Goal: Task Accomplishment & Management: Manage account settings

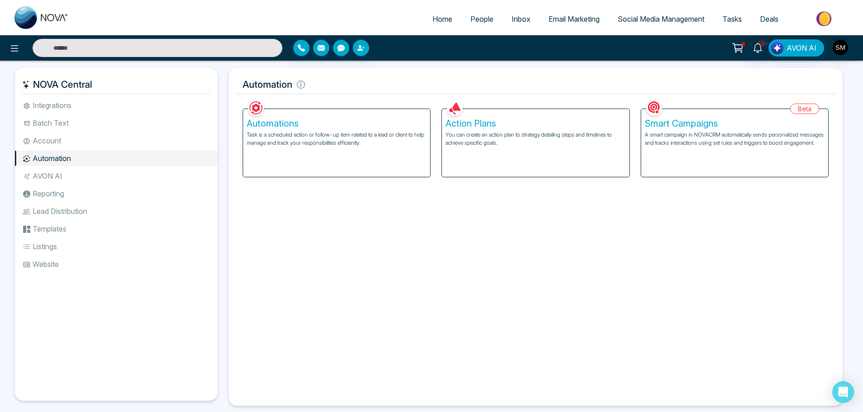
click at [282, 127] on h5 "Automations" at bounding box center [337, 123] width 180 height 11
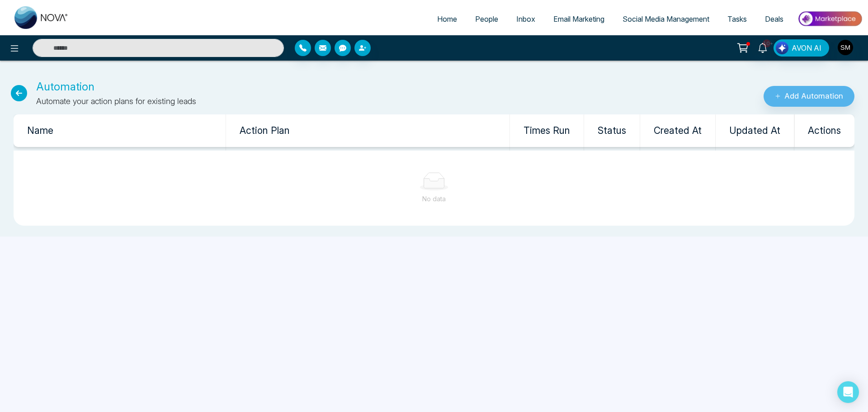
click at [16, 90] on icon at bounding box center [19, 93] width 16 height 16
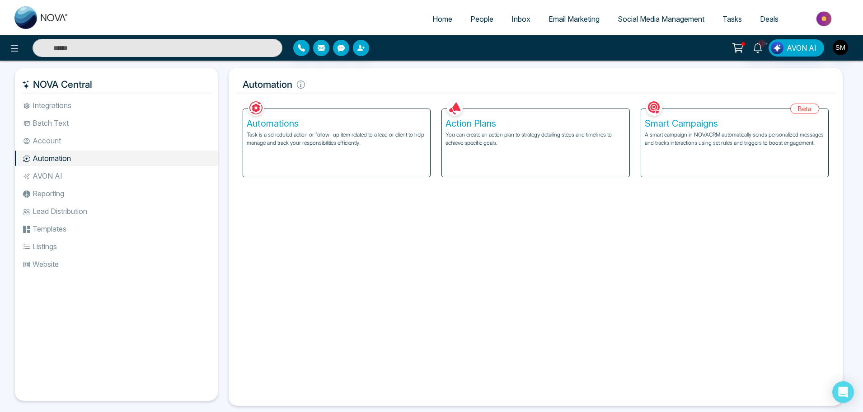
click at [56, 107] on li "Integrations" at bounding box center [116, 105] width 203 height 15
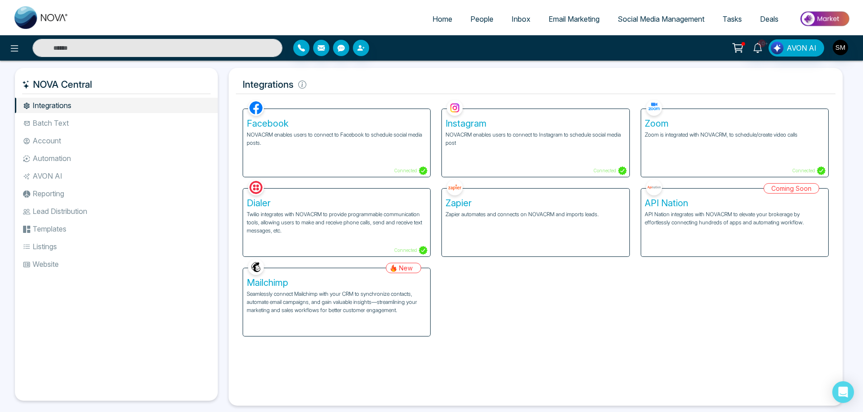
click at [44, 210] on li "Lead Distribution" at bounding box center [116, 210] width 203 height 15
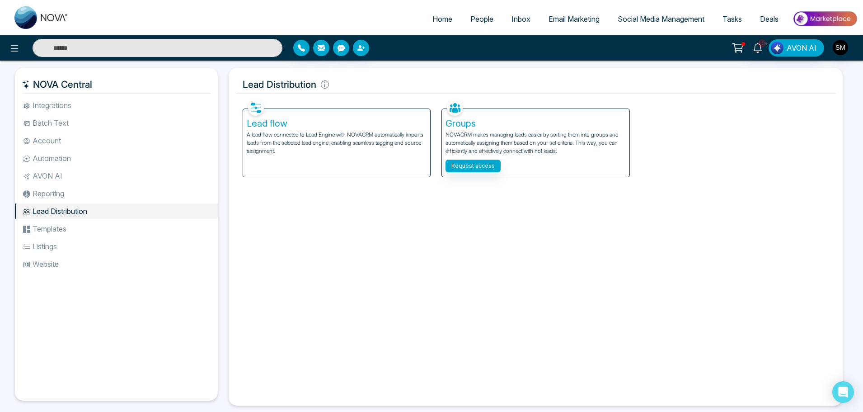
click at [269, 136] on p "A lead flow connected to Lead Engine with NOVACRM automatically imports leads f…" at bounding box center [337, 143] width 180 height 24
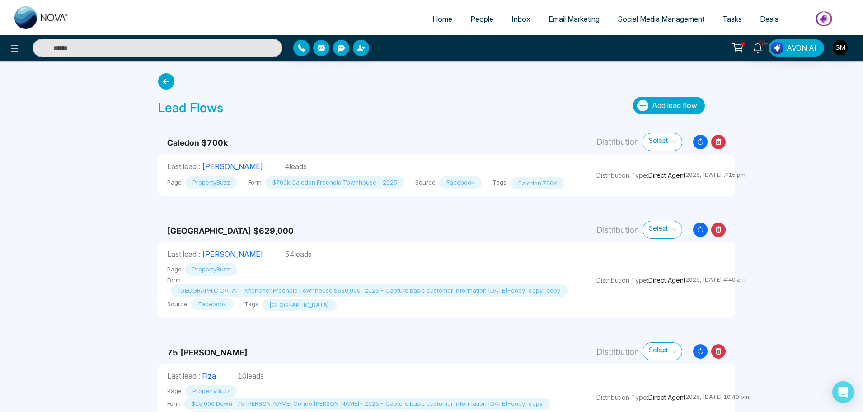
click at [673, 105] on span "Add lead flow" at bounding box center [674, 105] width 45 height 9
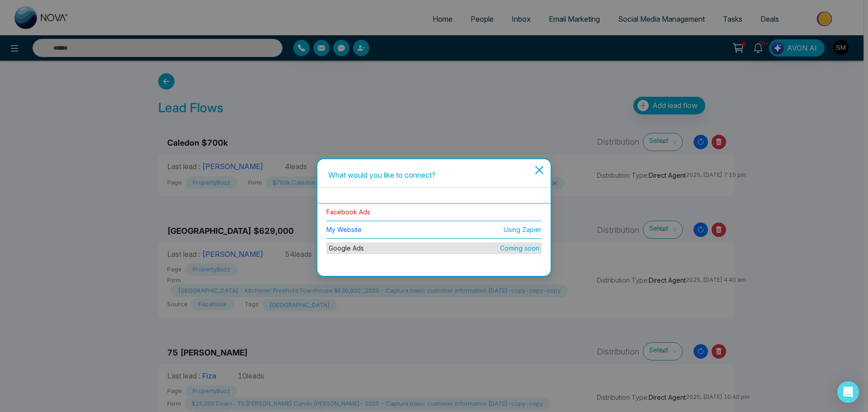
click at [354, 209] on link "Facebook Ads" at bounding box center [348, 212] width 44 height 8
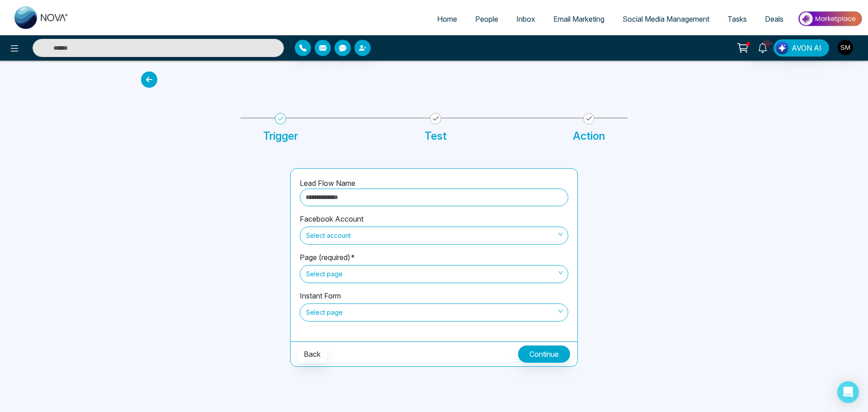
click at [353, 198] on input "text" at bounding box center [434, 197] width 268 height 18
click at [362, 235] on span "Select account" at bounding box center [434, 235] width 256 height 15
type input "**********"
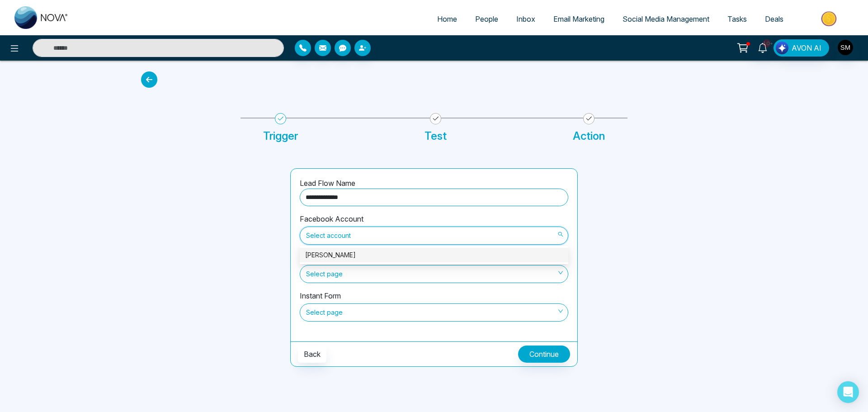
click at [351, 254] on div "[PERSON_NAME]" at bounding box center [434, 255] width 258 height 10
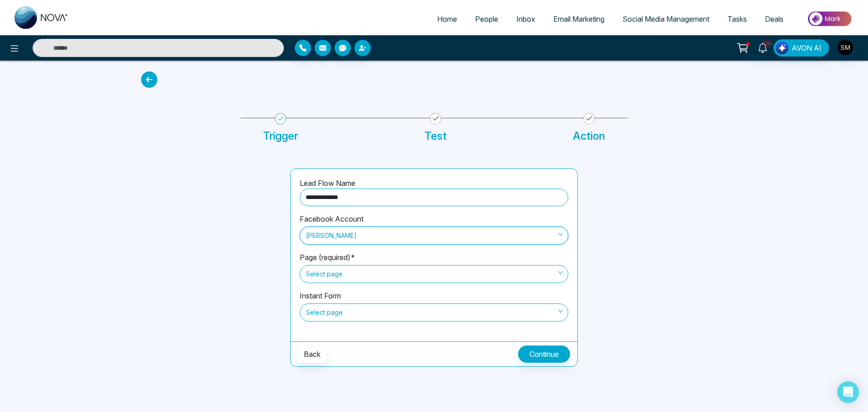
click at [345, 270] on span "Select page" at bounding box center [434, 273] width 256 height 15
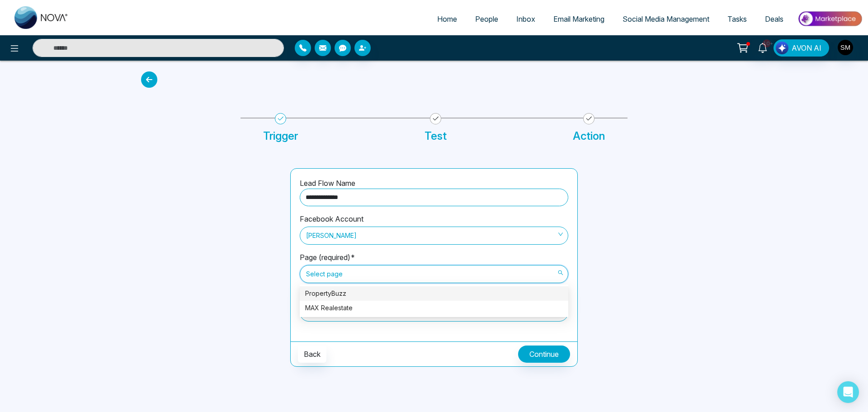
click at [344, 292] on div "PropertyBuzz" at bounding box center [434, 293] width 258 height 10
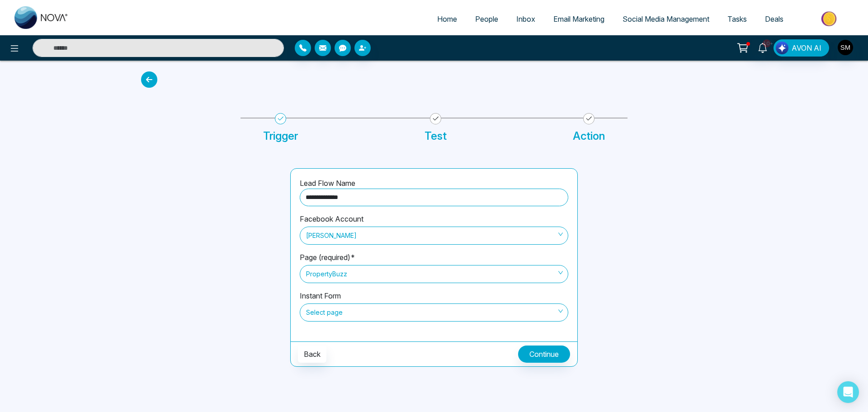
click at [347, 316] on span "Select page" at bounding box center [434, 312] width 256 height 15
click at [348, 315] on span "Select page" at bounding box center [434, 312] width 256 height 15
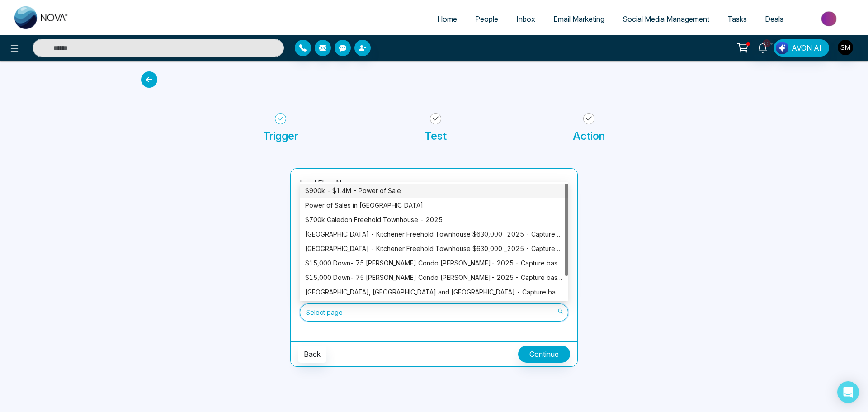
click at [358, 189] on div "$900k - $1.4M - Power of Sale" at bounding box center [434, 191] width 258 height 10
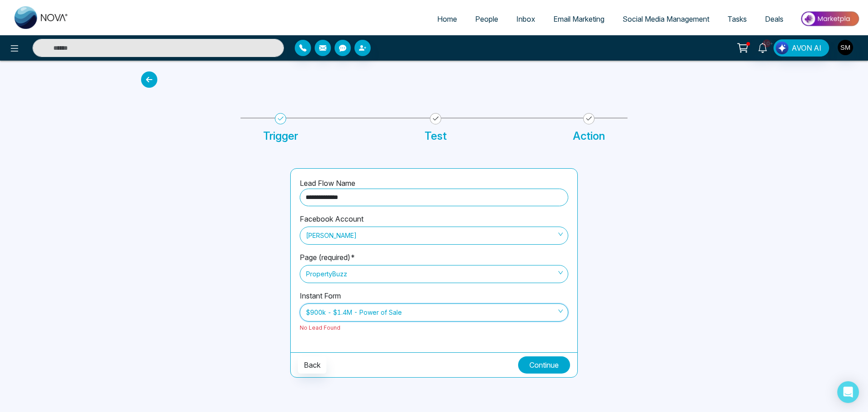
click at [546, 360] on button "Continue" at bounding box center [544, 364] width 52 height 17
click at [764, 44] on span "10+" at bounding box center [766, 43] width 8 height 8
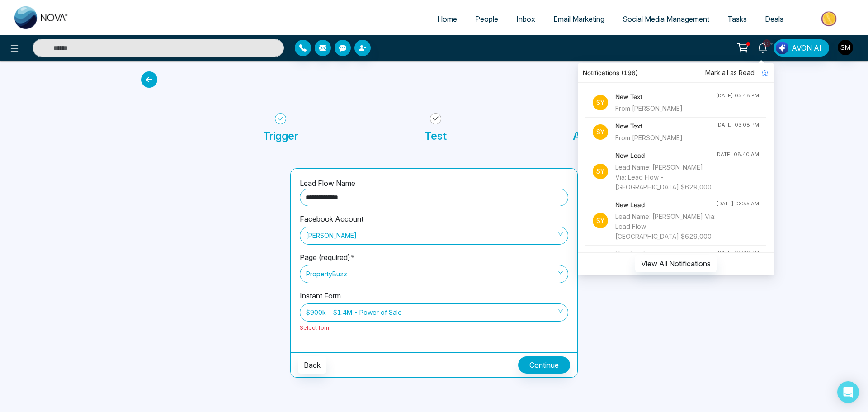
click at [649, 133] on div "From [PERSON_NAME]" at bounding box center [665, 138] width 100 height 10
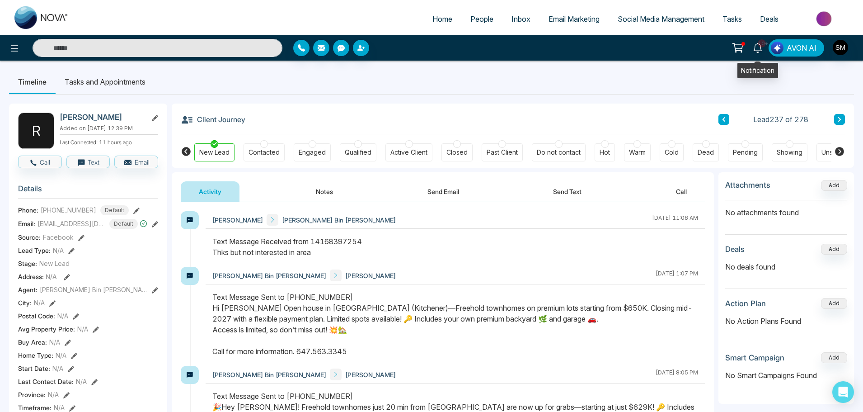
click at [762, 52] on icon at bounding box center [758, 48] width 10 height 10
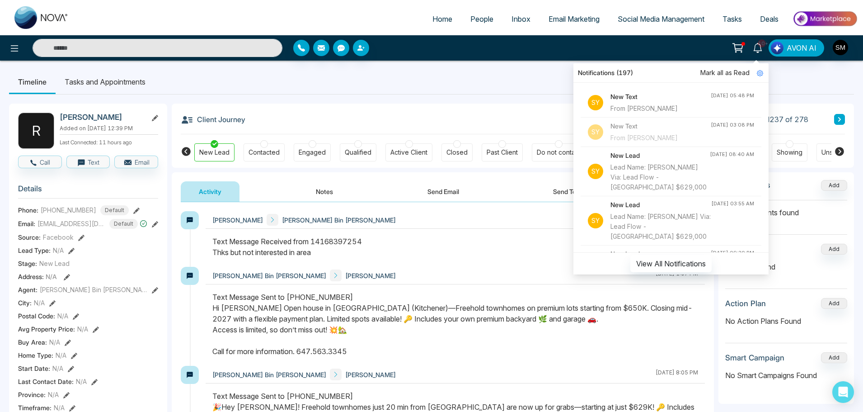
click at [642, 104] on div "From [PERSON_NAME]" at bounding box center [661, 108] width 100 height 10
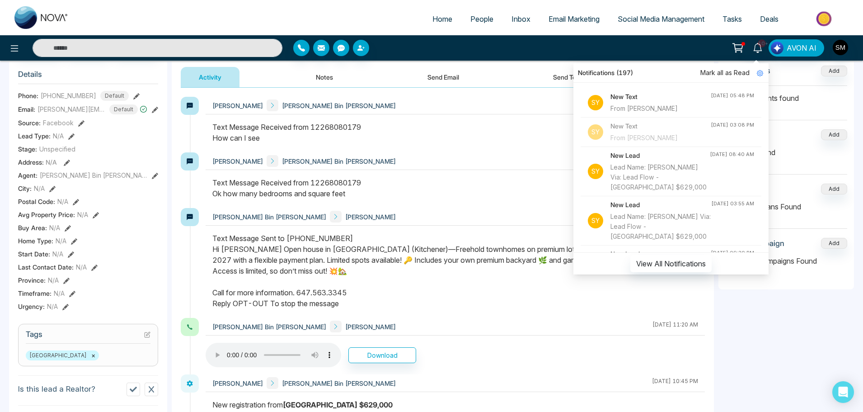
scroll to position [136, 0]
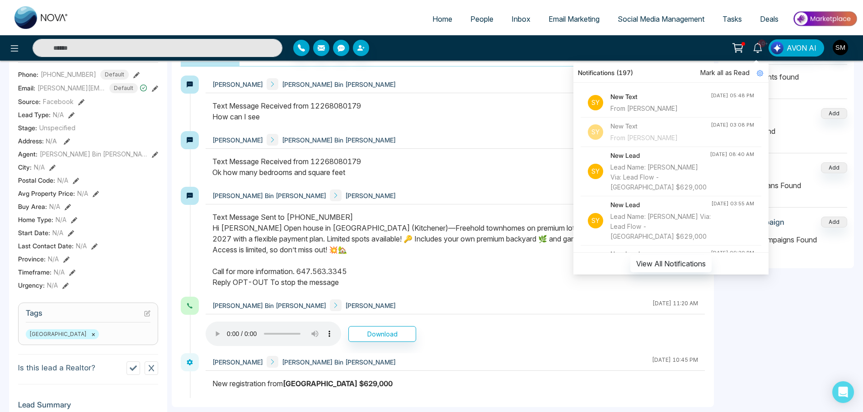
click at [756, 45] on icon at bounding box center [757, 48] width 9 height 10
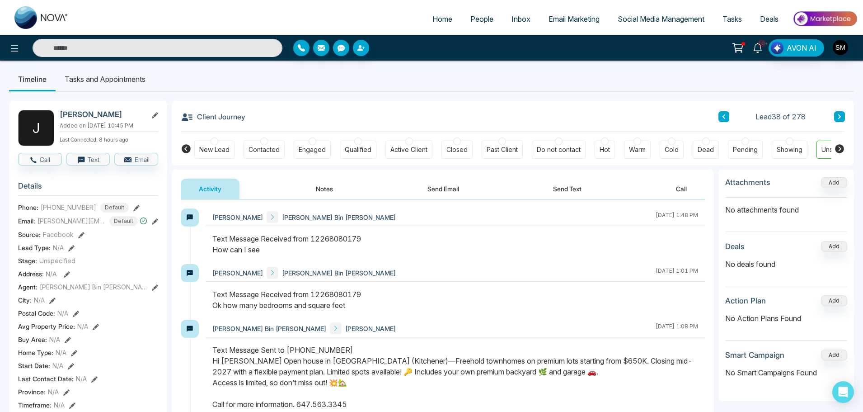
scroll to position [0, 0]
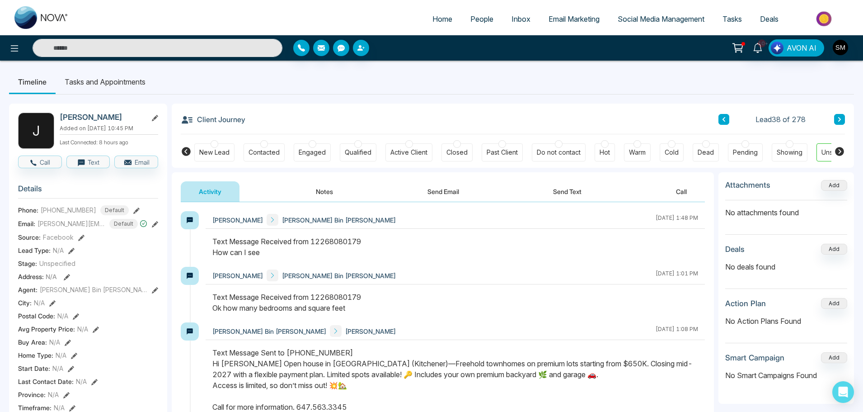
click at [400, 155] on div "Active Client" at bounding box center [408, 152] width 37 height 9
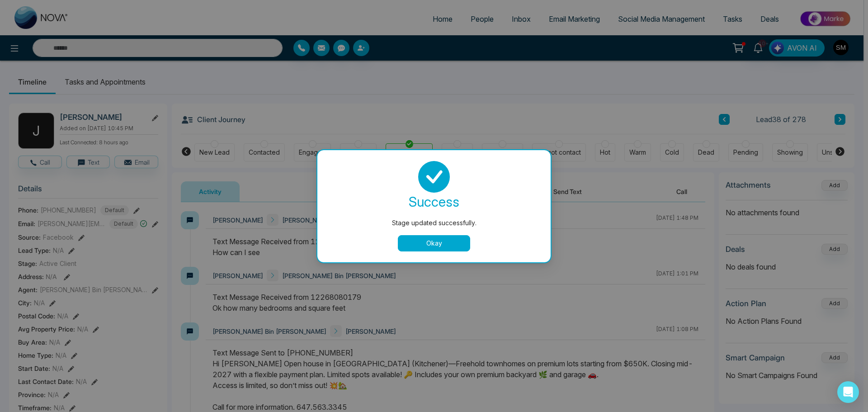
click at [422, 247] on button "Okay" at bounding box center [434, 243] width 72 height 16
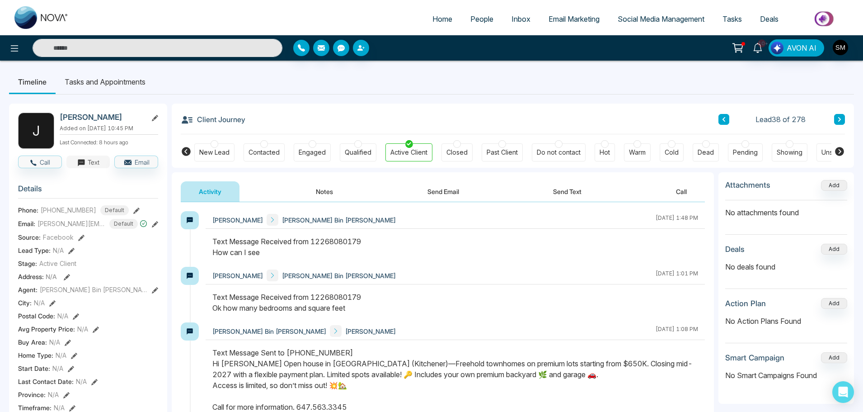
click at [87, 168] on button "Text" at bounding box center [88, 161] width 44 height 13
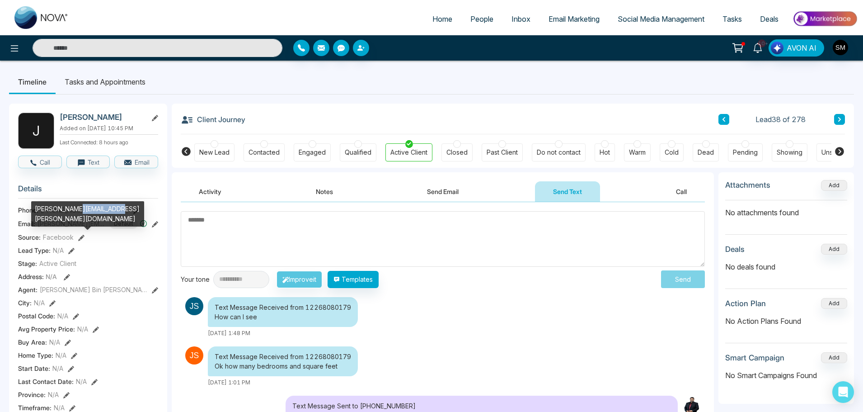
drag, startPoint x: 108, startPoint y: 207, endPoint x: 73, endPoint y: 207, distance: 34.8
click at [73, 207] on div "[PERSON_NAME][EMAIL_ADDRESS][PERSON_NAME][DOMAIN_NAME]" at bounding box center [87, 213] width 113 height 25
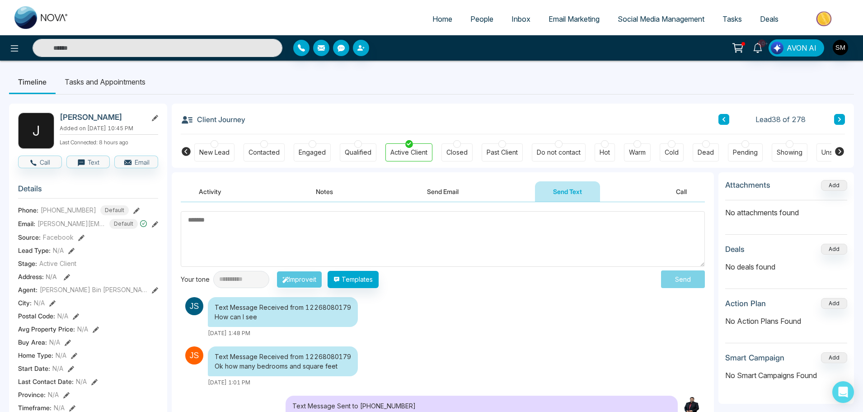
copy div "[DOMAIN_NAME]"
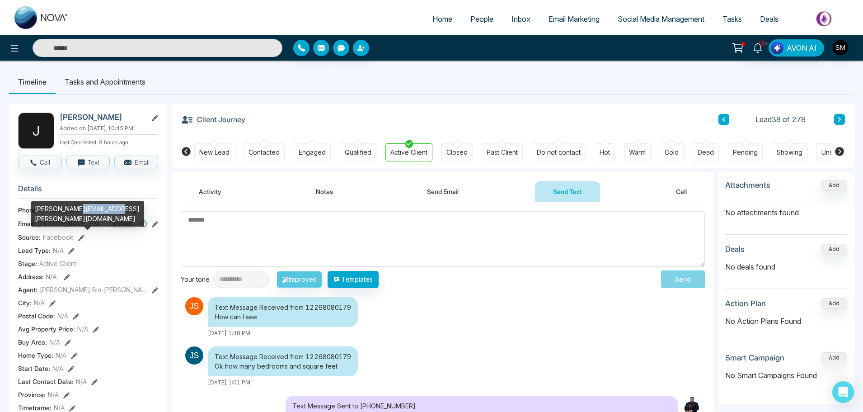
copy div "[DOMAIN_NAME]"
drag, startPoint x: 77, startPoint y: 230, endPoint x: 98, endPoint y: 229, distance: 20.8
click at [98, 228] on span "[PERSON_NAME][EMAIL_ADDRESS][PERSON_NAME][DOMAIN_NAME]" at bounding box center [72, 223] width 68 height 9
copy span "fritolay"
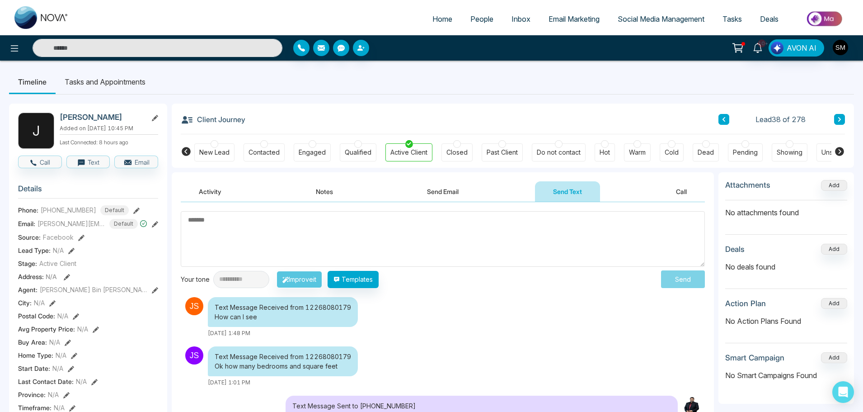
click at [255, 233] on textarea at bounding box center [443, 239] width 524 height 56
type textarea "*"
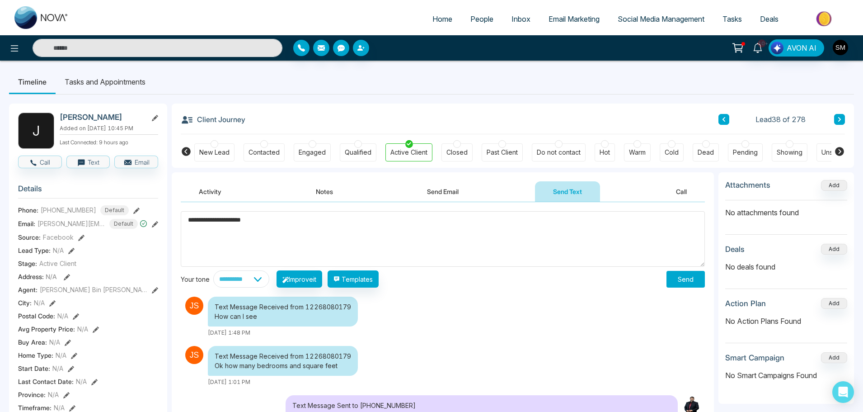
click at [187, 221] on textarea "**********" at bounding box center [443, 239] width 524 height 56
click at [0, 0] on div "**********" at bounding box center [0, 0] width 0 height 0
click at [0, 0] on div "******" at bounding box center [0, 0] width 0 height 0
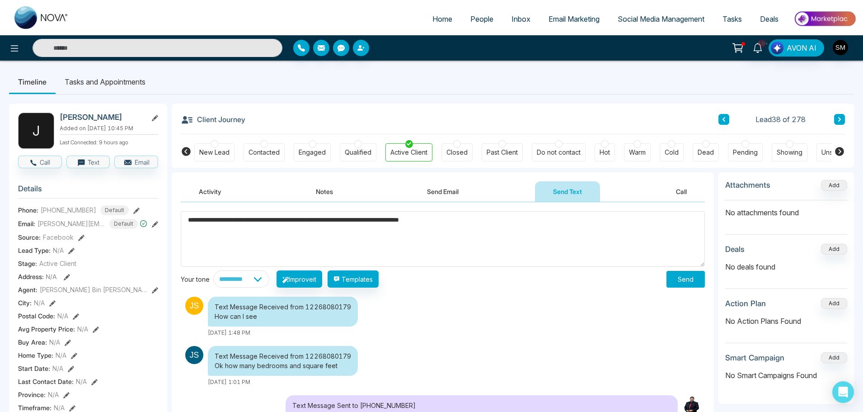
type textarea "**********"
click at [678, 281] on button "Send" at bounding box center [686, 279] width 38 height 17
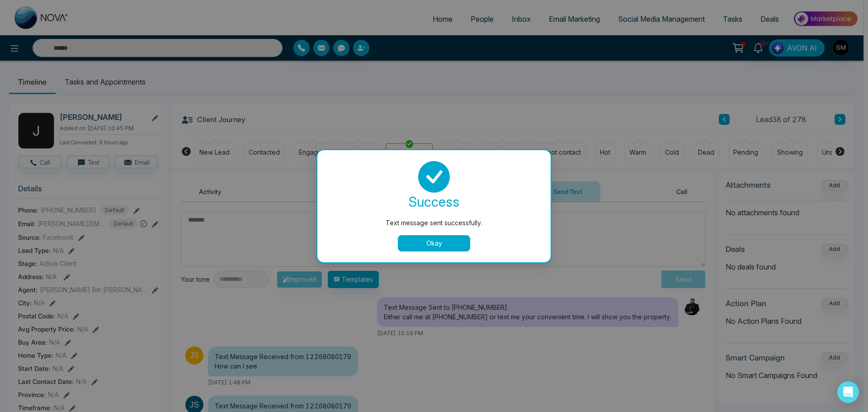
click at [435, 245] on button "Okay" at bounding box center [434, 243] width 72 height 16
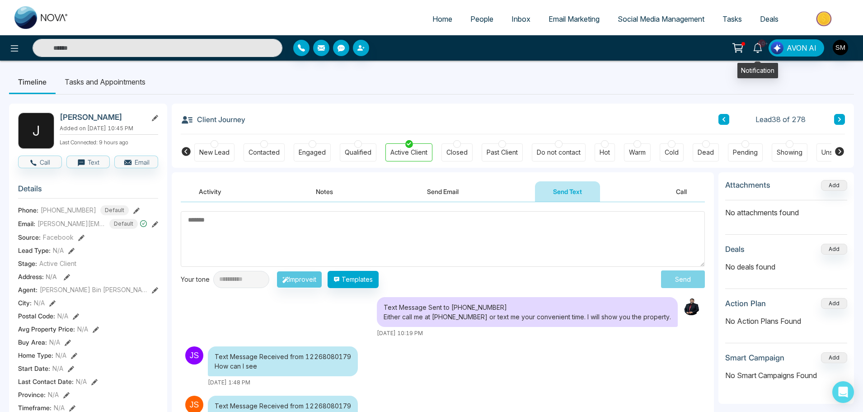
click at [757, 49] on icon at bounding box center [758, 48] width 10 height 10
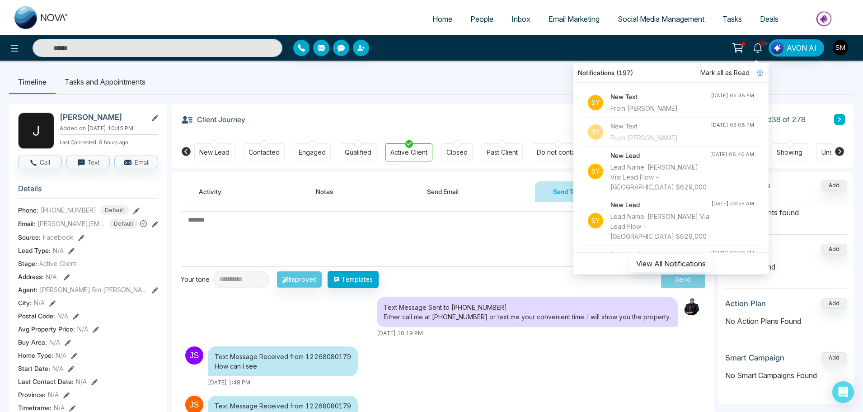
scroll to position [45, 0]
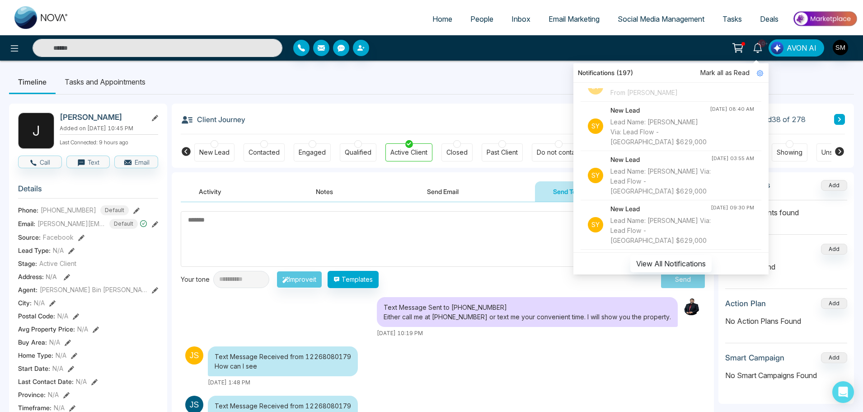
click at [663, 139] on div "Lead Name: [PERSON_NAME] Via: Lead Flow - [GEOGRAPHIC_DATA] $629,000" at bounding box center [660, 132] width 99 height 30
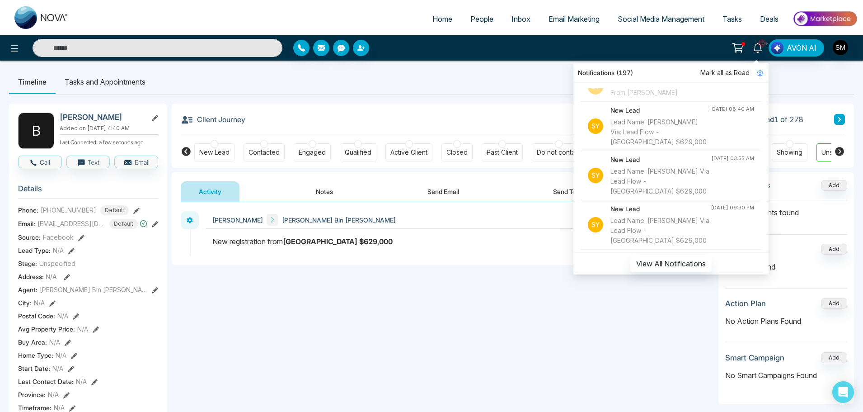
click at [532, 83] on ul "Timeline Tasks and Appointments" at bounding box center [431, 82] width 845 height 24
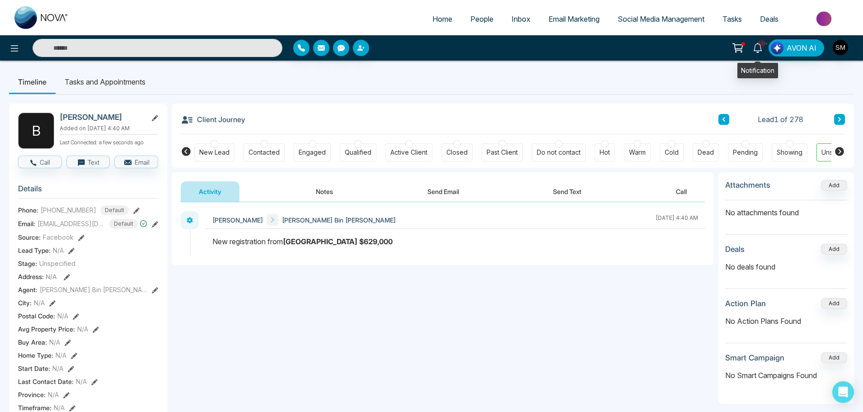
click at [759, 44] on span "10+" at bounding box center [762, 43] width 8 height 8
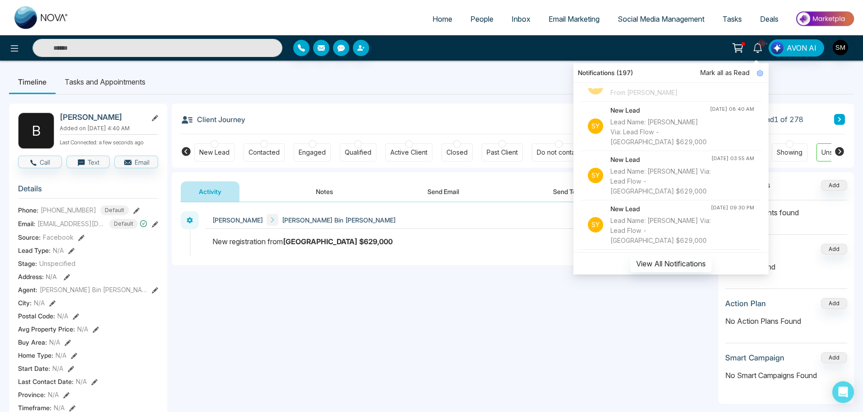
click at [312, 151] on div "Engaged" at bounding box center [312, 152] width 27 height 9
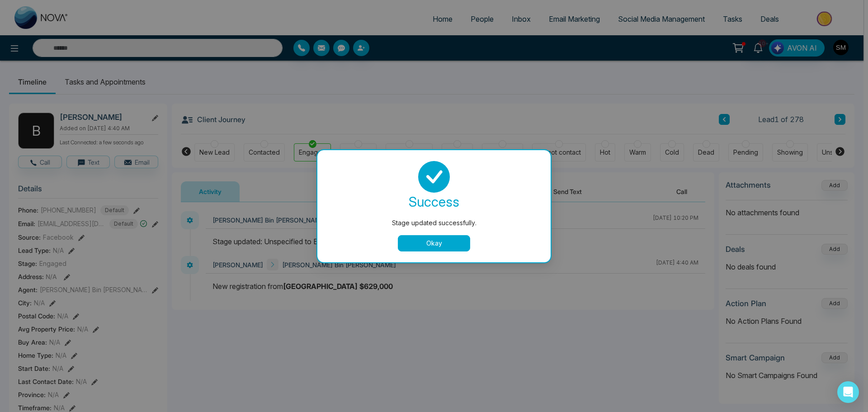
click at [423, 245] on button "Okay" at bounding box center [434, 243] width 72 height 16
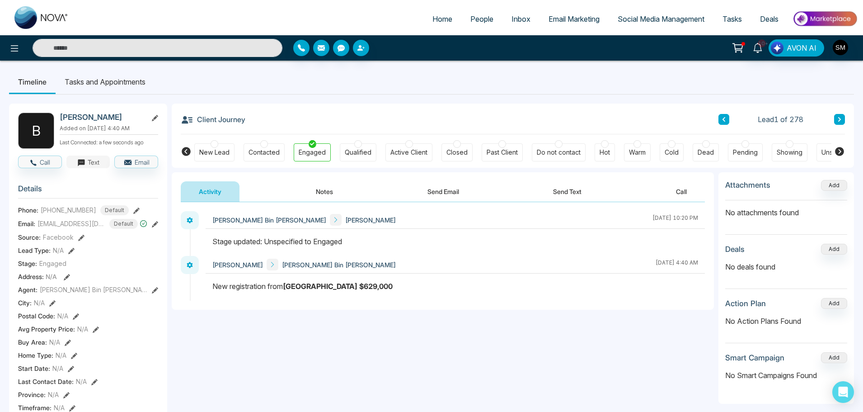
click at [90, 168] on button "Text" at bounding box center [88, 161] width 44 height 13
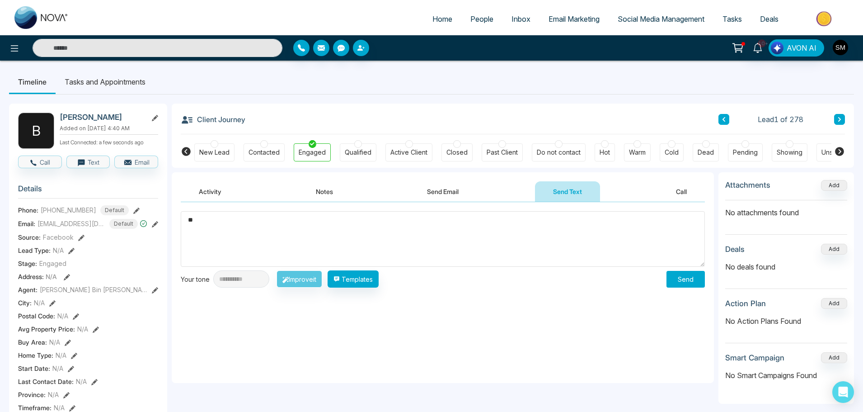
type textarea "*"
click at [757, 51] on icon at bounding box center [758, 48] width 10 height 10
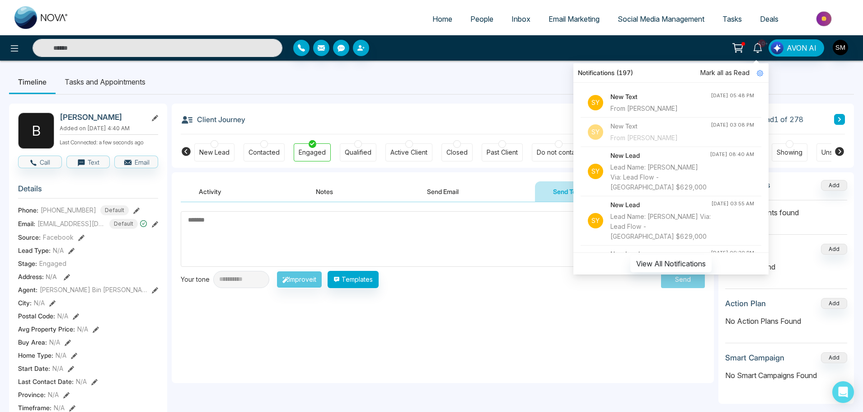
click at [658, 105] on div "From [PERSON_NAME]" at bounding box center [661, 108] width 100 height 10
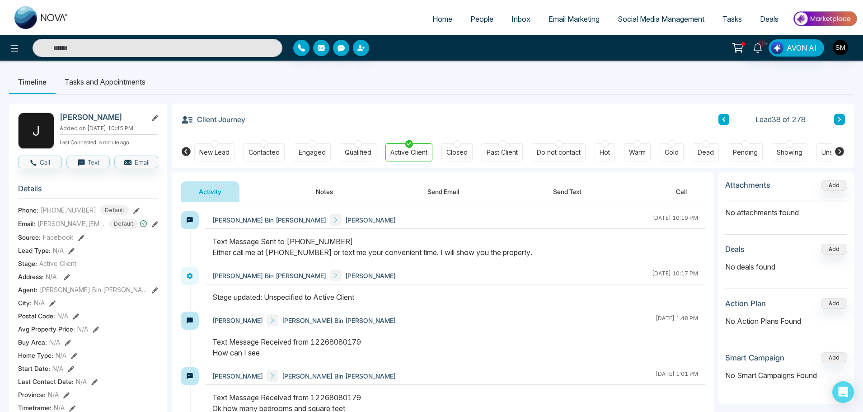
drag, startPoint x: 212, startPoint y: 252, endPoint x: 527, endPoint y: 252, distance: 315.0
click at [527, 252] on div "Text Message Sent to [PHONE_NUMBER] Either call me at [PHONE_NUMBER] or text me…" at bounding box center [455, 247] width 486 height 22
click at [757, 49] on icon at bounding box center [758, 48] width 10 height 10
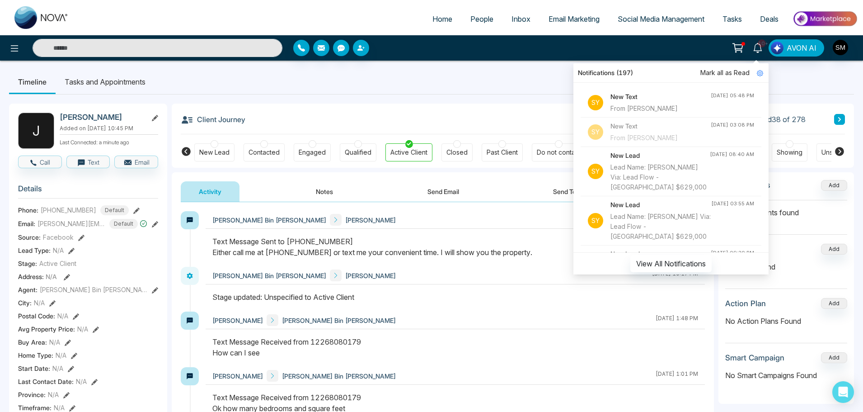
click at [636, 175] on div "Lead Name: [PERSON_NAME] Via: Lead Flow - [GEOGRAPHIC_DATA] $629,000" at bounding box center [660, 177] width 99 height 30
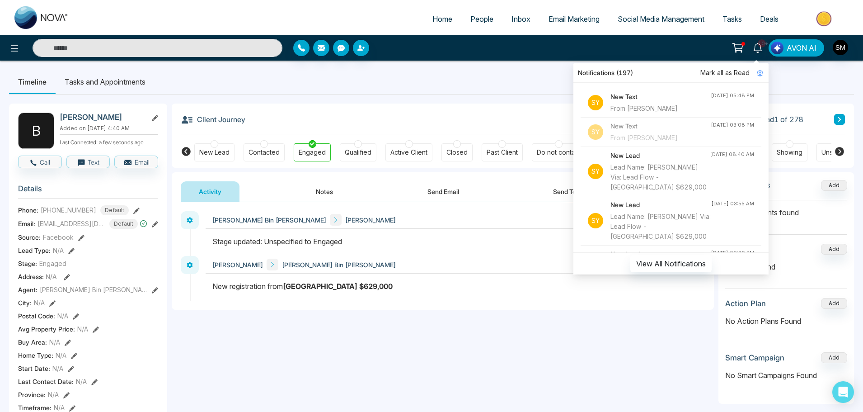
click at [371, 239] on div "Stage updated: Unspecified to Engaged" at bounding box center [455, 241] width 486 height 11
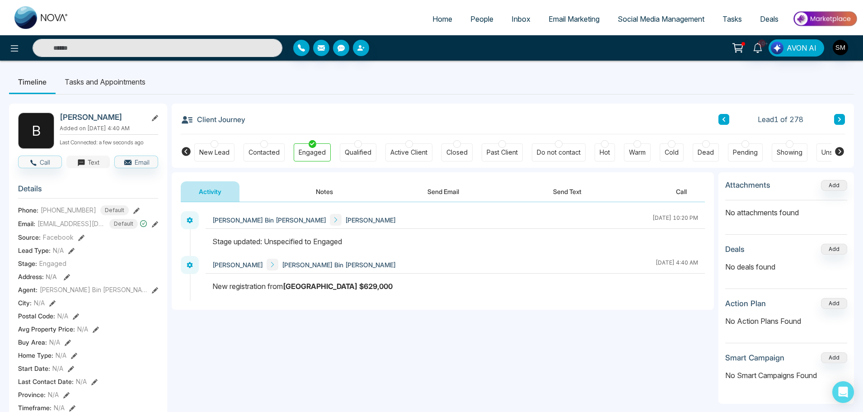
click at [92, 168] on button "Text" at bounding box center [88, 161] width 44 height 13
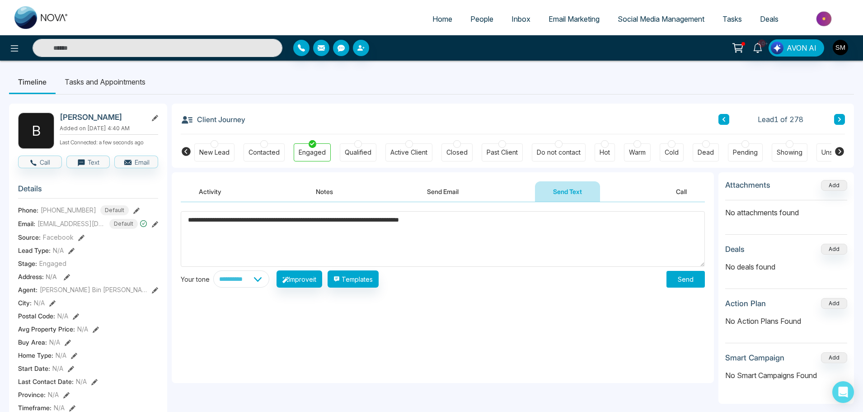
click at [0, 0] on span "**********" at bounding box center [0, 0] width 0 height 0
click at [501, 219] on textarea "**********" at bounding box center [443, 239] width 524 height 56
click at [0, 0] on div "**********" at bounding box center [0, 0] width 0 height 0
drag, startPoint x: 561, startPoint y: 221, endPoint x: 536, endPoint y: 223, distance: 25.0
click at [536, 223] on textarea "**********" at bounding box center [443, 239] width 524 height 56
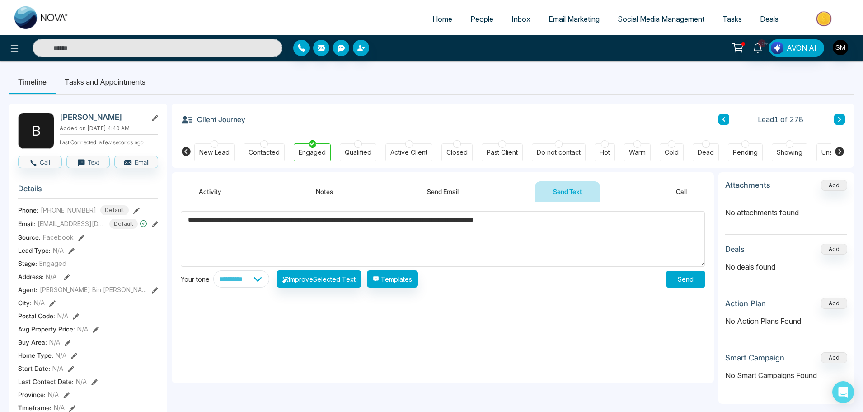
drag, startPoint x: 439, startPoint y: 222, endPoint x: 422, endPoint y: 225, distance: 17.4
click at [422, 225] on textarea "**********" at bounding box center [443, 239] width 524 height 56
click at [558, 215] on textarea "**********" at bounding box center [443, 239] width 524 height 56
click at [0, 0] on div "**********" at bounding box center [0, 0] width 0 height 0
drag, startPoint x: 645, startPoint y: 221, endPoint x: 143, endPoint y: 217, distance: 502.6
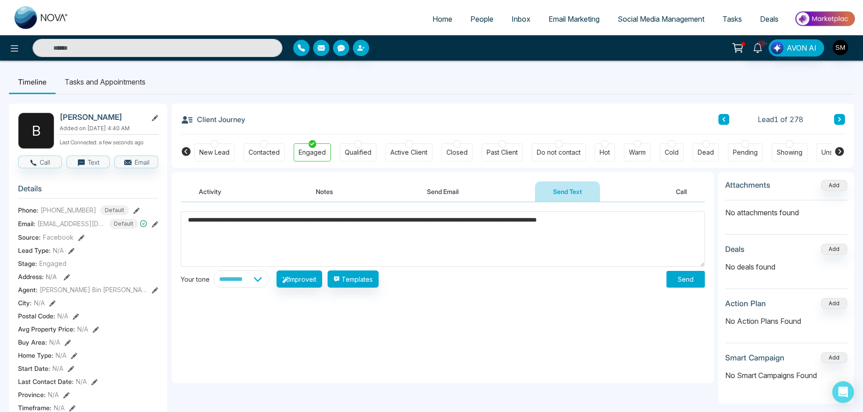
type textarea "**********"
click at [694, 280] on button "Send" at bounding box center [686, 279] width 38 height 17
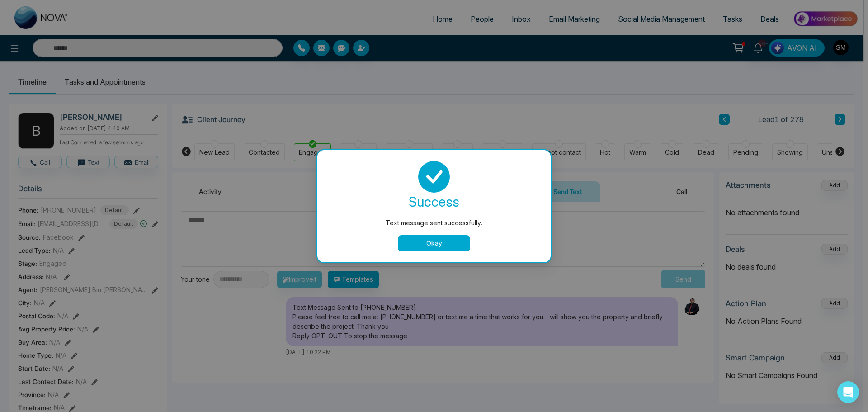
click at [451, 244] on button "Okay" at bounding box center [434, 243] width 72 height 16
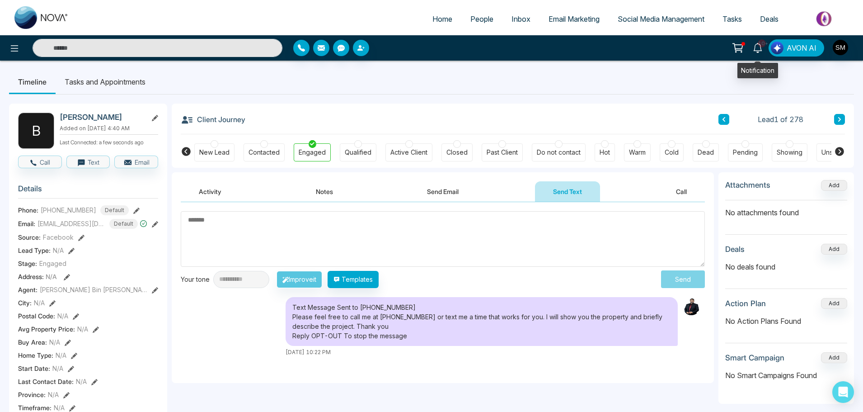
click at [757, 45] on icon at bounding box center [758, 48] width 10 height 10
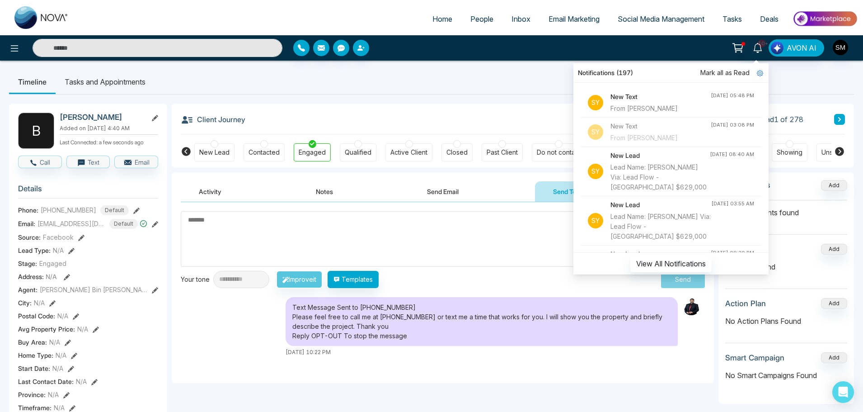
click at [646, 218] on div "Lead Name: [PERSON_NAME] Via: Lead Flow - [GEOGRAPHIC_DATA] $629,000" at bounding box center [661, 227] width 101 height 30
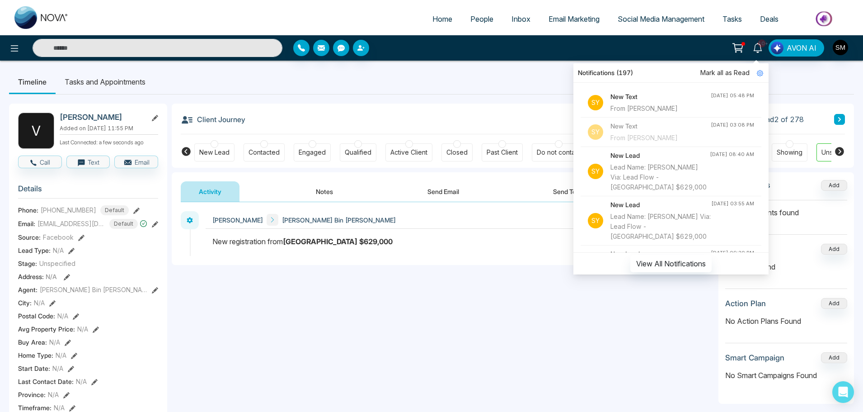
click at [315, 155] on div "Engaged" at bounding box center [312, 152] width 27 height 9
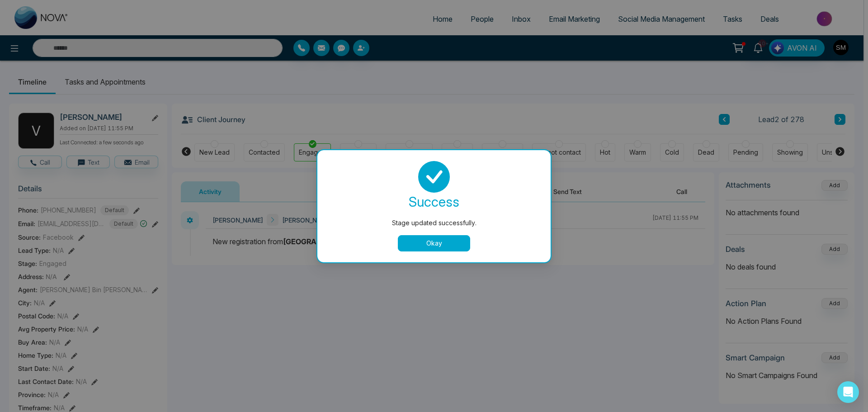
click at [89, 165] on div "Stage updated successfully. success Stage updated successfully. Okay" at bounding box center [434, 206] width 868 height 412
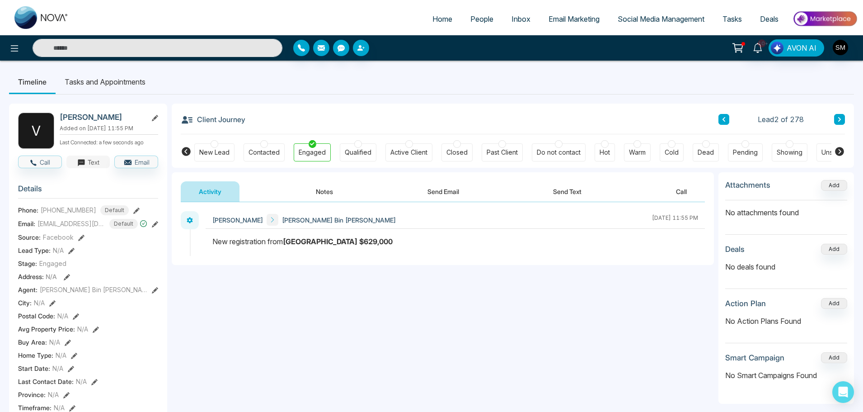
click at [88, 168] on button "Text" at bounding box center [88, 161] width 44 height 13
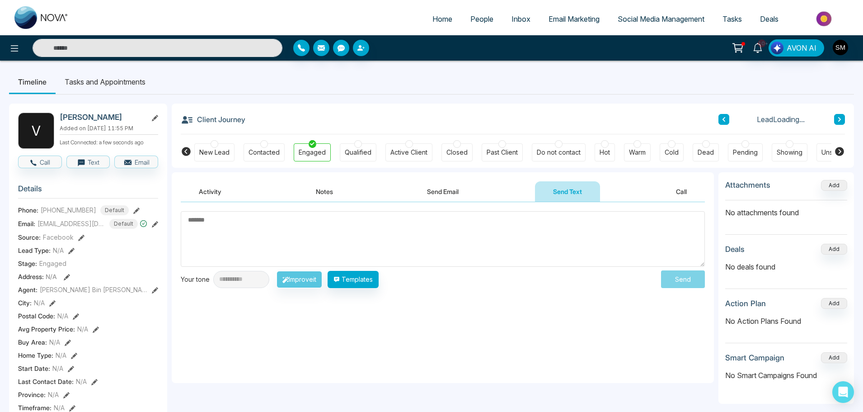
click at [369, 235] on textarea at bounding box center [443, 239] width 524 height 56
click at [361, 240] on textarea at bounding box center [443, 239] width 524 height 56
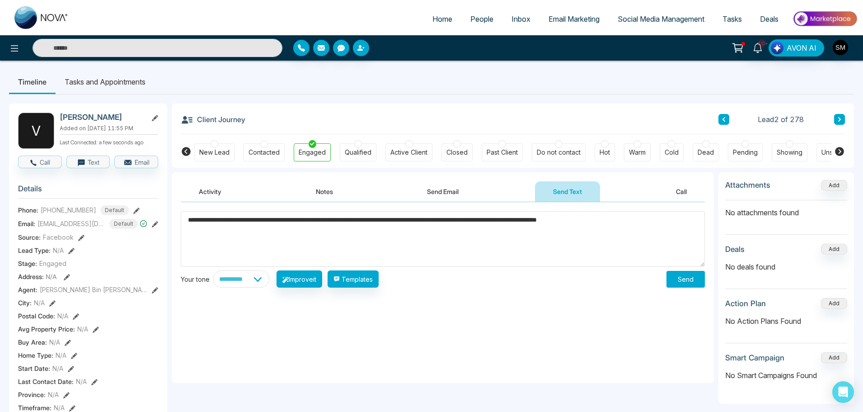
type textarea "**********"
click at [687, 277] on button "Send" at bounding box center [686, 279] width 38 height 17
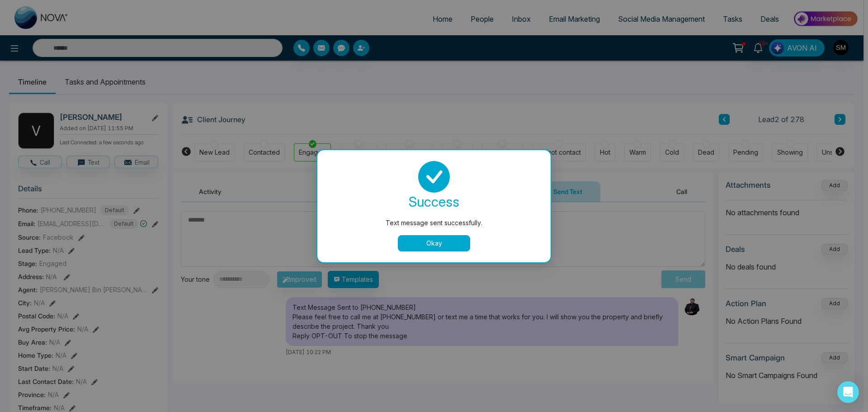
click at [436, 246] on button "Okay" at bounding box center [434, 243] width 72 height 16
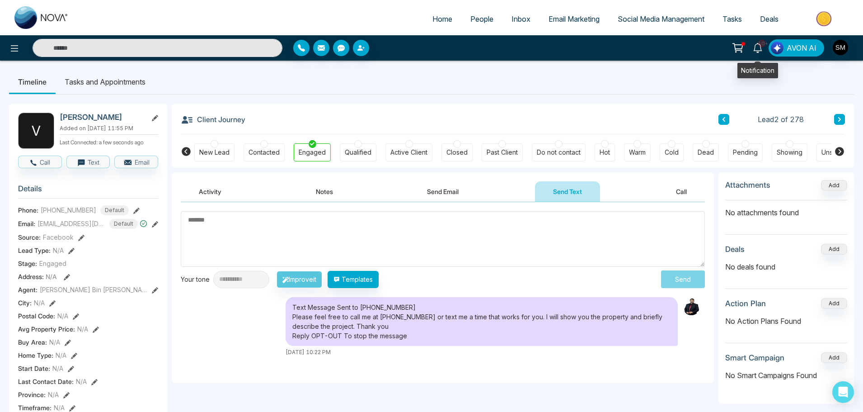
click at [761, 47] on span "10+" at bounding box center [762, 43] width 8 height 8
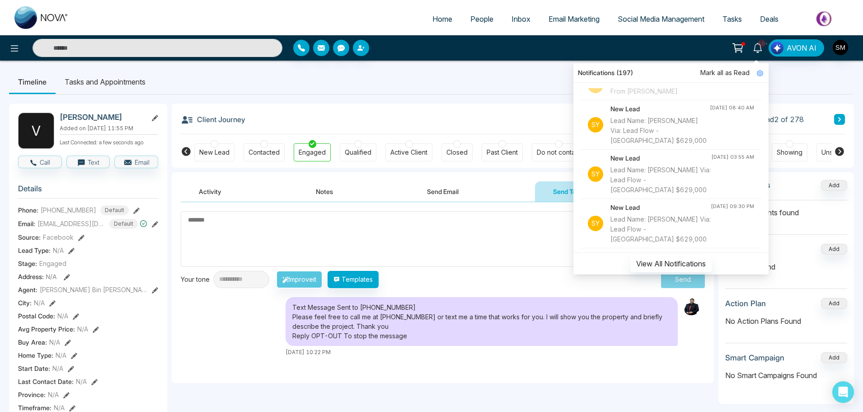
scroll to position [90, 0]
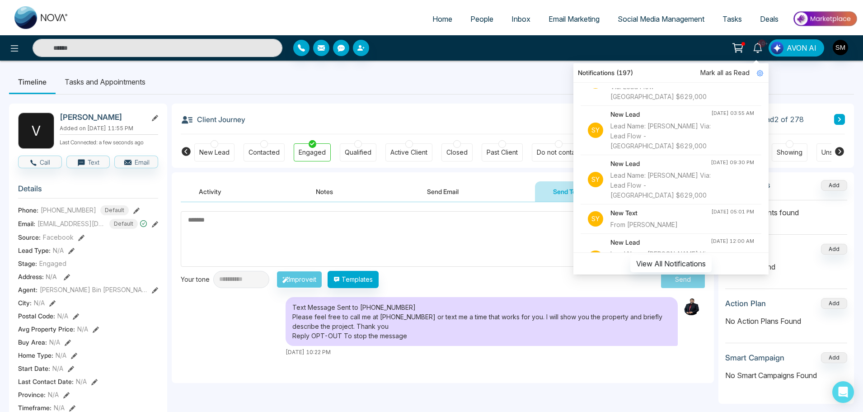
click at [649, 185] on div "Lead Name: [PERSON_NAME] Via: Lead Flow - [GEOGRAPHIC_DATA] $629,000" at bounding box center [661, 185] width 100 height 30
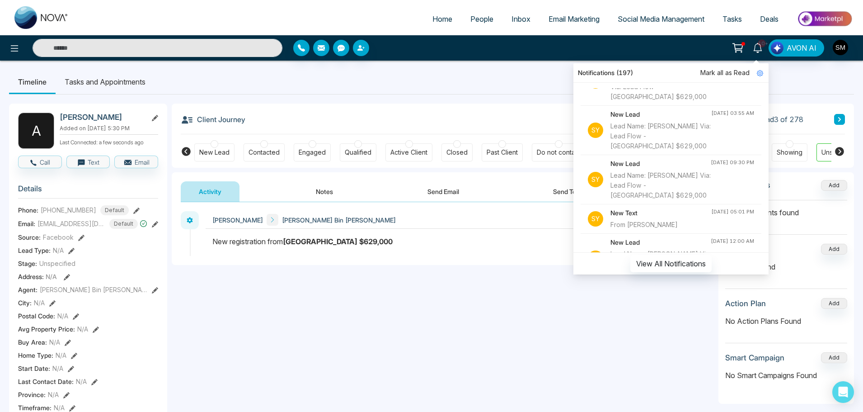
click at [314, 151] on div "Engaged" at bounding box center [312, 152] width 27 height 9
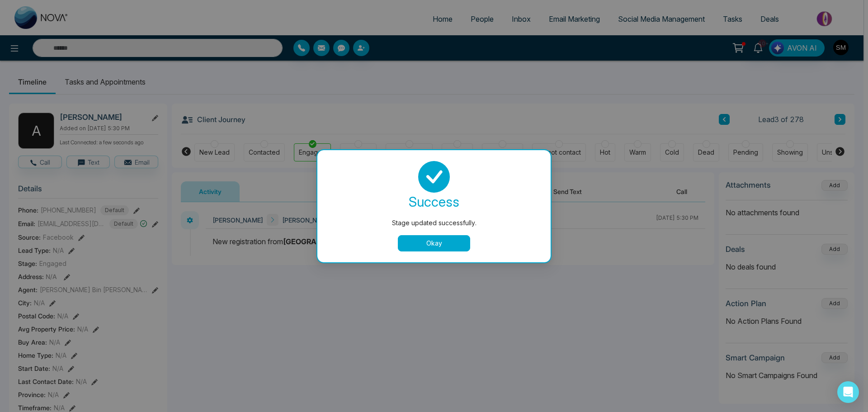
click at [436, 246] on button "Okay" at bounding box center [434, 243] width 72 height 16
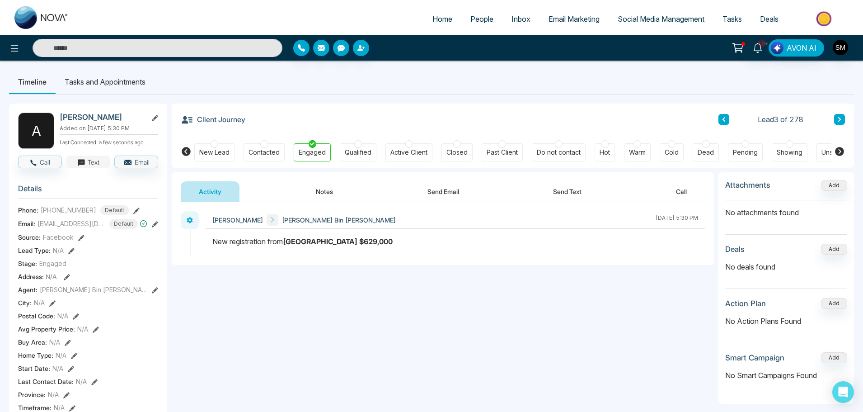
click at [89, 168] on button "Text" at bounding box center [88, 161] width 44 height 13
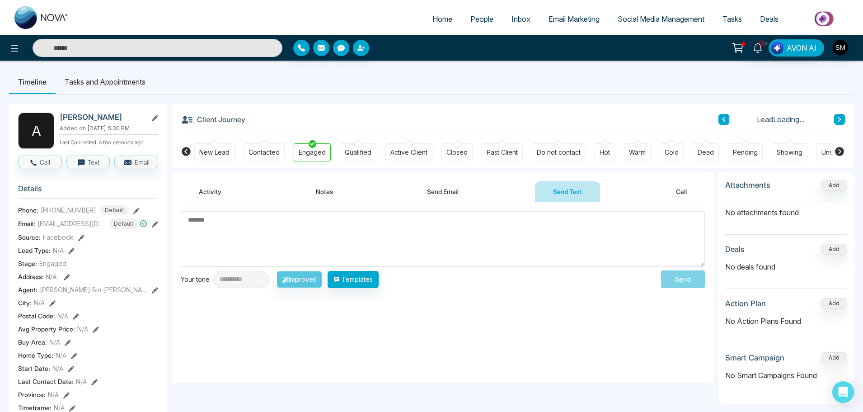
click at [332, 231] on textarea at bounding box center [443, 239] width 524 height 56
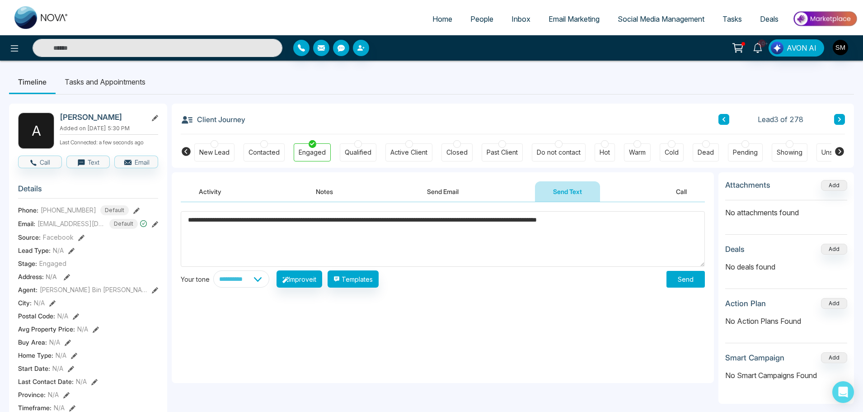
type textarea "**********"
click at [695, 276] on button "Send" at bounding box center [686, 279] width 38 height 17
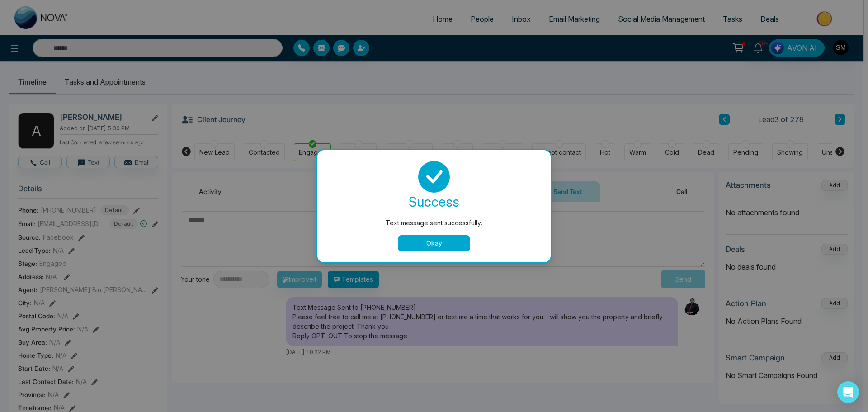
click at [443, 241] on button "Okay" at bounding box center [434, 243] width 72 height 16
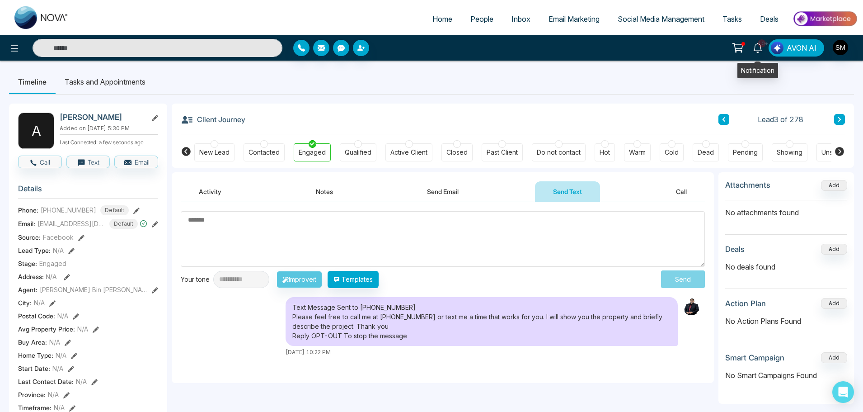
click at [756, 50] on icon at bounding box center [758, 48] width 10 height 10
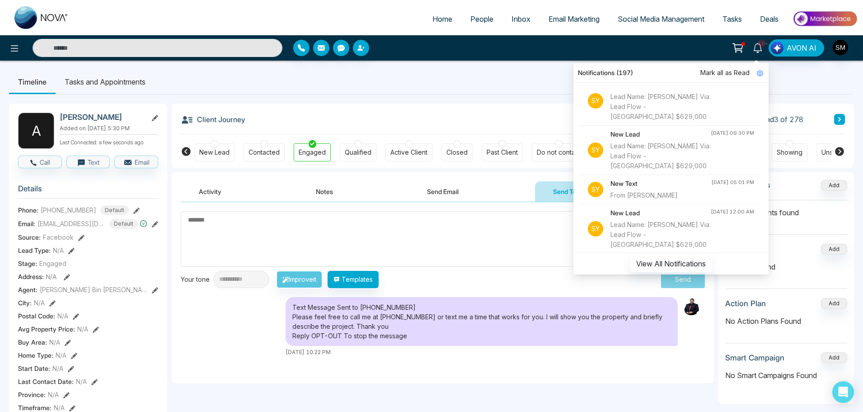
scroll to position [136, 0]
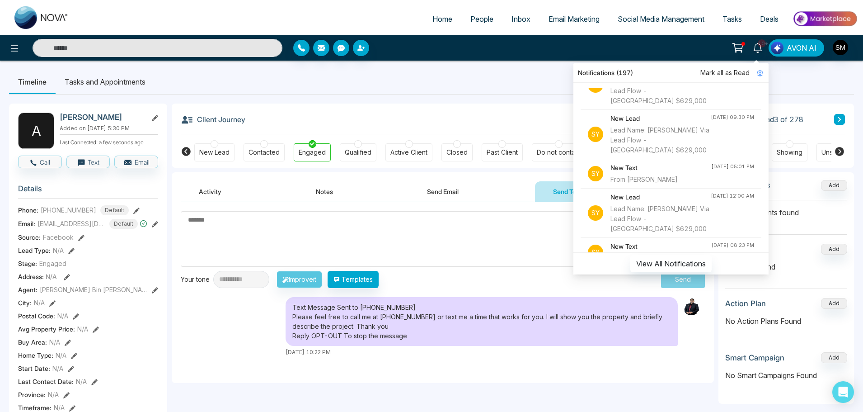
click at [667, 213] on div "Lead Name: [PERSON_NAME] Via: Lead Flow - [GEOGRAPHIC_DATA] $629,000" at bounding box center [661, 219] width 100 height 30
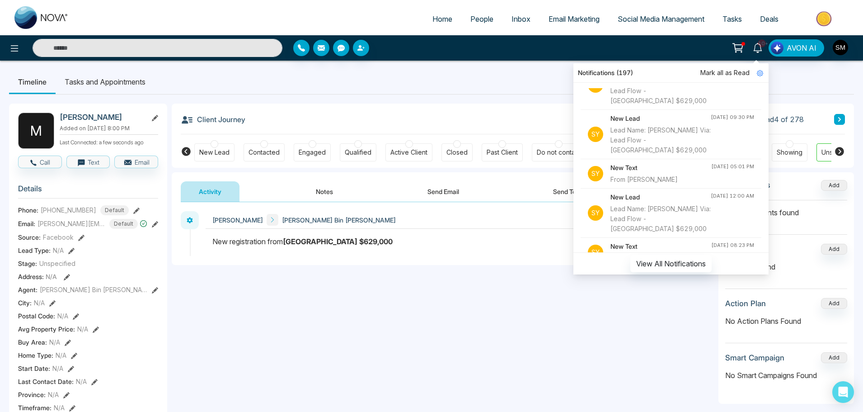
click at [310, 150] on div "Engaged" at bounding box center [312, 152] width 27 height 9
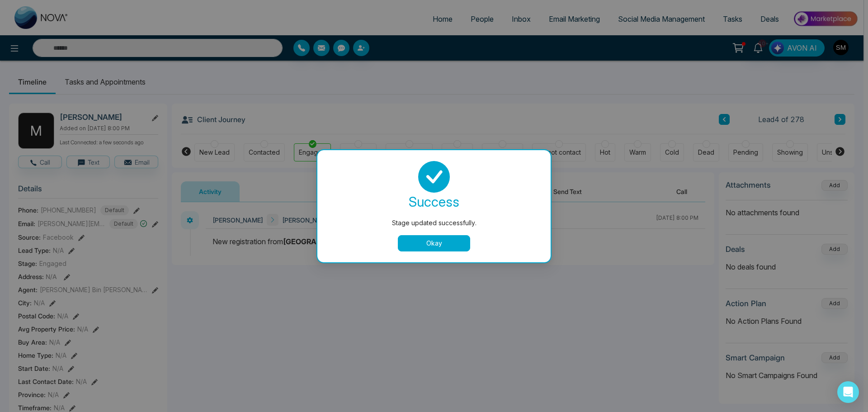
click at [428, 241] on button "Okay" at bounding box center [434, 243] width 72 height 16
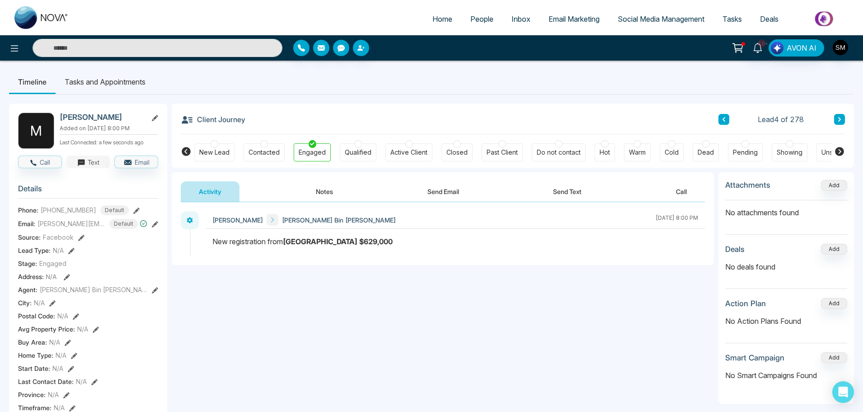
click at [89, 166] on button "Text" at bounding box center [88, 161] width 44 height 13
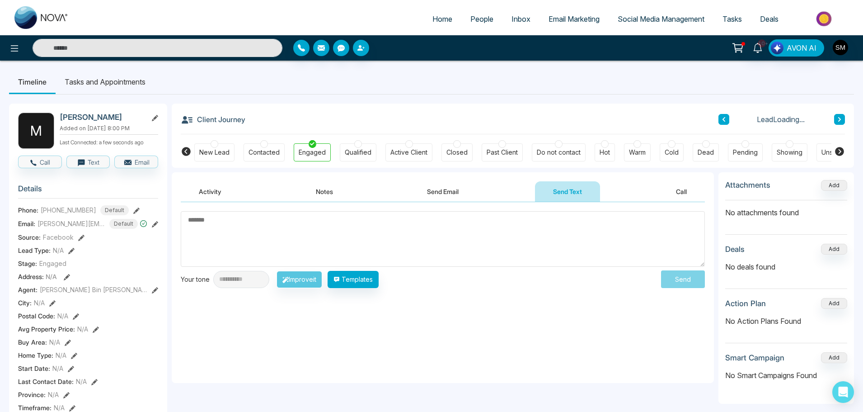
click at [254, 232] on textarea at bounding box center [443, 239] width 524 height 56
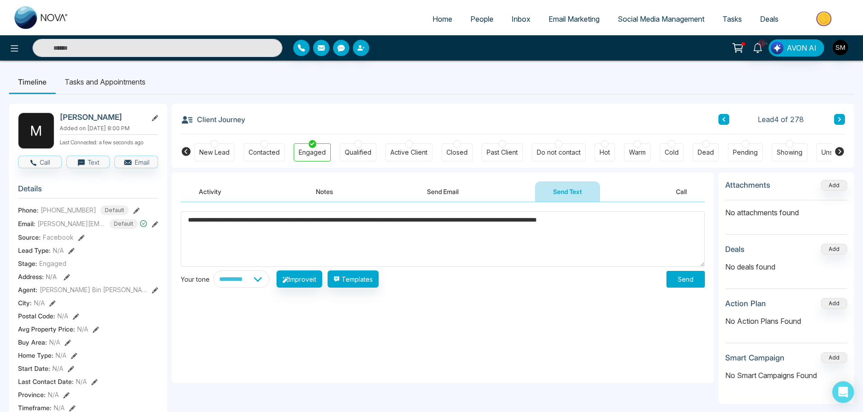
type textarea "**********"
click at [691, 277] on button "Send" at bounding box center [686, 279] width 38 height 17
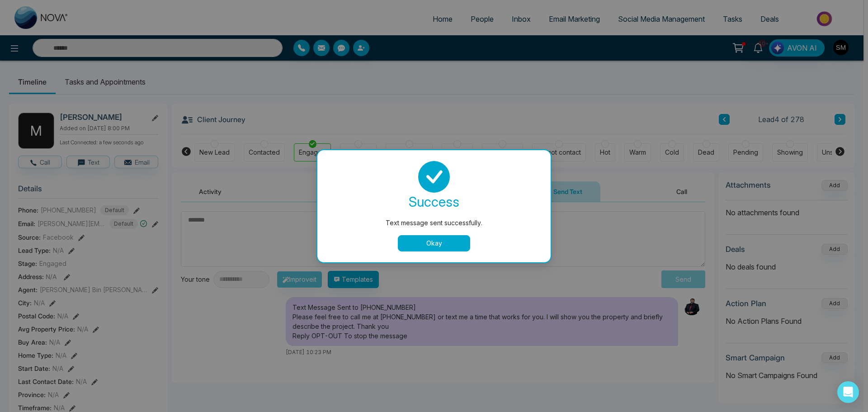
click at [428, 242] on button "Okay" at bounding box center [434, 243] width 72 height 16
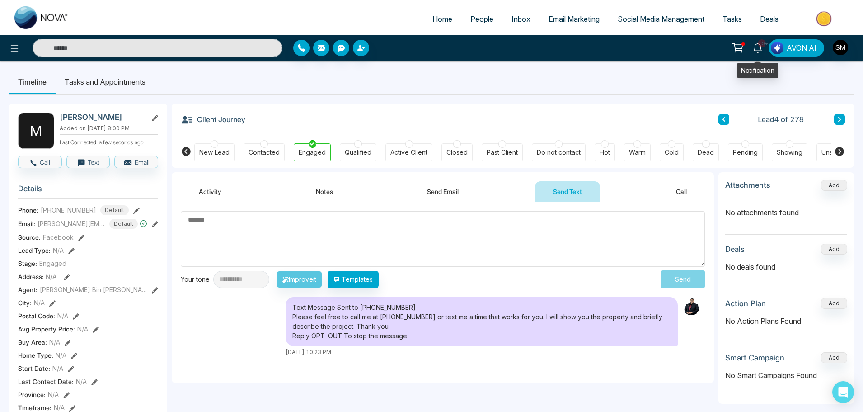
click at [759, 47] on icon at bounding box center [758, 48] width 10 height 10
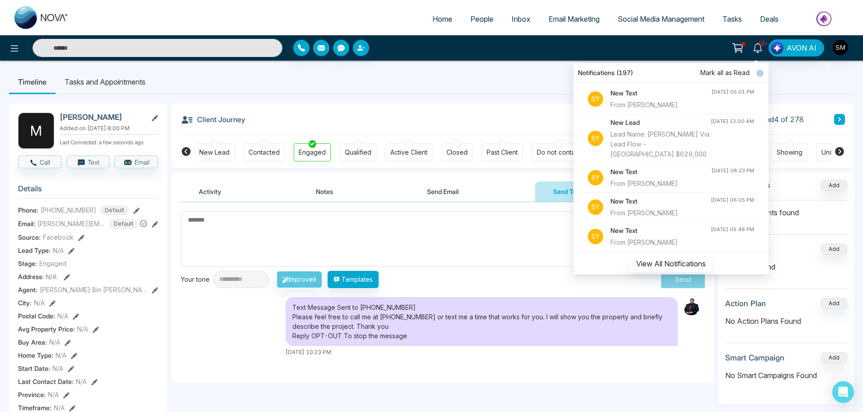
scroll to position [226, 0]
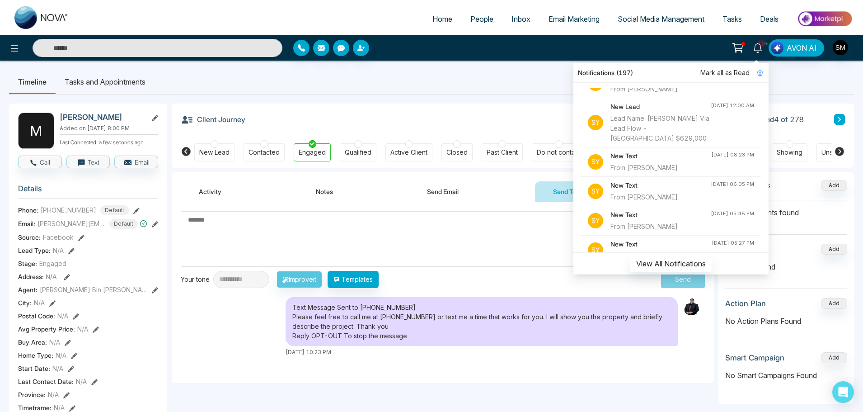
click at [672, 165] on div "From [PERSON_NAME]" at bounding box center [661, 168] width 101 height 10
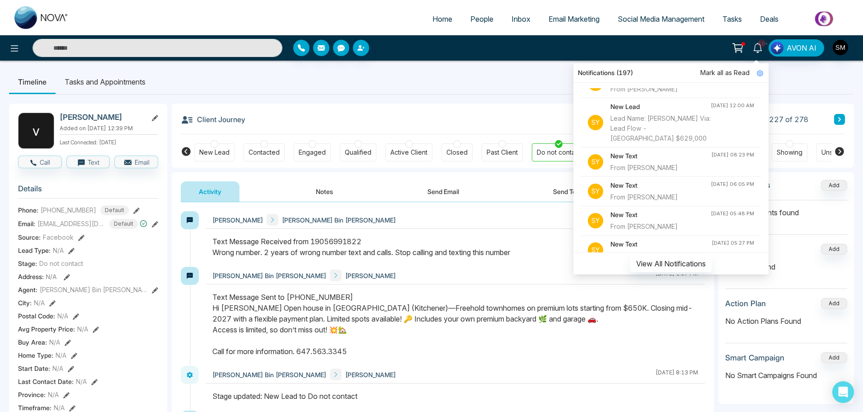
click at [459, 151] on div "Closed" at bounding box center [457, 152] width 21 height 9
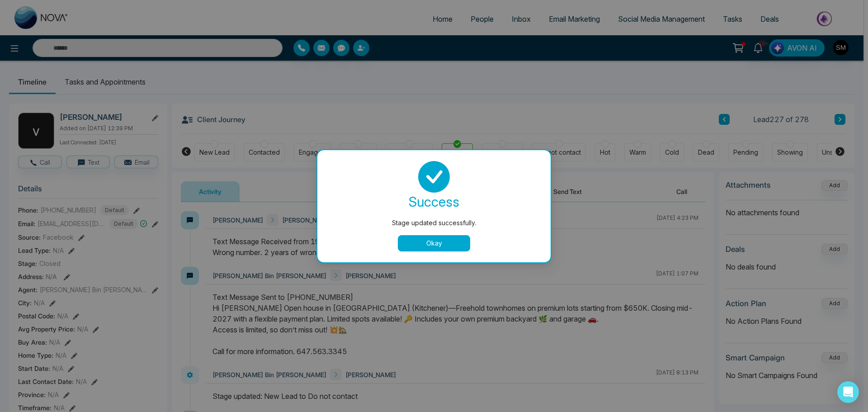
click at [446, 246] on button "Okay" at bounding box center [434, 243] width 72 height 16
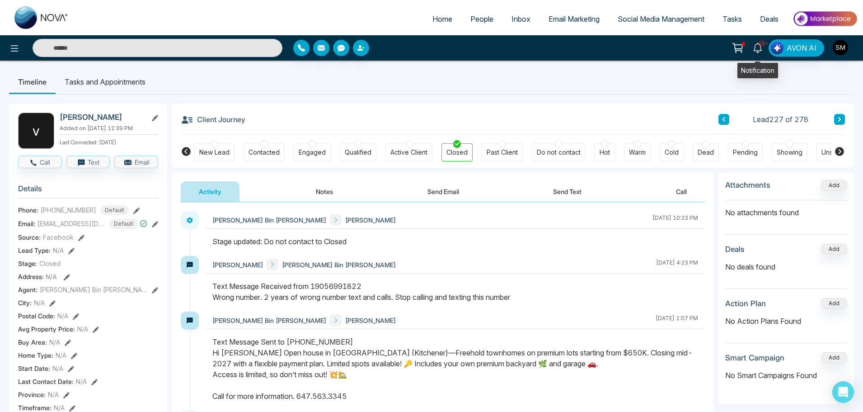
drag, startPoint x: 761, startPoint y: 47, endPoint x: 759, endPoint y: 51, distance: 4.7
click at [761, 47] on span "10+" at bounding box center [762, 43] width 8 height 8
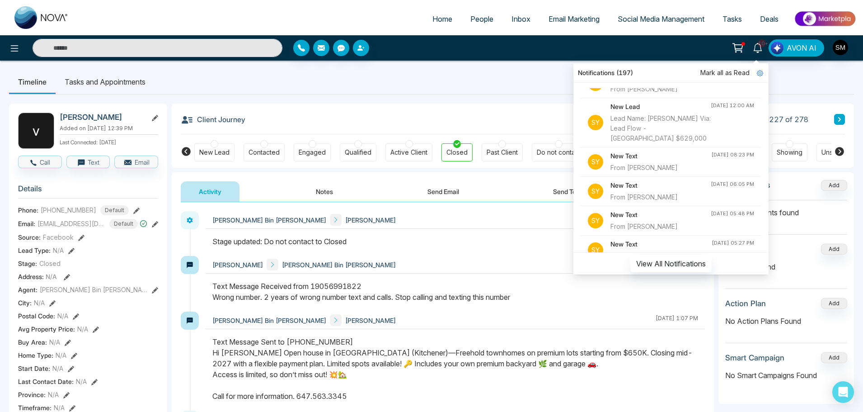
click at [644, 188] on h4 "New Text" at bounding box center [661, 185] width 100 height 10
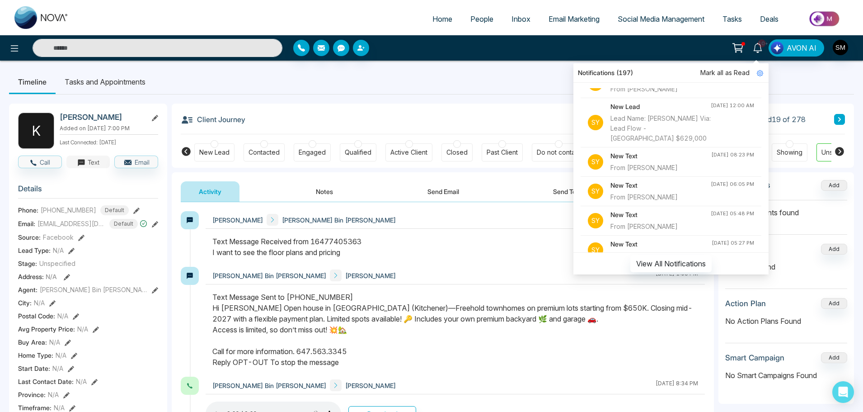
click at [97, 165] on button "Text" at bounding box center [88, 161] width 44 height 13
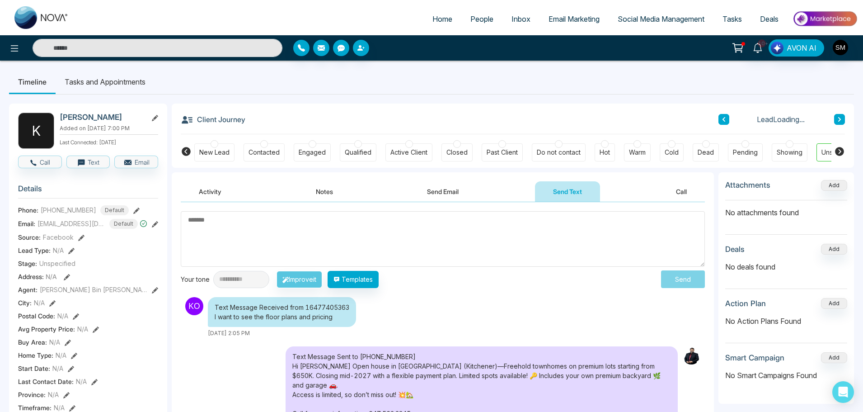
click at [375, 241] on textarea at bounding box center [443, 239] width 524 height 56
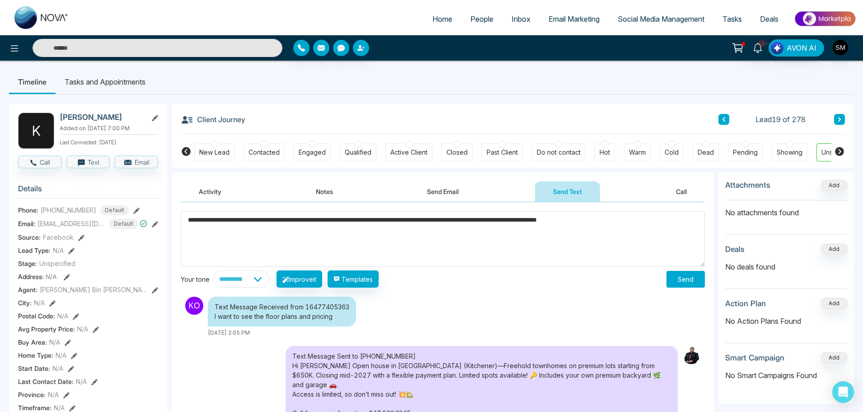
click at [188, 218] on textarea "**********" at bounding box center [443, 239] width 524 height 56
type textarea "**********"
click at [315, 149] on div "Engaged" at bounding box center [312, 152] width 27 height 9
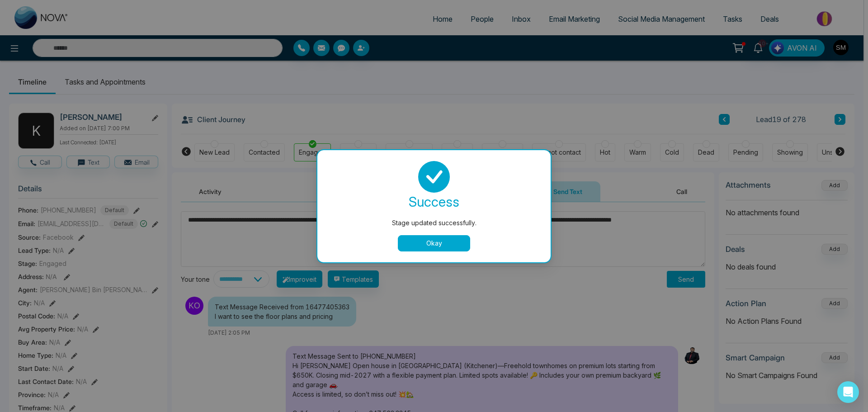
click at [448, 243] on button "Okay" at bounding box center [434, 243] width 72 height 16
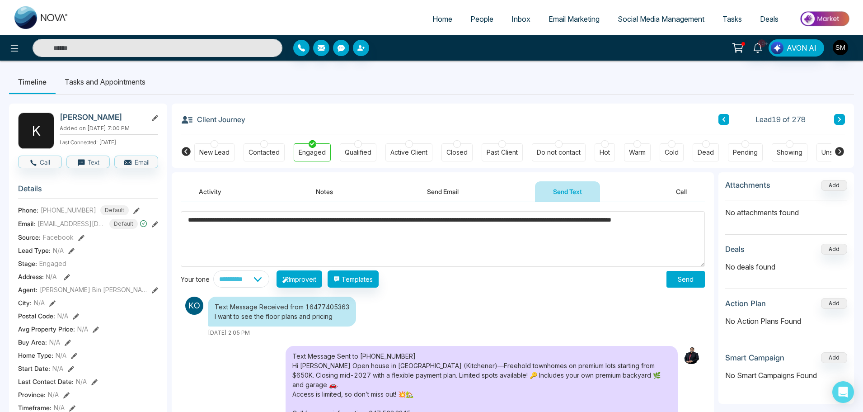
click at [680, 278] on button "Send" at bounding box center [686, 279] width 38 height 17
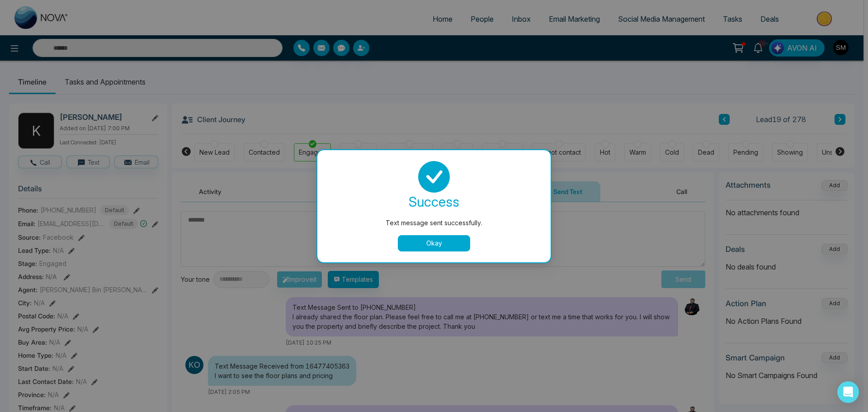
click at [432, 236] on button "Okay" at bounding box center [434, 243] width 72 height 16
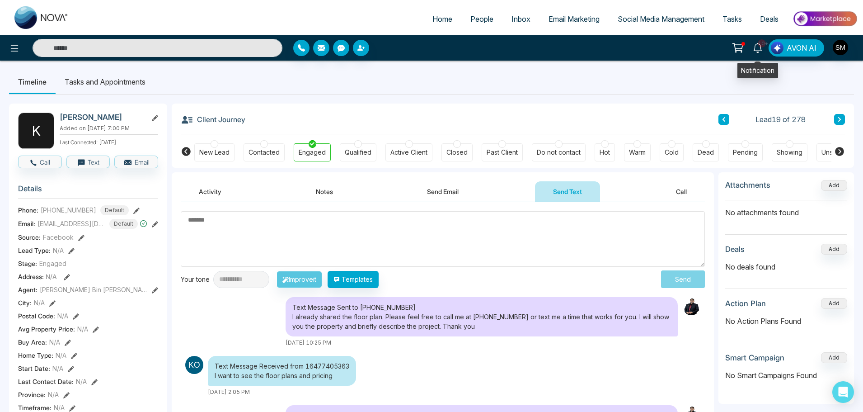
drag, startPoint x: 759, startPoint y: 48, endPoint x: 756, endPoint y: 52, distance: 5.2
click at [759, 48] on icon at bounding box center [758, 48] width 10 height 10
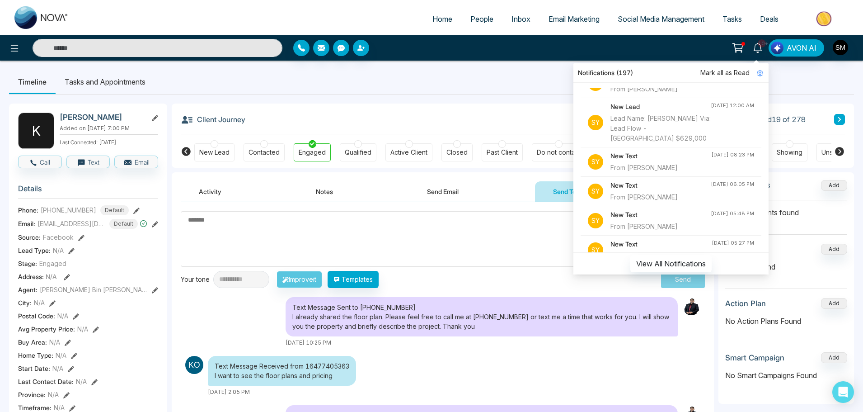
click at [663, 220] on div "New Text From [PERSON_NAME]" at bounding box center [661, 221] width 100 height 22
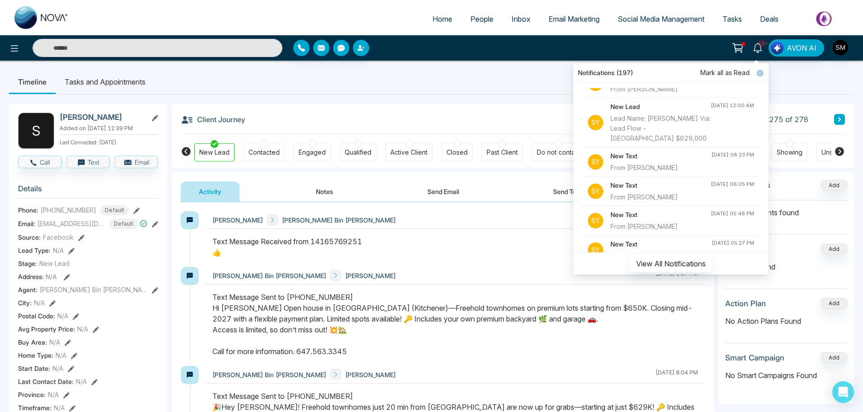
click at [324, 149] on div "Engaged" at bounding box center [312, 152] width 27 height 9
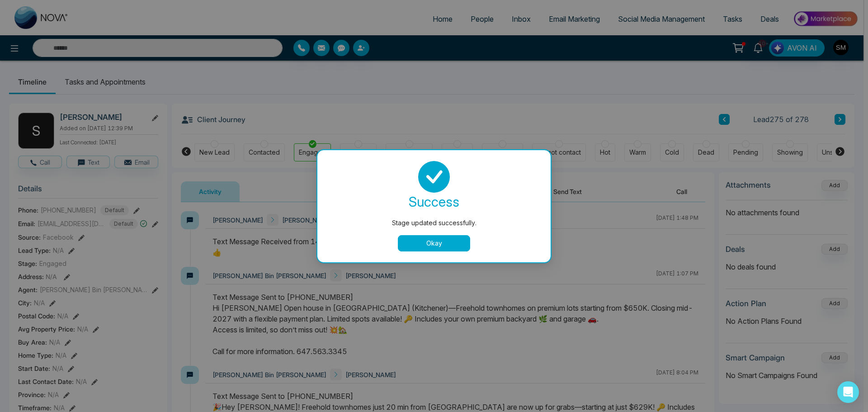
click at [409, 248] on button "Okay" at bounding box center [434, 243] width 72 height 16
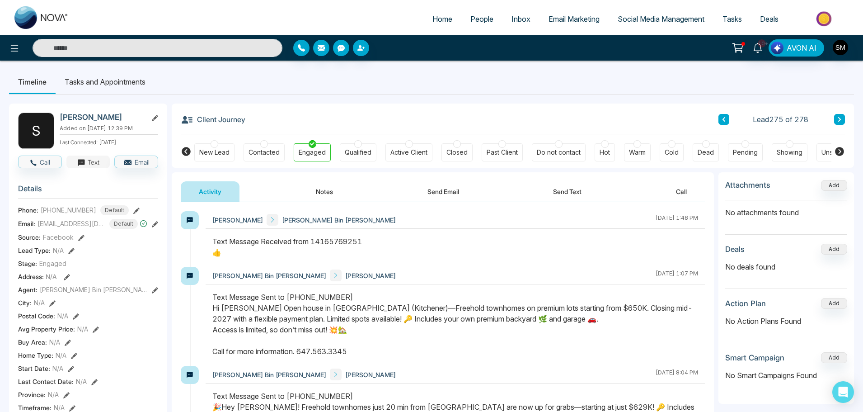
click at [99, 159] on button "Text" at bounding box center [88, 161] width 44 height 13
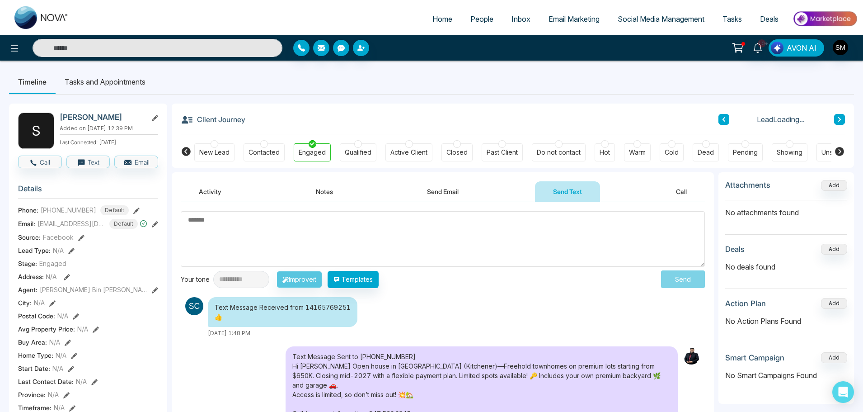
click at [291, 233] on textarea at bounding box center [443, 239] width 524 height 56
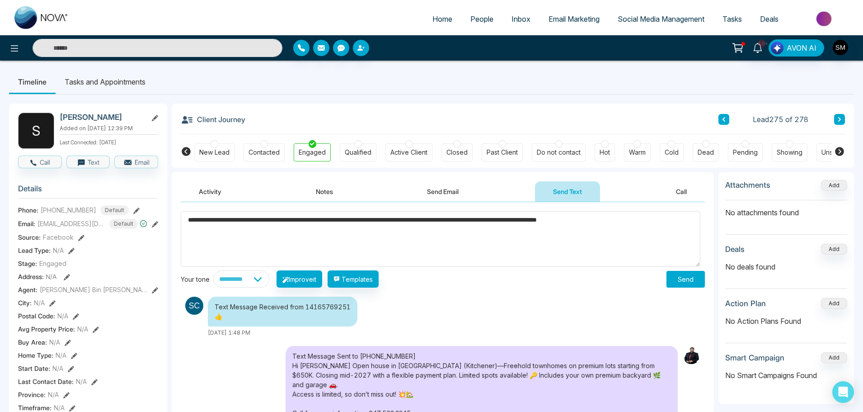
type textarea "**********"
click at [679, 277] on button "Send" at bounding box center [686, 279] width 38 height 17
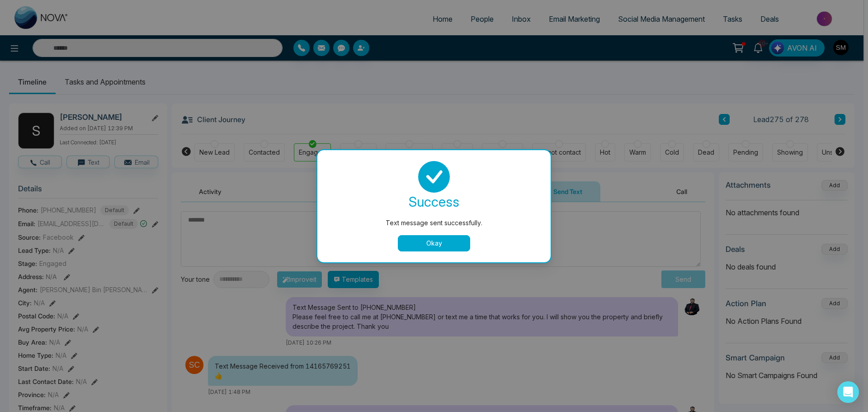
click at [445, 244] on button "Okay" at bounding box center [434, 243] width 72 height 16
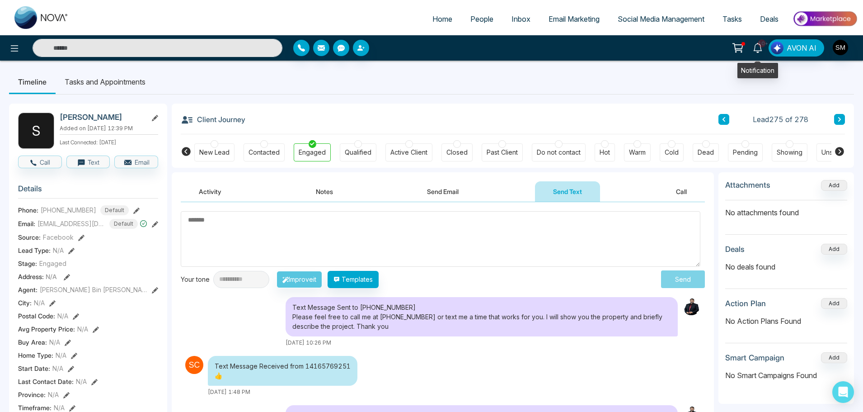
click at [761, 45] on span "10+" at bounding box center [762, 43] width 8 height 8
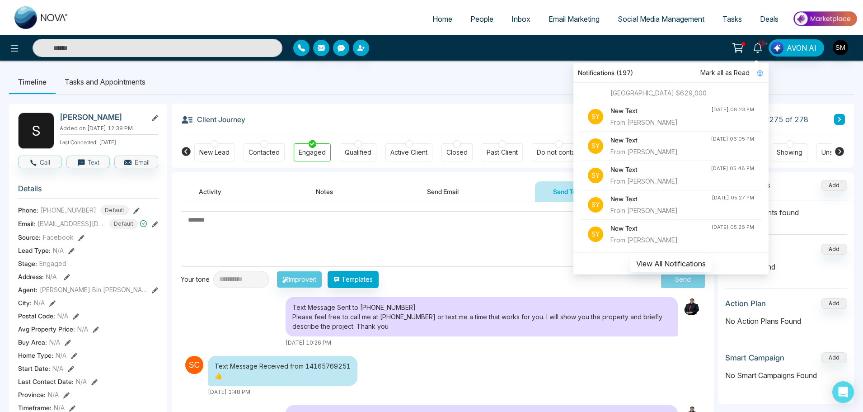
scroll to position [316, 0]
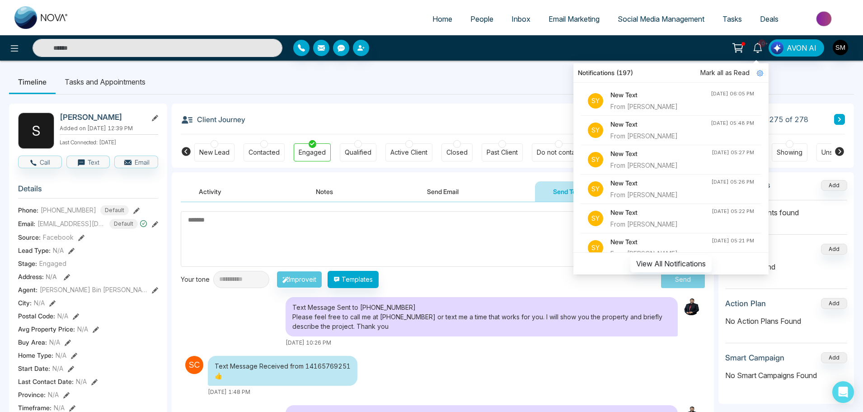
click at [658, 162] on div "From [PERSON_NAME]" at bounding box center [661, 165] width 101 height 10
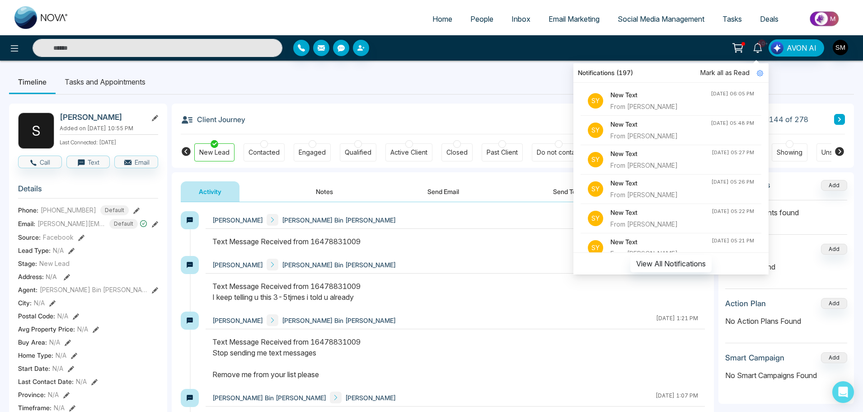
click at [457, 149] on div "Closed" at bounding box center [457, 152] width 21 height 9
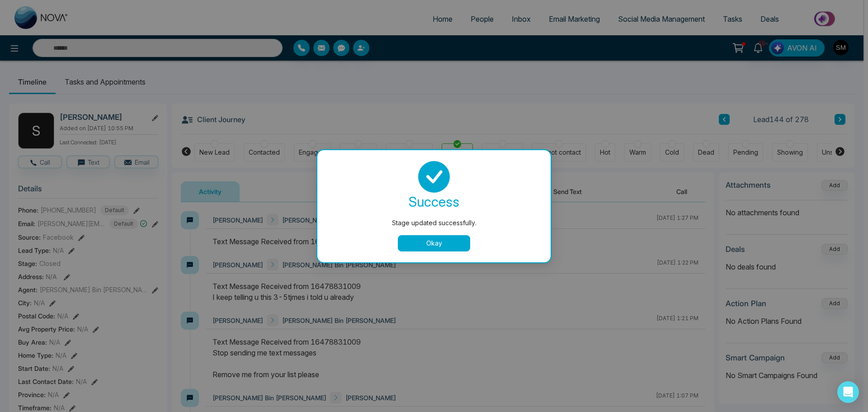
click at [432, 241] on button "Okay" at bounding box center [434, 243] width 72 height 16
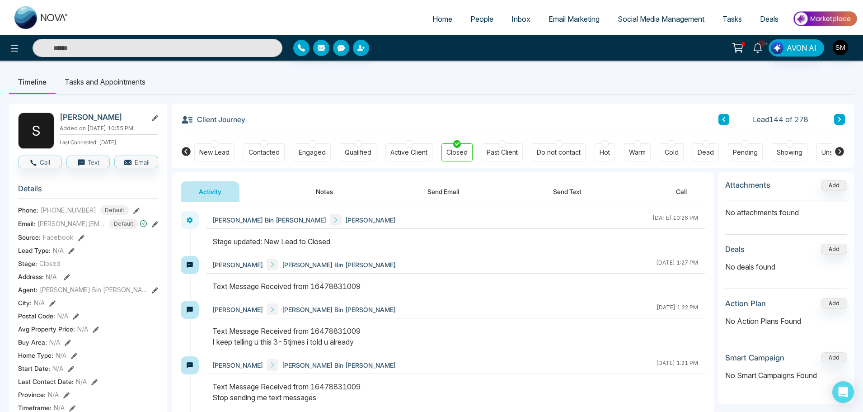
click at [761, 50] on icon at bounding box center [758, 48] width 10 height 10
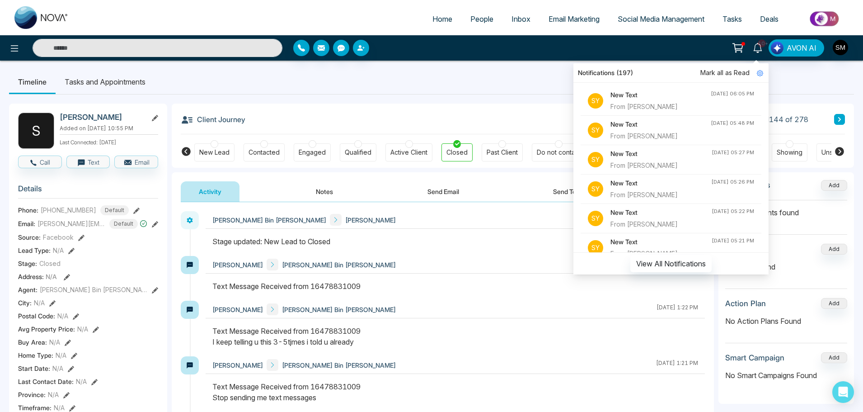
click at [658, 195] on div "From [PERSON_NAME]" at bounding box center [661, 195] width 101 height 10
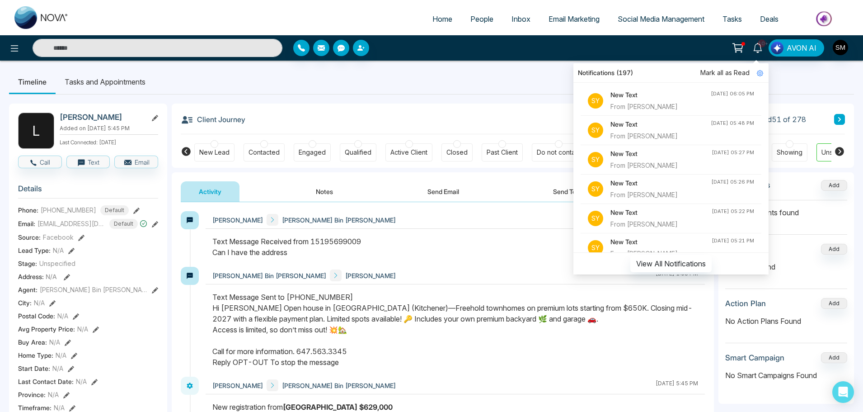
click at [316, 148] on div "Engaged" at bounding box center [312, 152] width 27 height 9
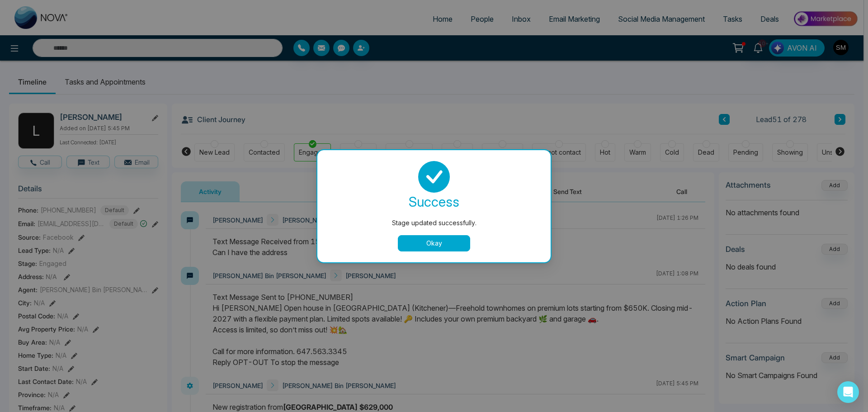
click at [99, 170] on div "Stage updated successfully. success Stage updated successfully. Okay" at bounding box center [434, 206] width 868 height 412
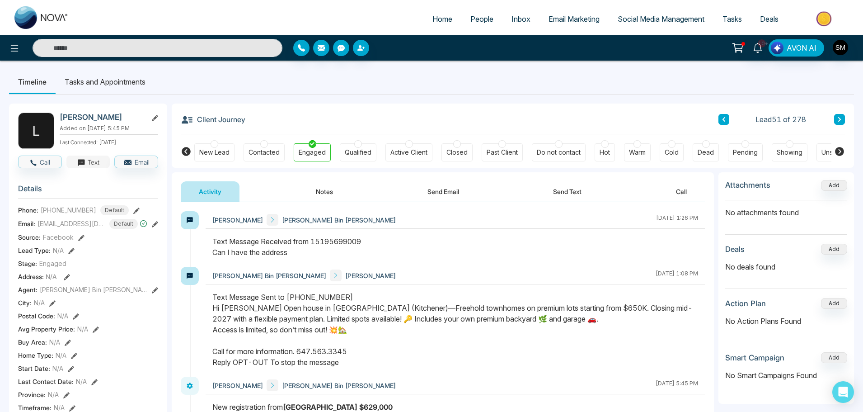
click at [88, 166] on button "Text" at bounding box center [88, 161] width 44 height 13
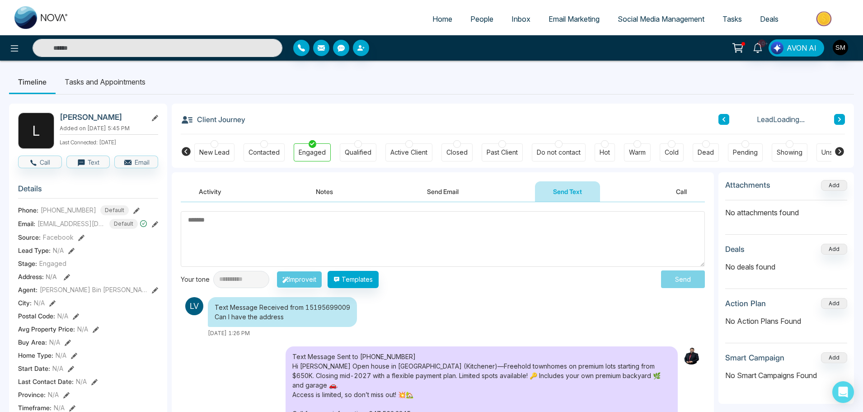
click at [337, 232] on textarea at bounding box center [443, 239] width 524 height 56
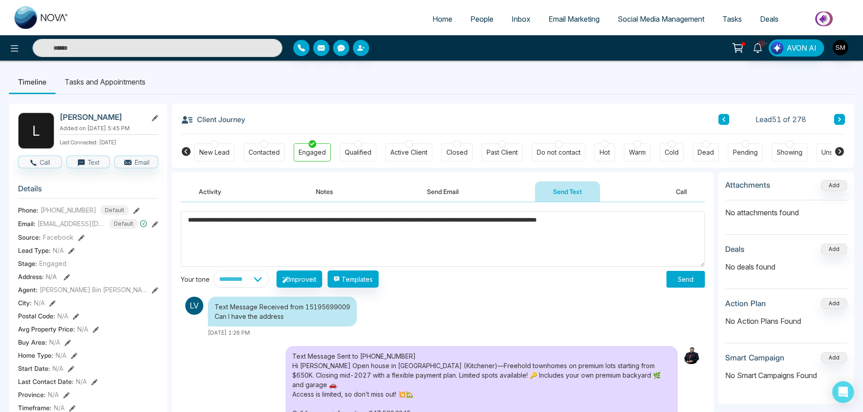
type textarea "**********"
click at [682, 274] on button "Send" at bounding box center [686, 279] width 38 height 17
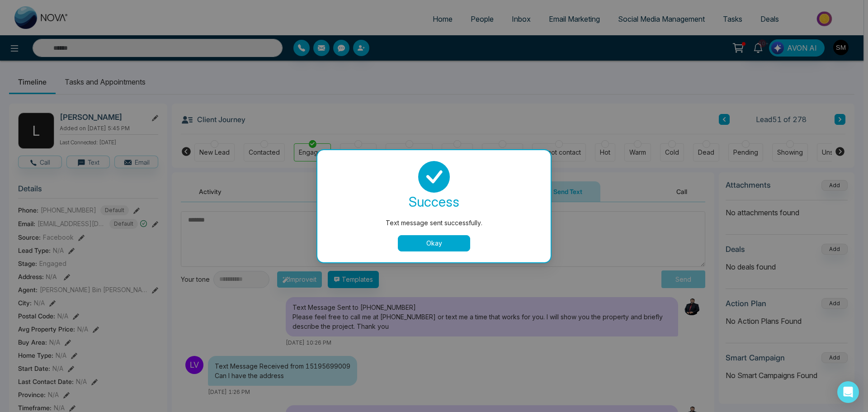
click at [466, 248] on button "Okay" at bounding box center [434, 243] width 72 height 16
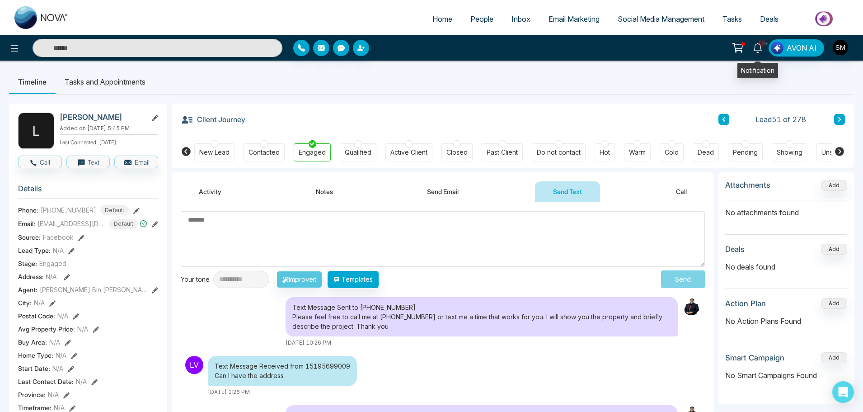
click at [758, 48] on icon at bounding box center [758, 48] width 10 height 10
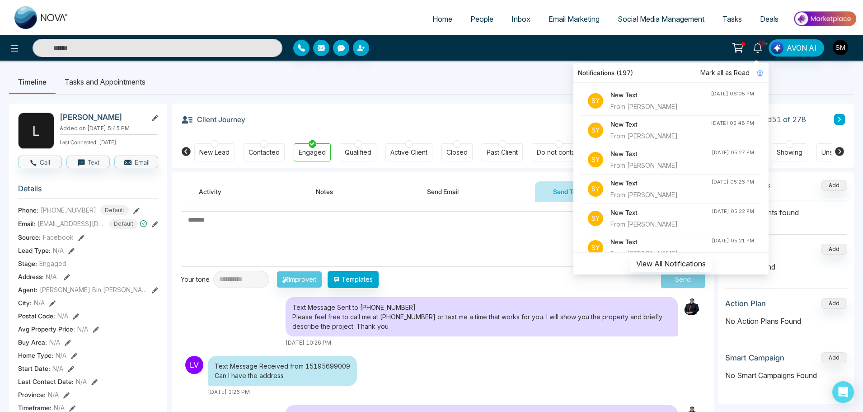
scroll to position [362, 0]
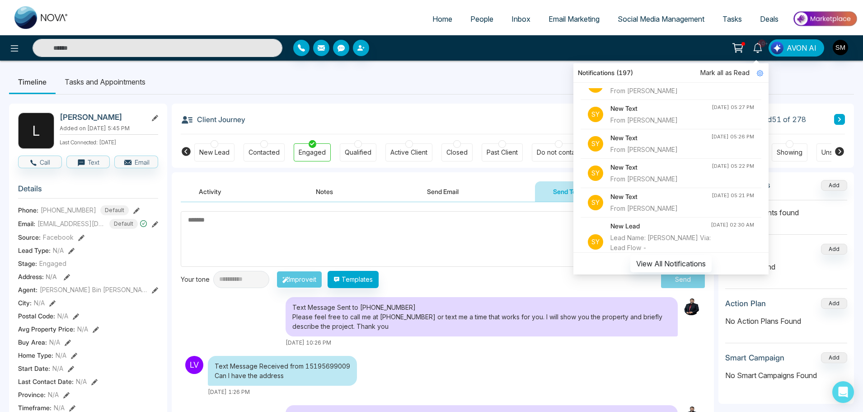
click at [663, 208] on div "From [PERSON_NAME]" at bounding box center [661, 208] width 101 height 10
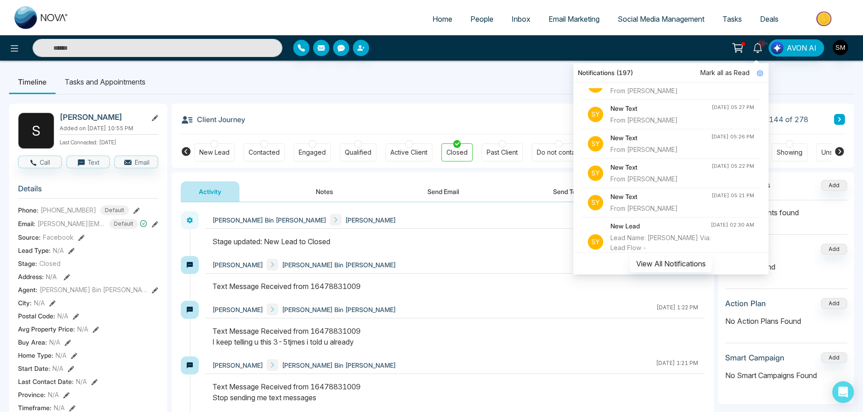
click at [653, 238] on div "Lead Name: [PERSON_NAME] Via: Lead Flow - [GEOGRAPHIC_DATA] $629,000" at bounding box center [661, 248] width 100 height 30
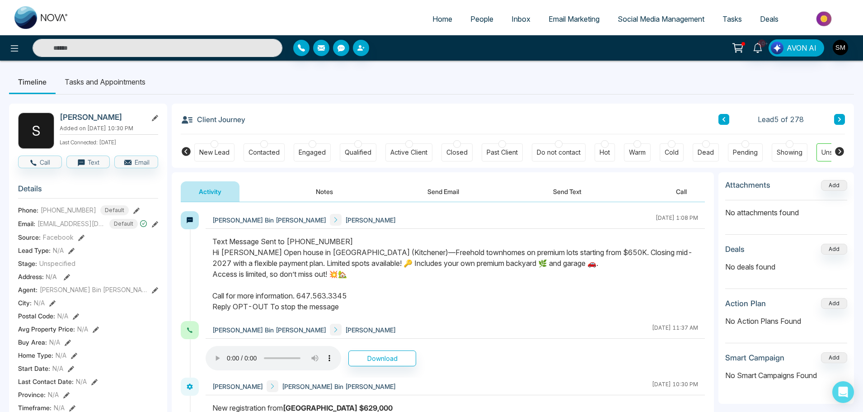
click at [266, 149] on div "Contacted" at bounding box center [264, 152] width 31 height 9
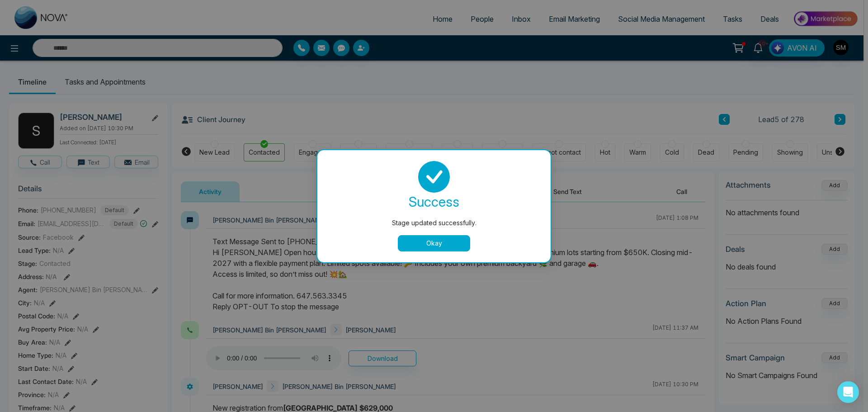
click at [425, 237] on button "Okay" at bounding box center [434, 243] width 72 height 16
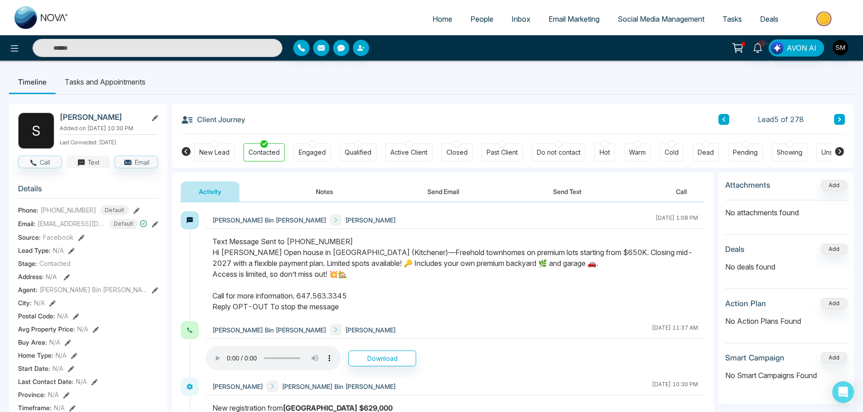
click at [85, 164] on span "button" at bounding box center [81, 161] width 8 height 9
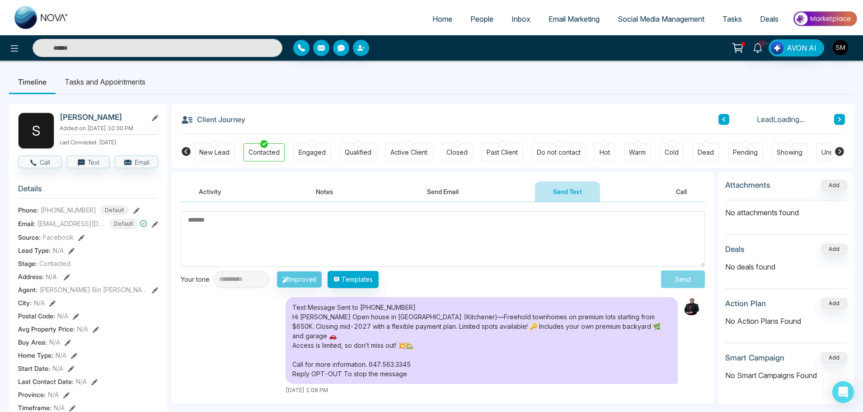
click at [337, 235] on textarea at bounding box center [443, 239] width 524 height 56
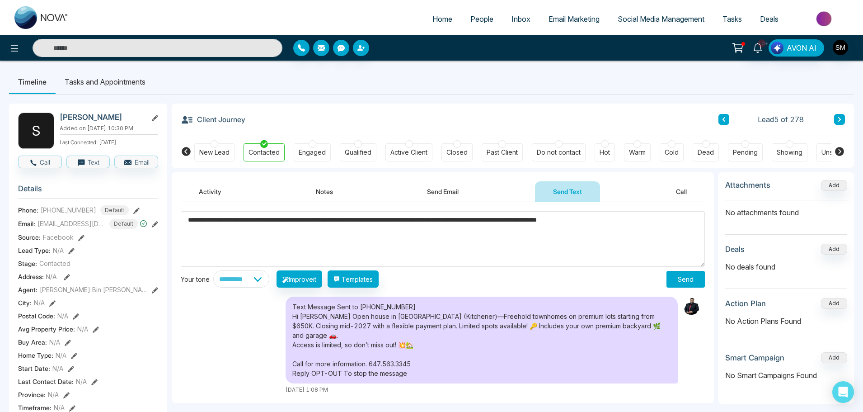
type textarea "**********"
click at [682, 279] on button "Send" at bounding box center [686, 279] width 38 height 17
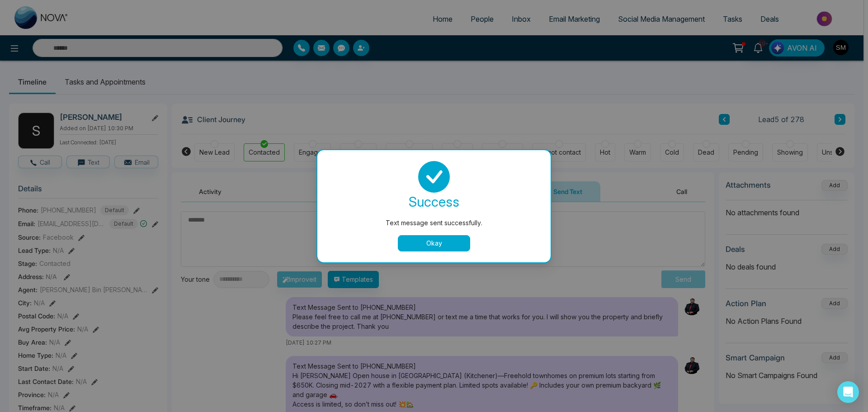
click at [439, 241] on button "Okay" at bounding box center [434, 243] width 72 height 16
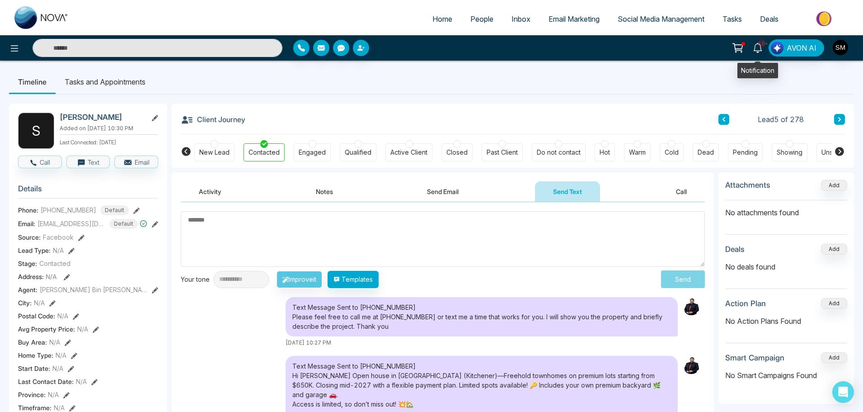
click at [759, 42] on span "10+" at bounding box center [762, 43] width 8 height 8
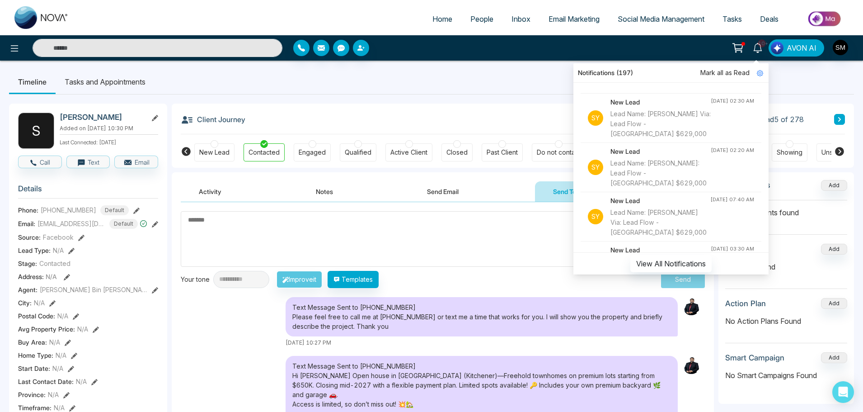
scroll to position [497, 0]
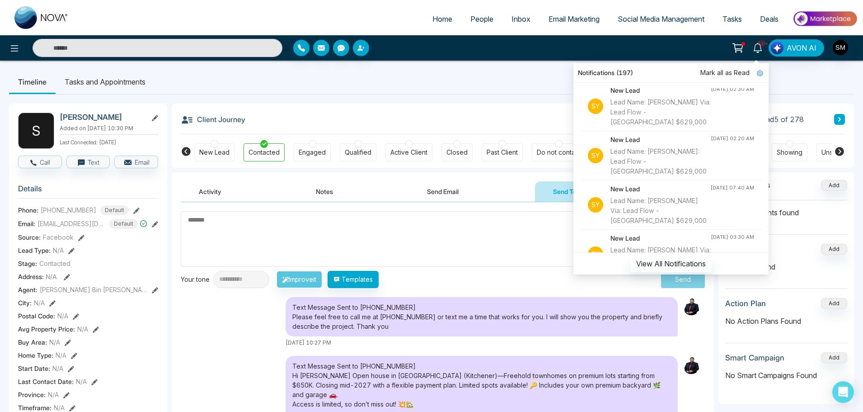
click at [668, 160] on div "Lead Name: [PERSON_NAME]: Lead Flow - [GEOGRAPHIC_DATA] $629,000" at bounding box center [661, 161] width 100 height 30
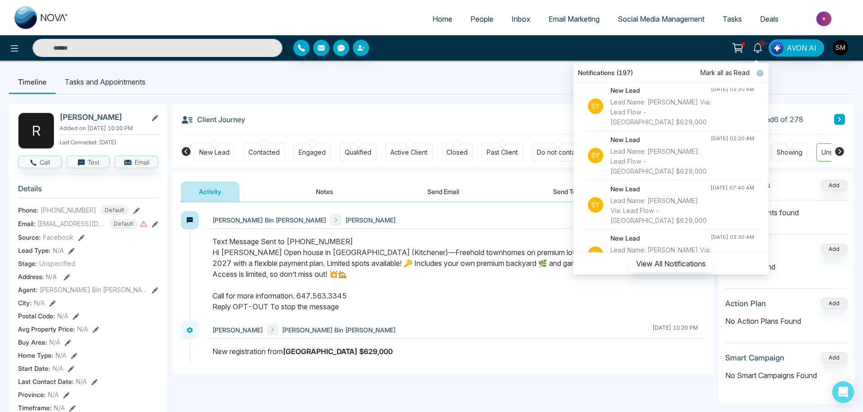
click at [265, 150] on div "Contacted" at bounding box center [264, 152] width 31 height 9
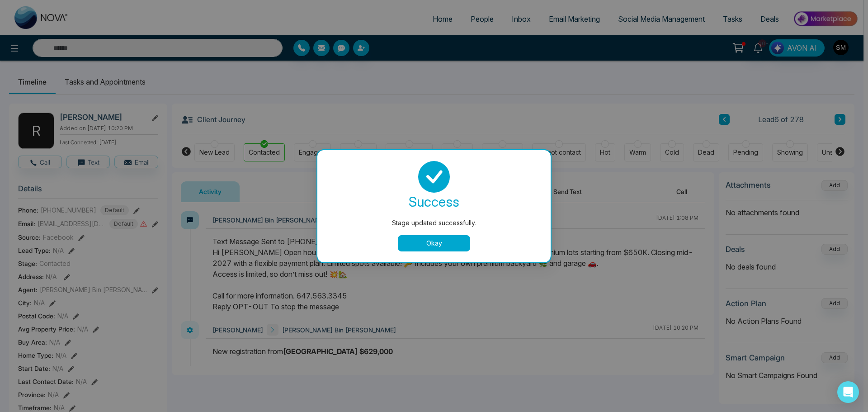
drag, startPoint x: 436, startPoint y: 244, endPoint x: 313, endPoint y: 222, distance: 124.5
click at [436, 244] on button "Okay" at bounding box center [434, 243] width 72 height 16
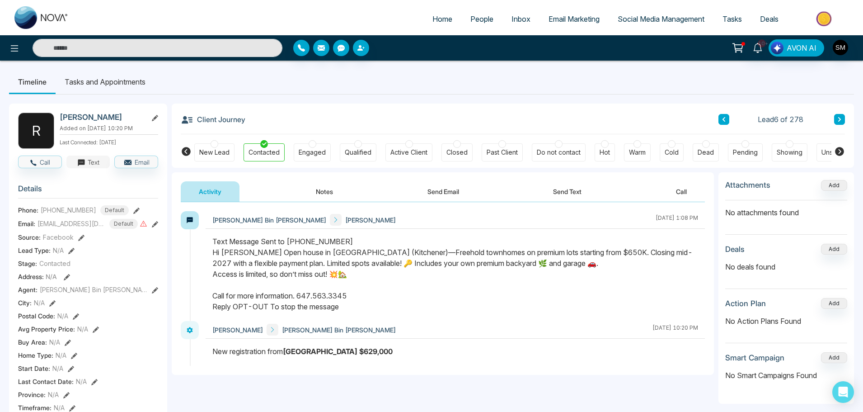
click at [96, 165] on button "Text" at bounding box center [88, 161] width 44 height 13
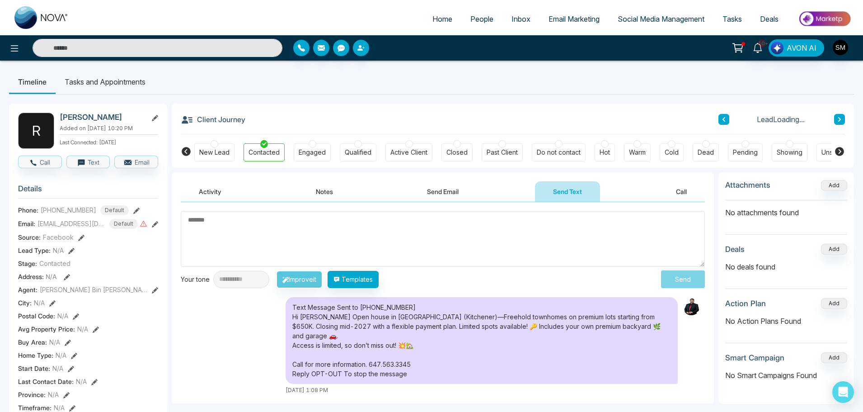
click at [343, 238] on textarea at bounding box center [443, 239] width 524 height 56
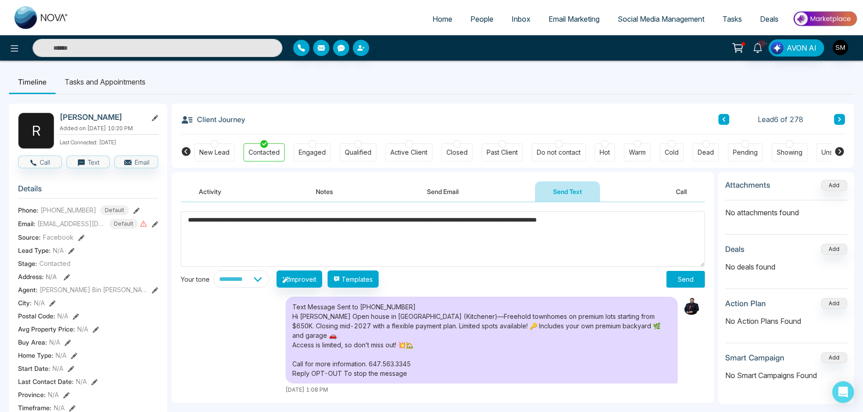
type textarea "**********"
click at [682, 273] on button "Send" at bounding box center [686, 279] width 38 height 17
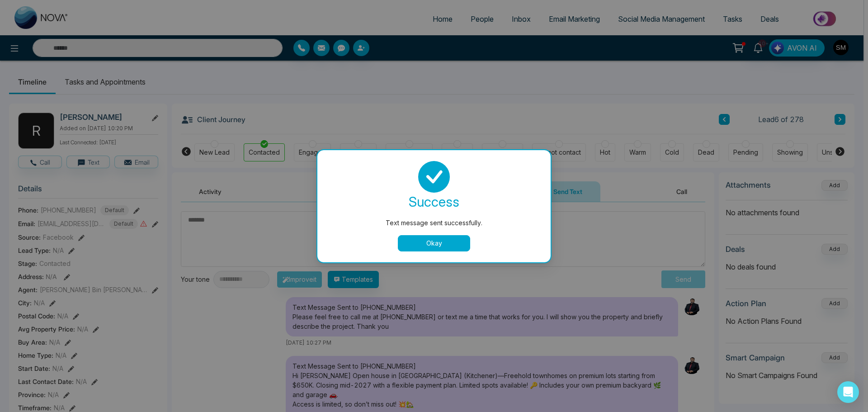
click at [431, 243] on button "Okay" at bounding box center [434, 243] width 72 height 16
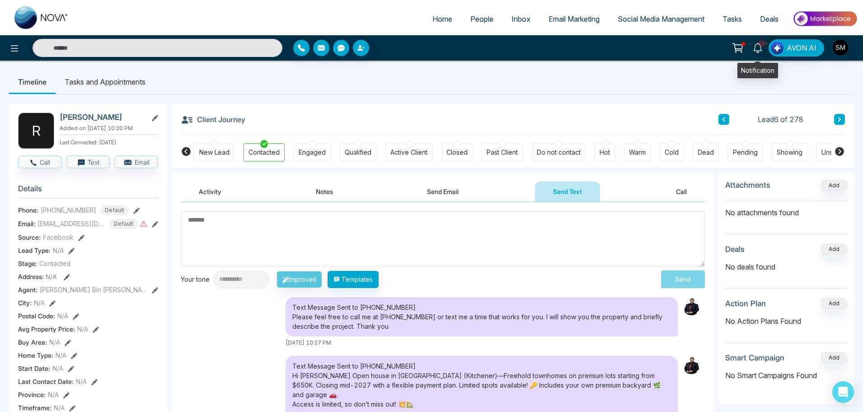
click at [755, 44] on icon at bounding box center [758, 48] width 10 height 10
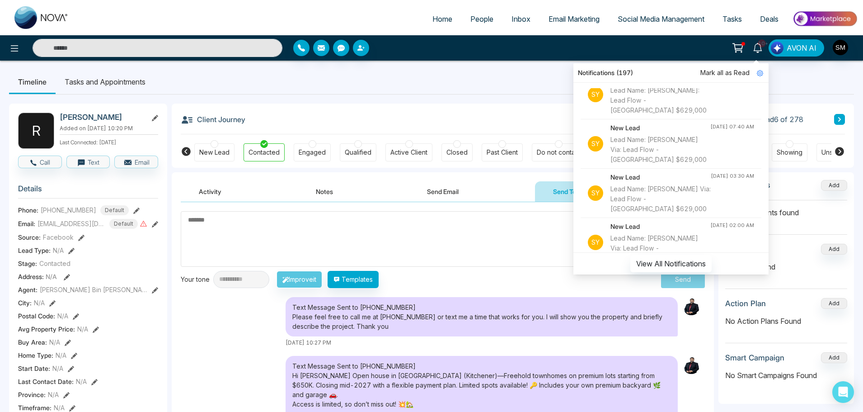
scroll to position [542, 0]
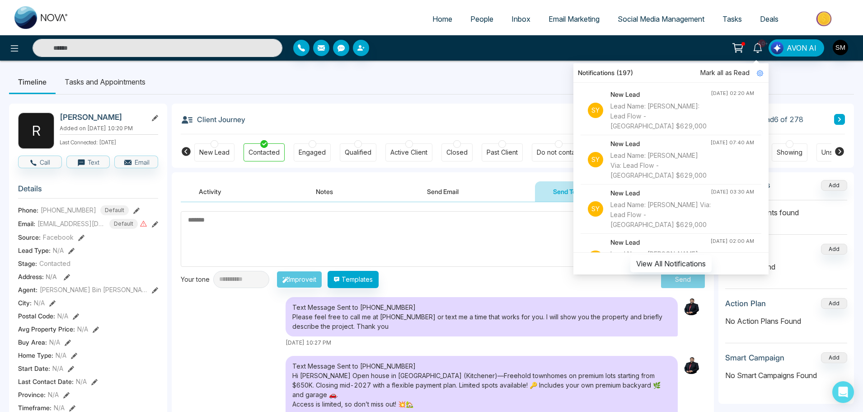
click at [691, 166] on div "Lead Name: [PERSON_NAME] Via: Lead Flow - [GEOGRAPHIC_DATA] $629,000" at bounding box center [661, 165] width 100 height 30
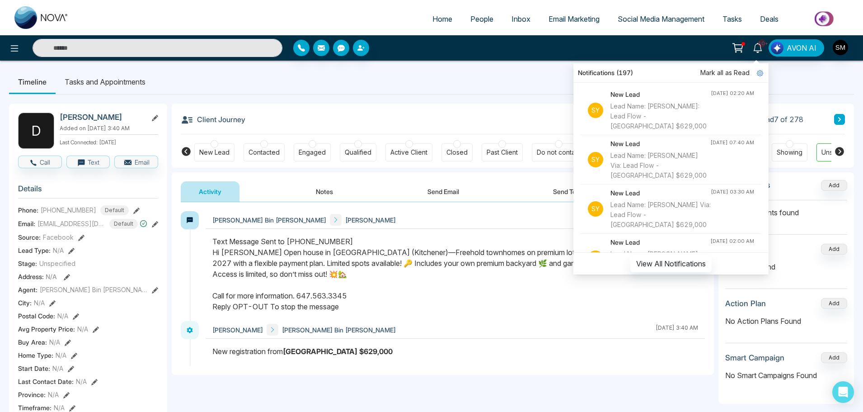
click at [266, 145] on div at bounding box center [264, 144] width 8 height 8
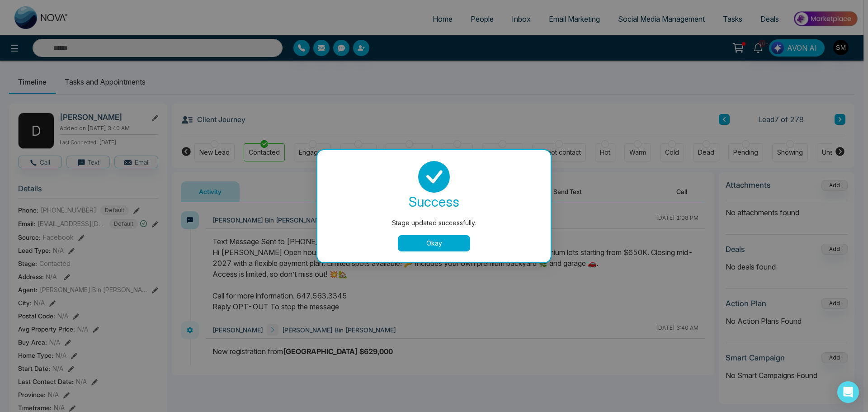
click at [442, 246] on button "Okay" at bounding box center [434, 243] width 72 height 16
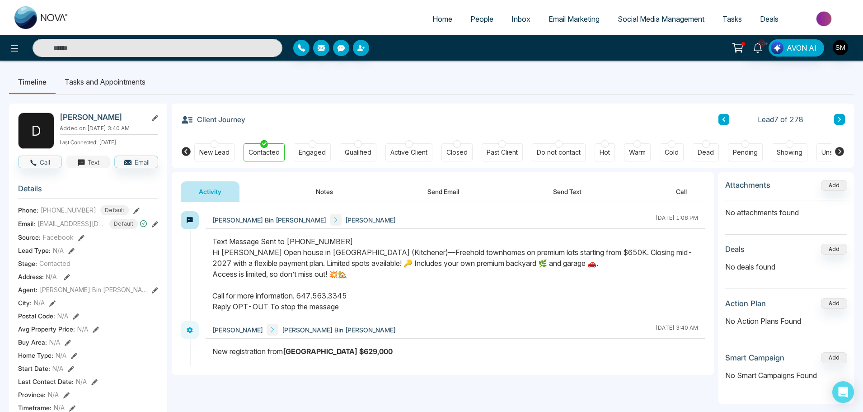
click at [95, 168] on button "Text" at bounding box center [88, 161] width 44 height 13
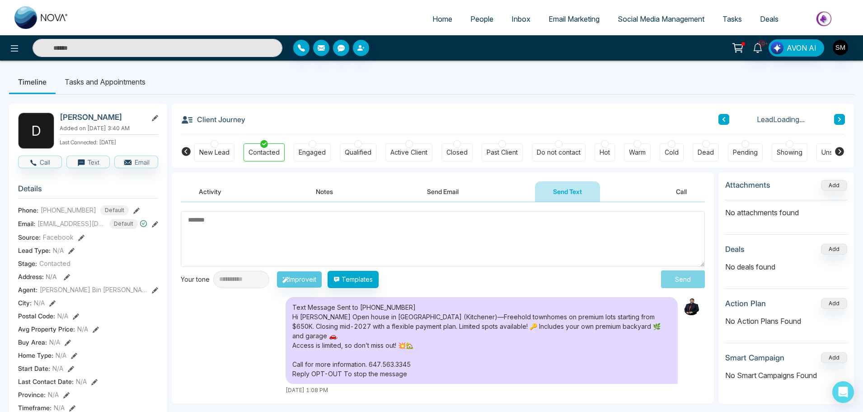
click at [350, 238] on textarea at bounding box center [443, 239] width 524 height 56
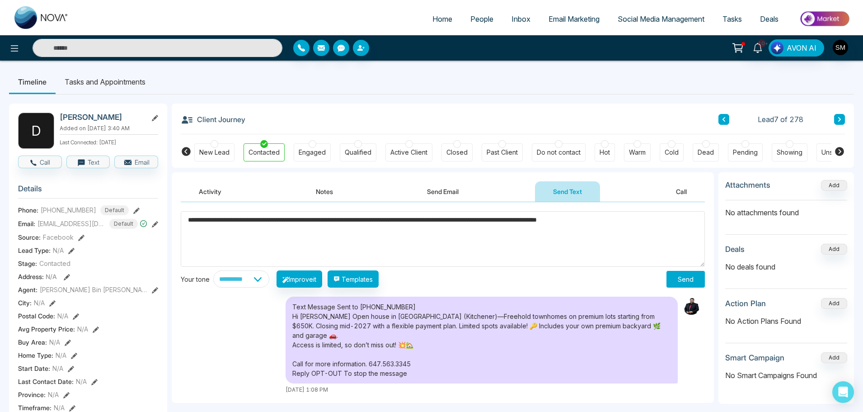
type textarea "**********"
click at [700, 277] on button "Send" at bounding box center [686, 279] width 38 height 17
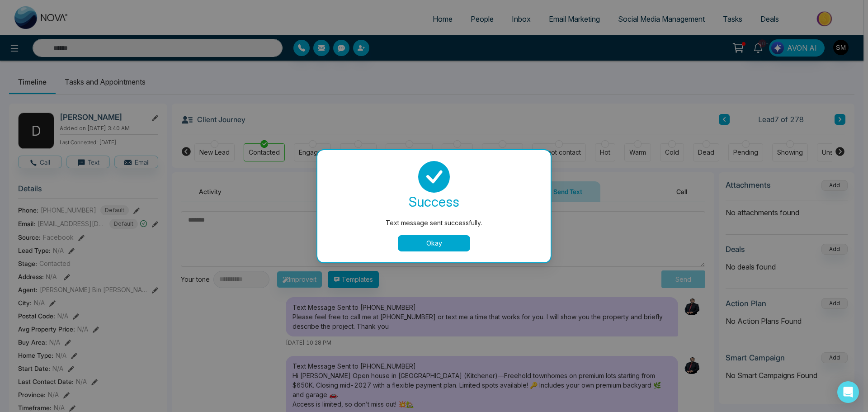
click at [433, 243] on button "Okay" at bounding box center [434, 243] width 72 height 16
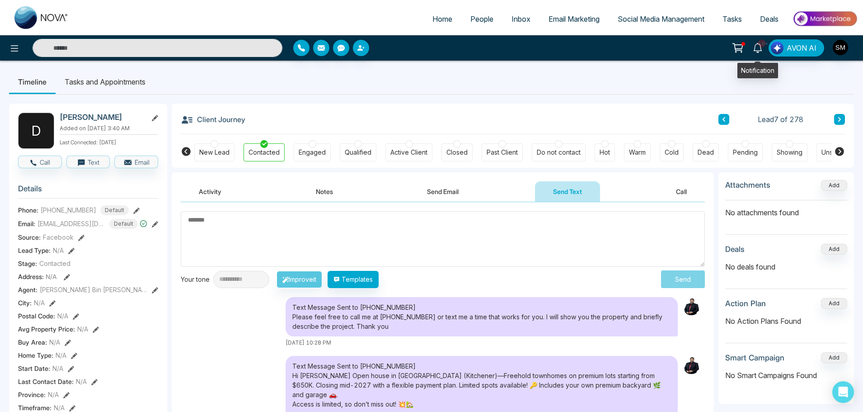
click at [757, 52] on icon at bounding box center [758, 48] width 10 height 10
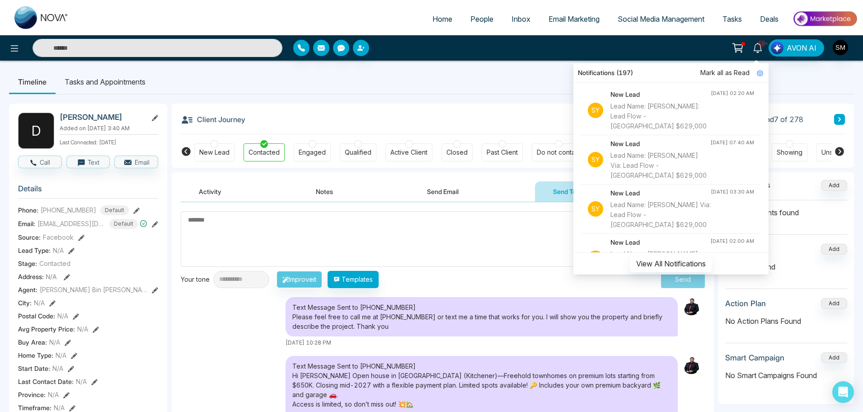
scroll to position [588, 0]
click at [672, 160] on div "Lead Name: [PERSON_NAME] Via: Lead Flow - [GEOGRAPHIC_DATA] $629,000" at bounding box center [661, 170] width 100 height 30
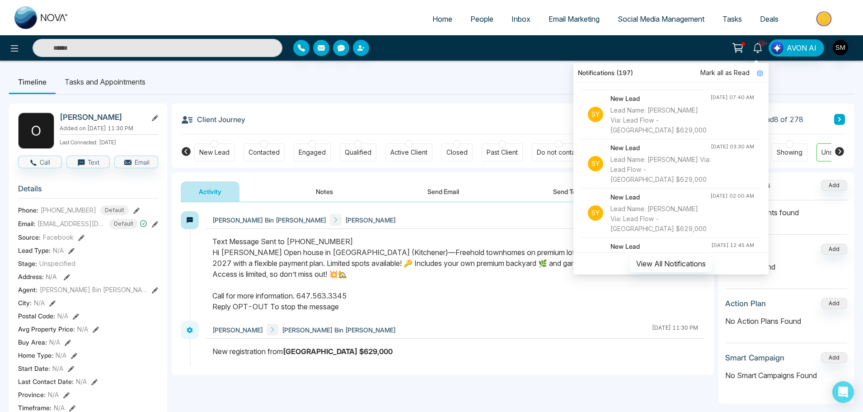
click at [259, 146] on div "Contacted" at bounding box center [264, 152] width 41 height 18
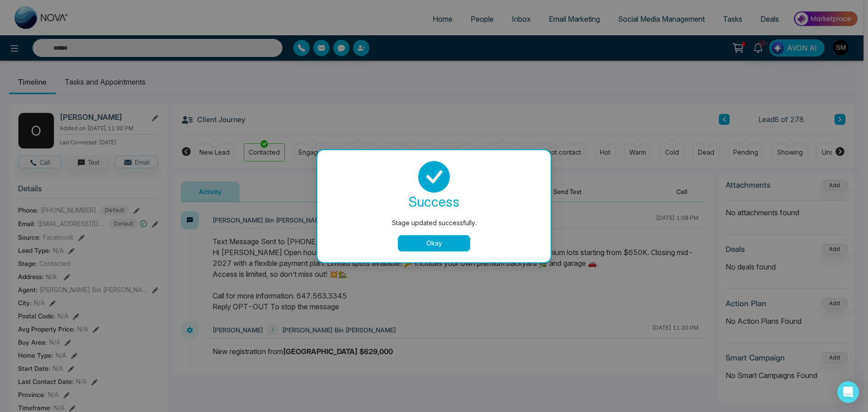
click at [92, 164] on div "Stage updated successfully. success Stage updated successfully. Okay" at bounding box center [434, 206] width 868 height 412
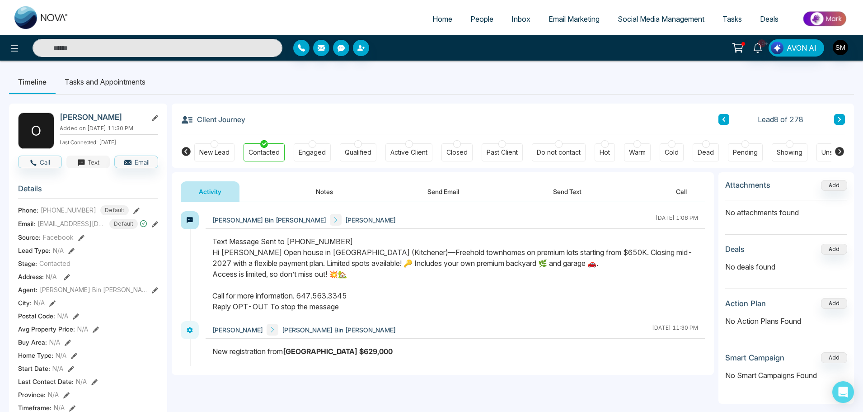
click at [89, 167] on button "Text" at bounding box center [88, 161] width 44 height 13
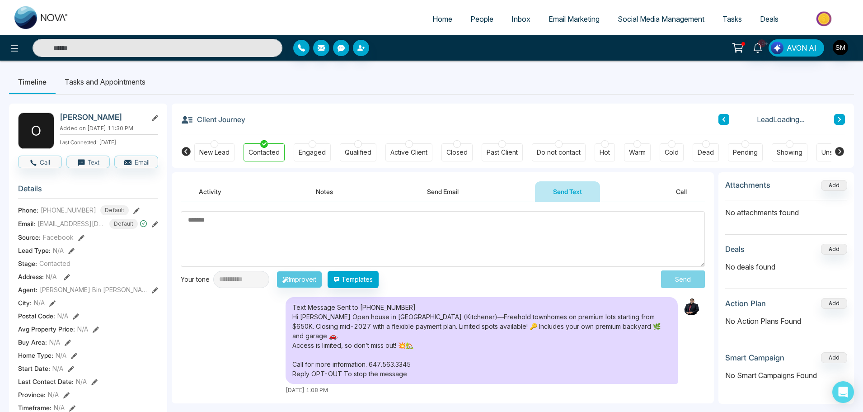
click at [352, 240] on textarea at bounding box center [443, 239] width 524 height 56
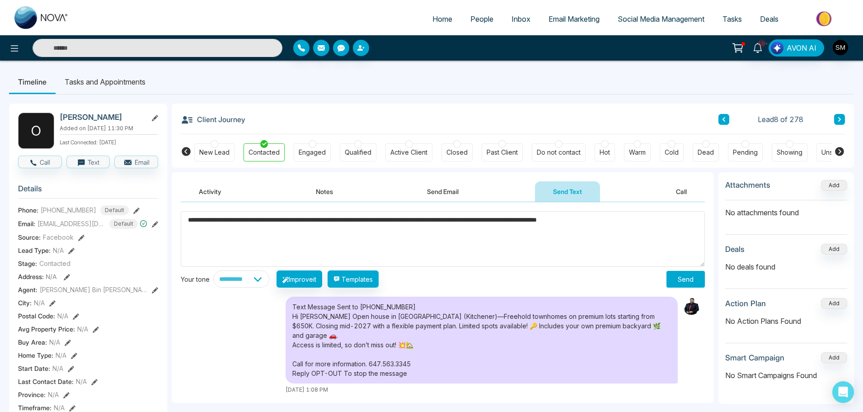
type textarea "**********"
click at [693, 282] on button "Send" at bounding box center [686, 279] width 38 height 17
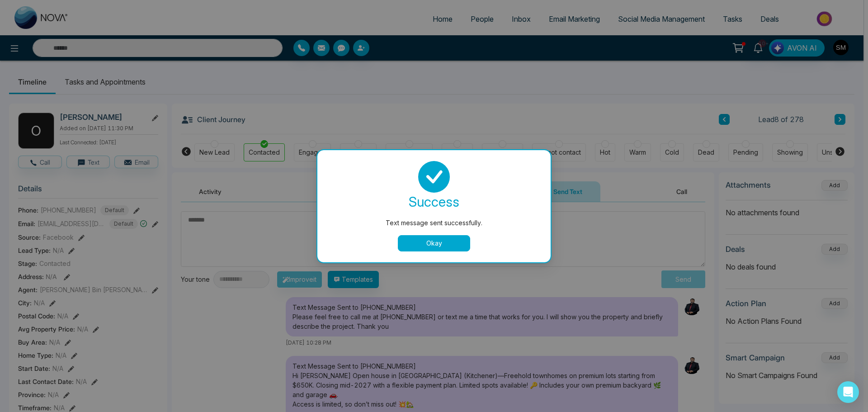
click at [440, 241] on button "Okay" at bounding box center [434, 243] width 72 height 16
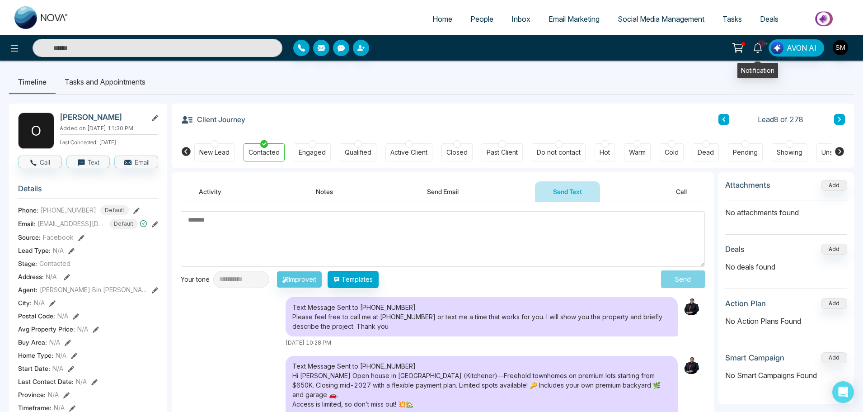
click at [759, 47] on icon at bounding box center [758, 48] width 10 height 10
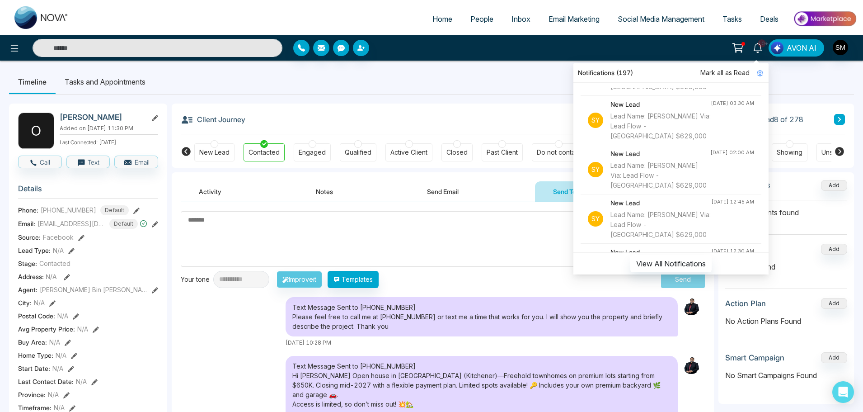
scroll to position [636, 0]
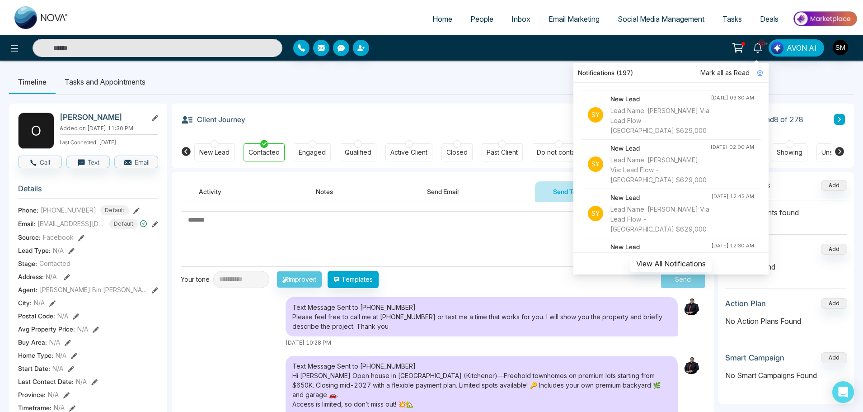
click at [673, 163] on div "Lead Name: [PERSON_NAME] Via: Lead Flow - [GEOGRAPHIC_DATA] $629,000" at bounding box center [661, 170] width 100 height 30
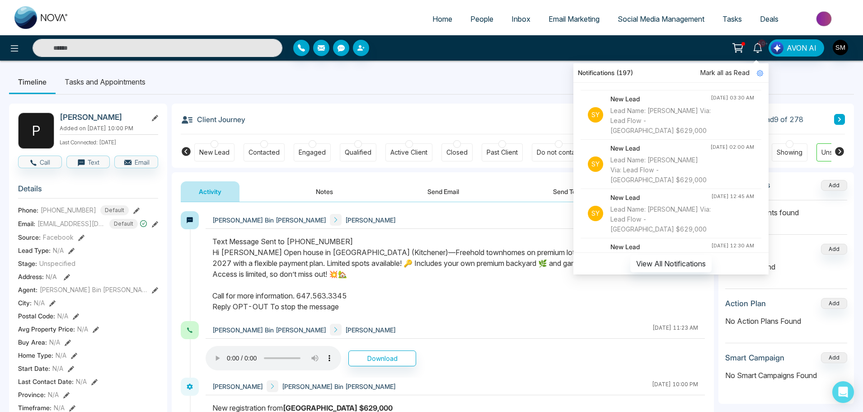
click at [309, 145] on div at bounding box center [313, 144] width 8 height 8
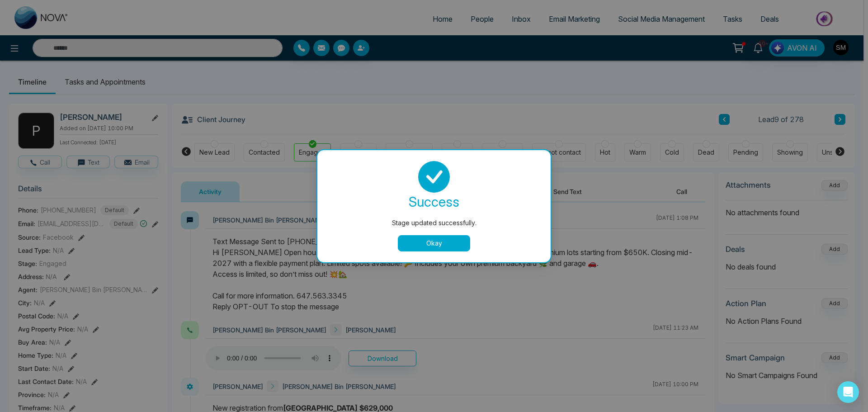
click at [357, 148] on div "Stage updated successfully. success Stage updated successfully. Okay" at bounding box center [434, 206] width 868 height 412
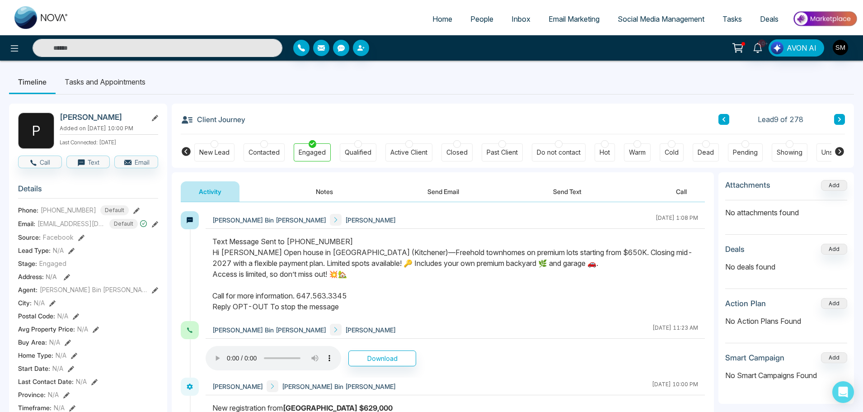
click at [357, 141] on div at bounding box center [358, 144] width 8 height 8
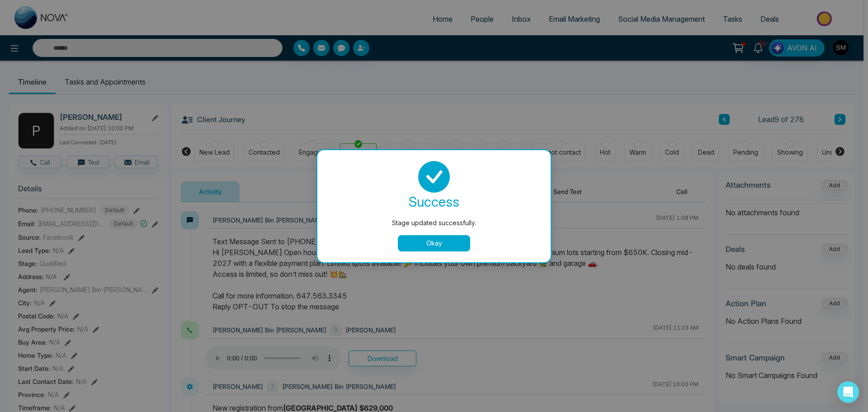
click at [447, 240] on button "Okay" at bounding box center [434, 243] width 72 height 16
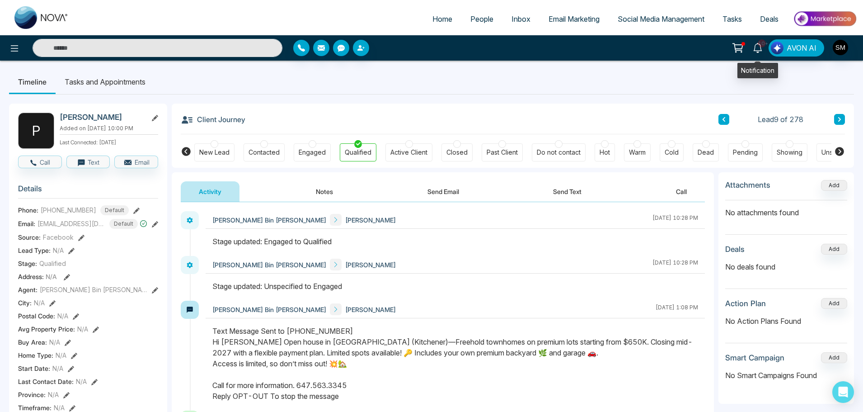
click at [757, 49] on icon at bounding box center [758, 48] width 10 height 10
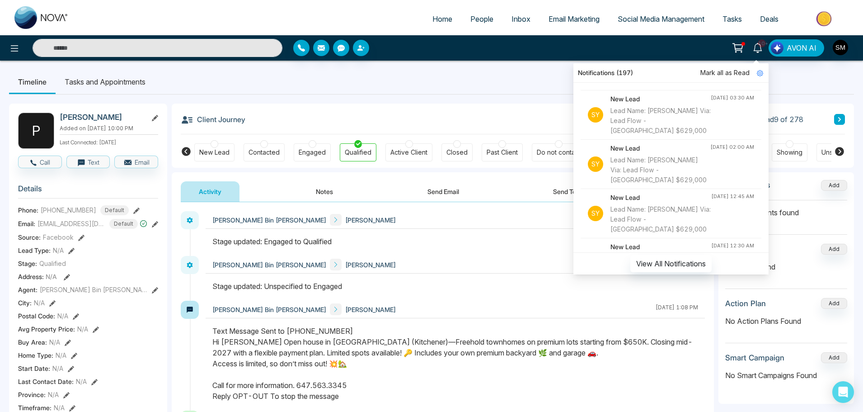
click at [646, 207] on div "Lead Name: [PERSON_NAME] Via: Lead Flow - [GEOGRAPHIC_DATA] $629,000" at bounding box center [661, 219] width 101 height 30
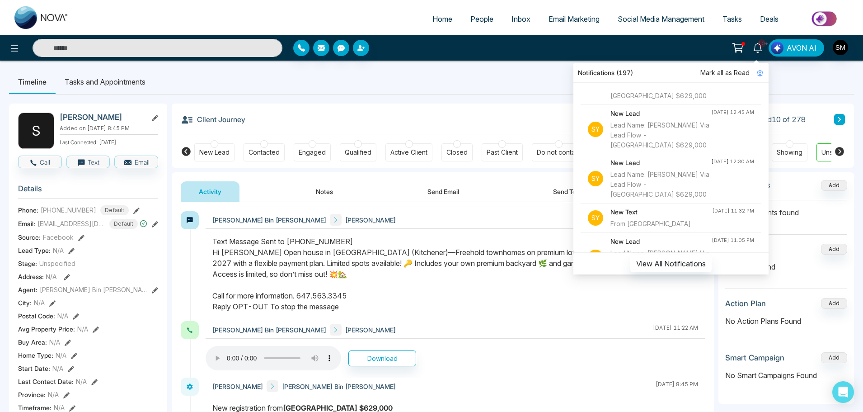
scroll to position [727, 0]
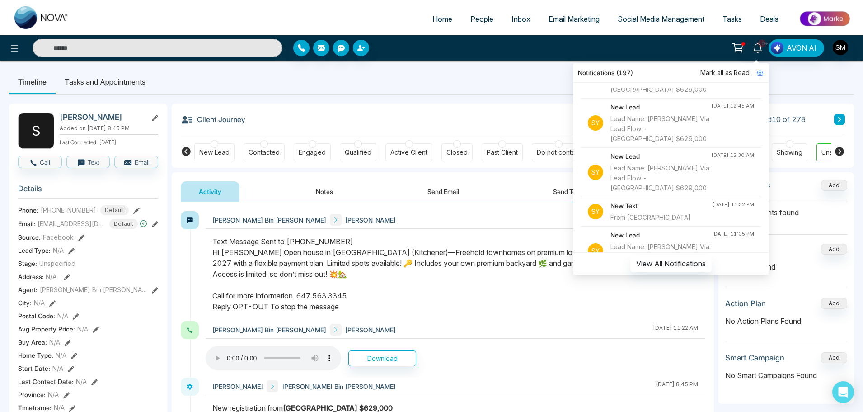
click at [692, 179] on li "Sy New Lead Lead Name: [PERSON_NAME] Via: Lead Flow - [GEOGRAPHIC_DATA] $629,00…" at bounding box center [671, 172] width 181 height 49
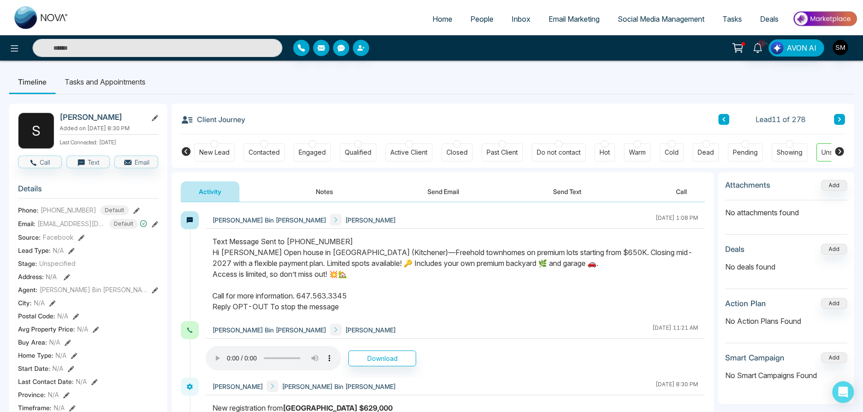
click at [266, 145] on div at bounding box center [264, 144] width 8 height 8
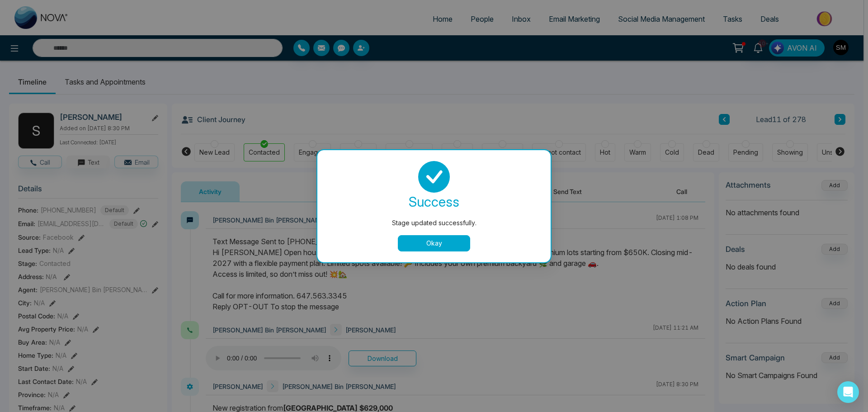
click at [94, 165] on div "Stage updated successfully. success Stage updated successfully. Okay" at bounding box center [434, 206] width 868 height 412
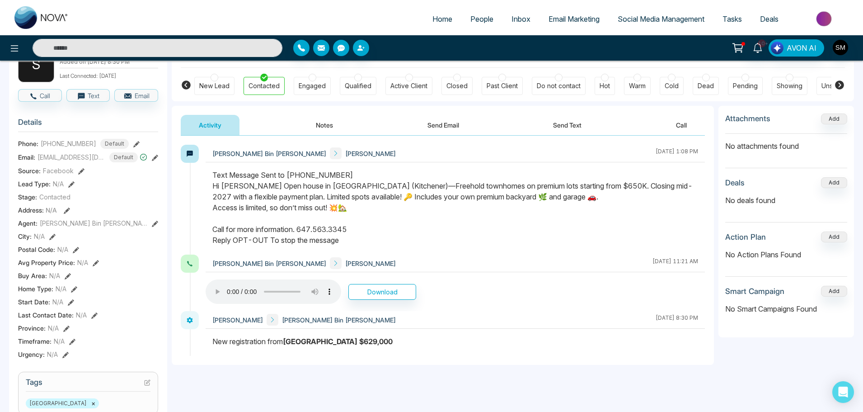
scroll to position [45, 0]
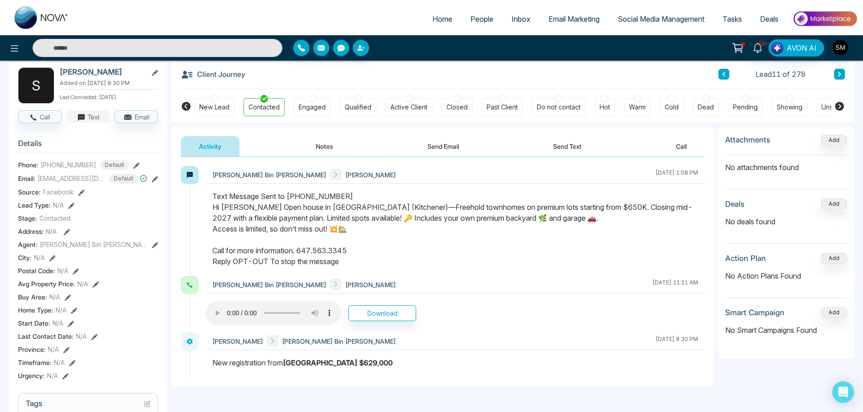
click at [99, 120] on button "Text" at bounding box center [88, 116] width 44 height 13
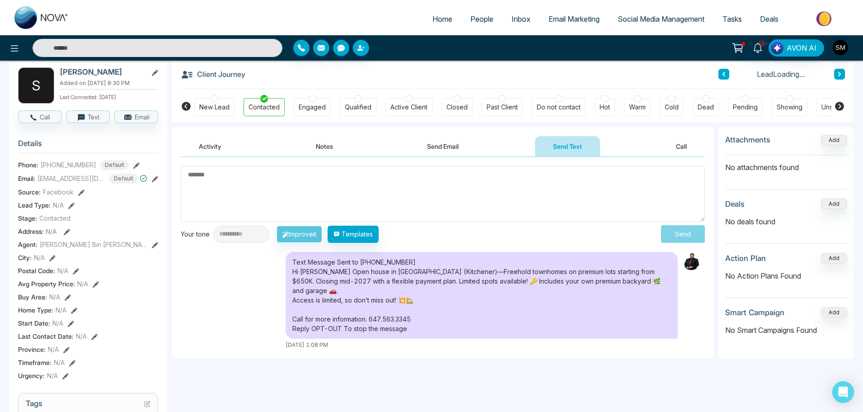
click at [369, 190] on textarea at bounding box center [443, 194] width 524 height 56
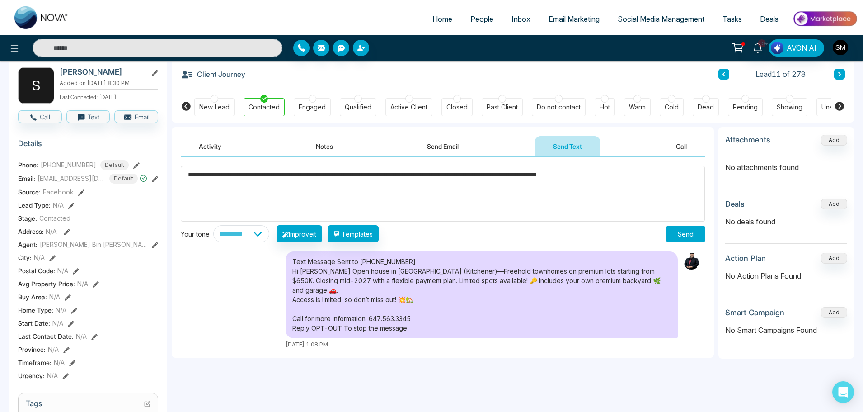
type textarea "**********"
click at [683, 236] on button "Send" at bounding box center [686, 234] width 38 height 17
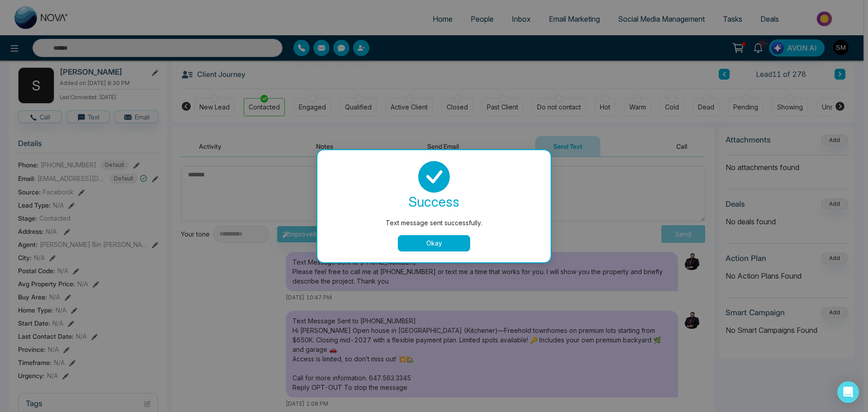
click at [447, 240] on button "Okay" at bounding box center [434, 243] width 72 height 16
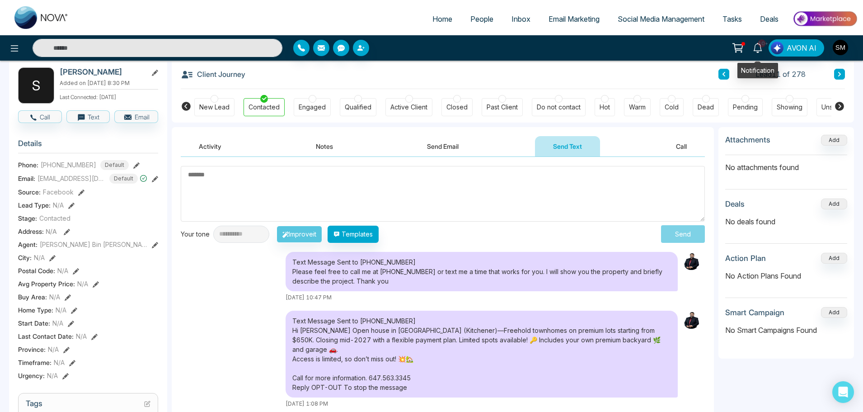
click at [759, 47] on icon at bounding box center [758, 48] width 10 height 10
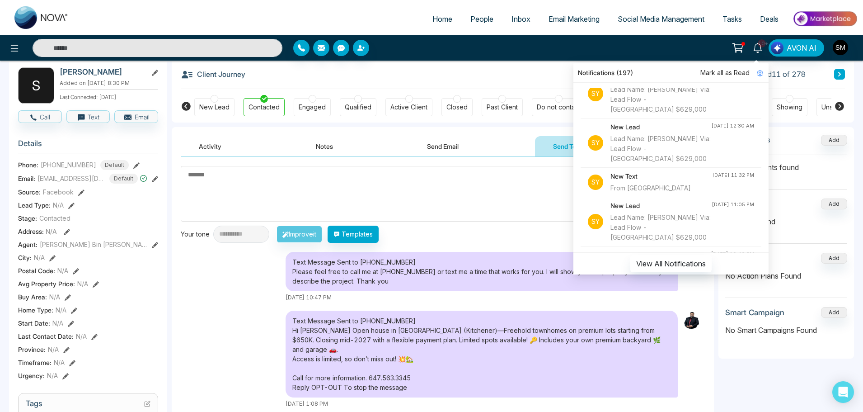
scroll to position [772, 0]
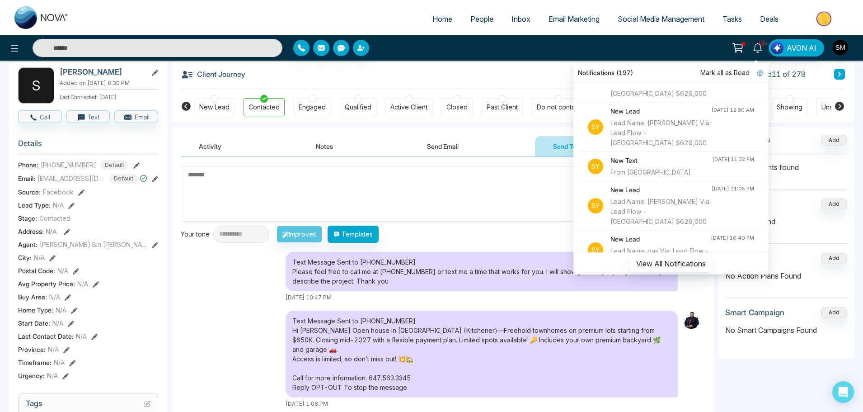
click at [667, 170] on div "From [GEOGRAPHIC_DATA]" at bounding box center [662, 172] width 102 height 10
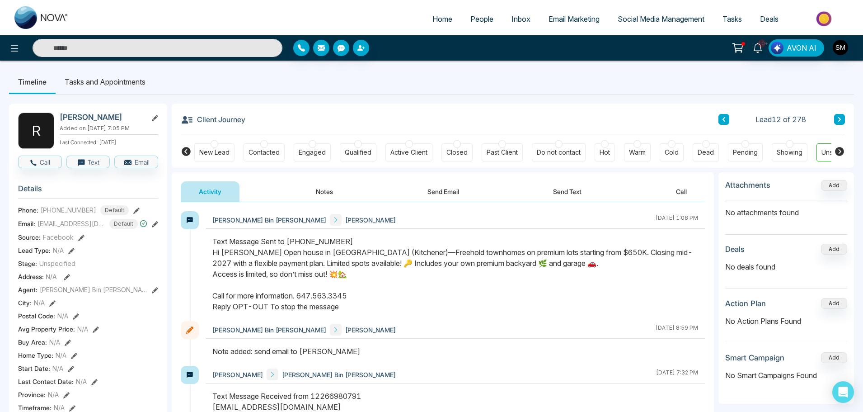
click at [316, 151] on div "Engaged" at bounding box center [312, 152] width 27 height 9
click at [357, 143] on div at bounding box center [358, 144] width 8 height 8
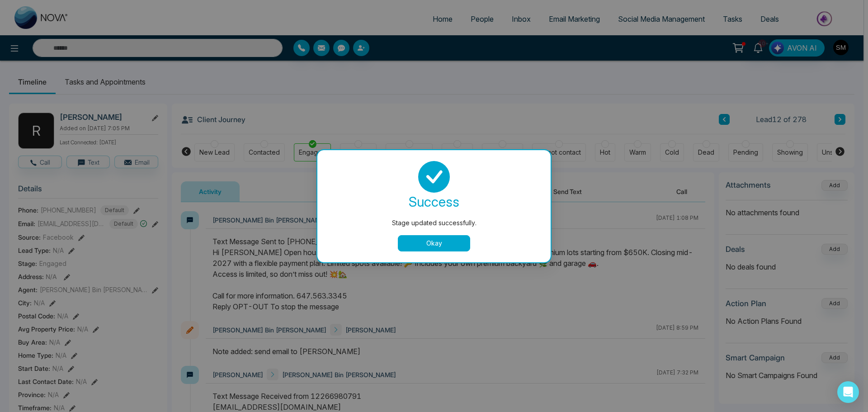
click at [412, 243] on button "Okay" at bounding box center [434, 243] width 72 height 16
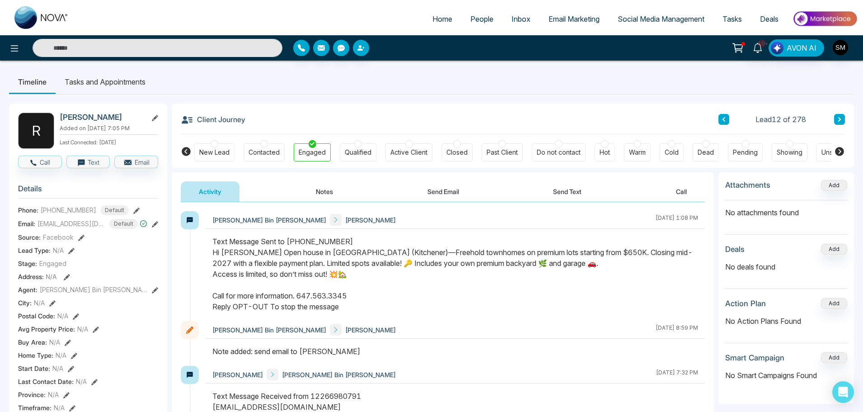
click at [359, 152] on div "Qualified" at bounding box center [358, 152] width 27 height 9
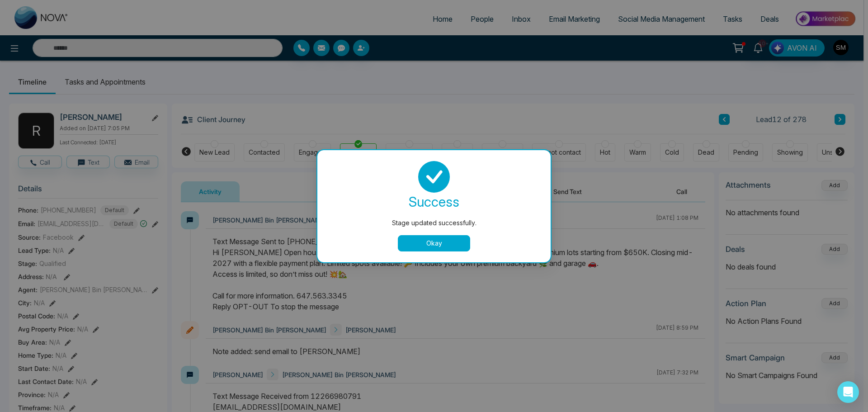
click at [428, 243] on button "Okay" at bounding box center [434, 243] width 72 height 16
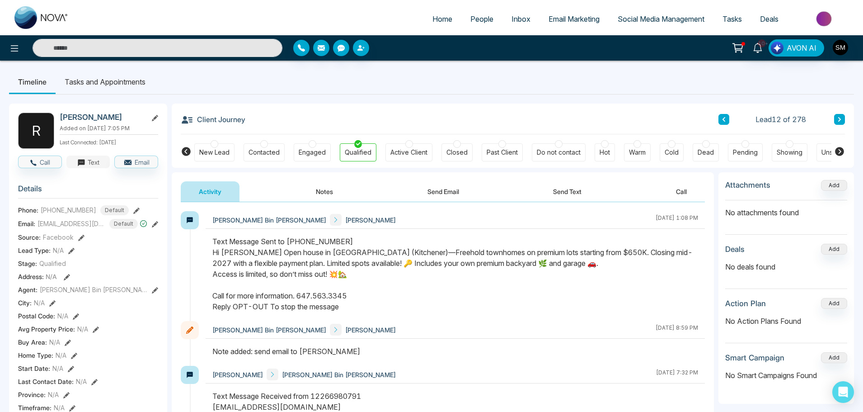
click at [91, 165] on button "Text" at bounding box center [88, 161] width 44 height 13
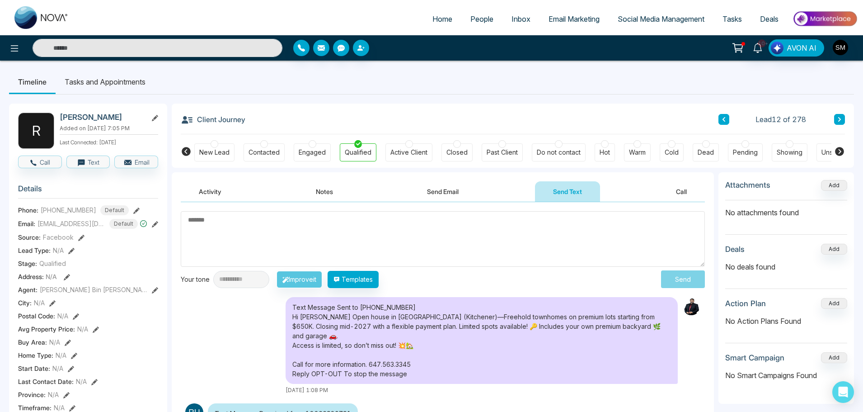
click at [245, 231] on textarea at bounding box center [443, 239] width 524 height 56
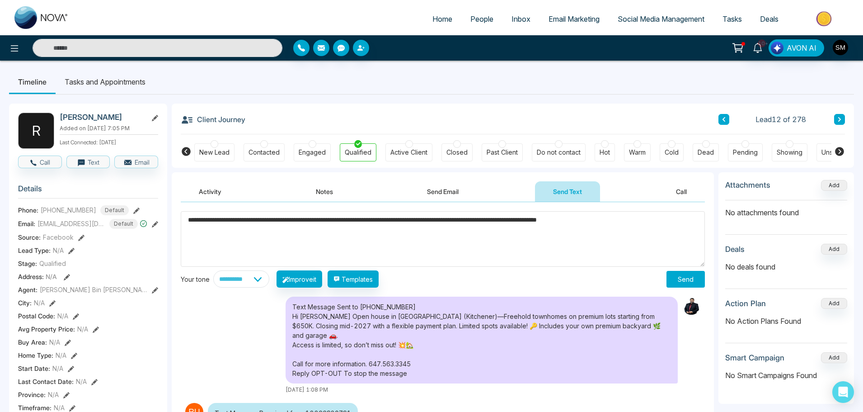
type textarea "**********"
click at [689, 277] on button "Send" at bounding box center [686, 279] width 38 height 17
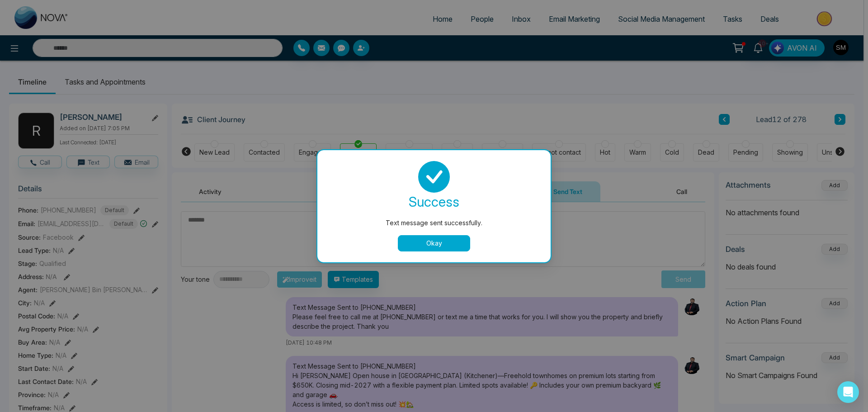
click at [441, 245] on button "Okay" at bounding box center [434, 243] width 72 height 16
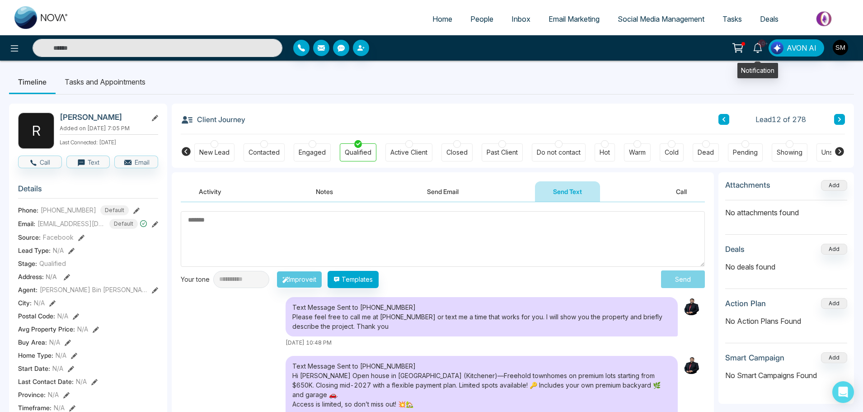
click at [763, 47] on span "10+" at bounding box center [762, 43] width 8 height 8
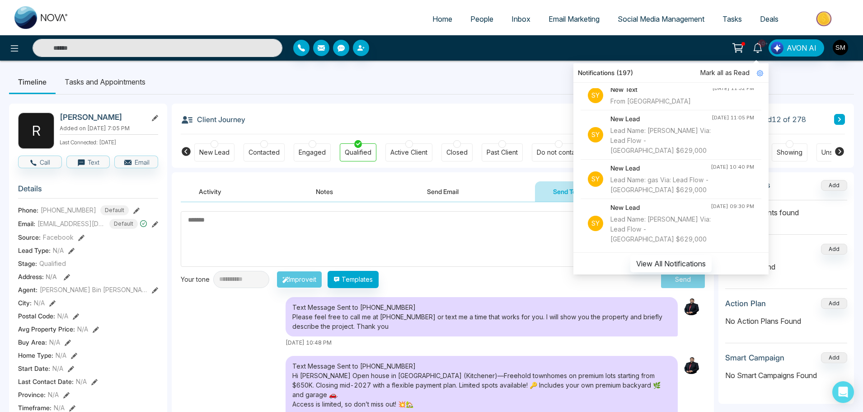
scroll to position [844, 0]
click at [683, 189] on div "Lead Name: gas Via: Lead Flow - [GEOGRAPHIC_DATA] $629,000" at bounding box center [661, 184] width 100 height 20
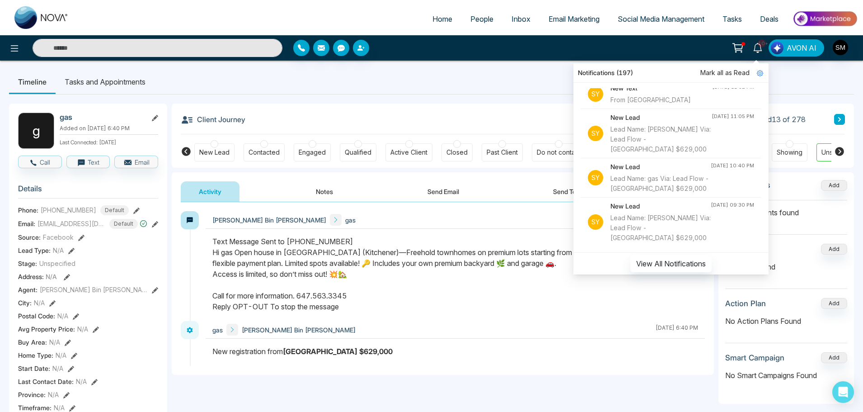
click at [264, 148] on div "Contacted" at bounding box center [264, 152] width 31 height 9
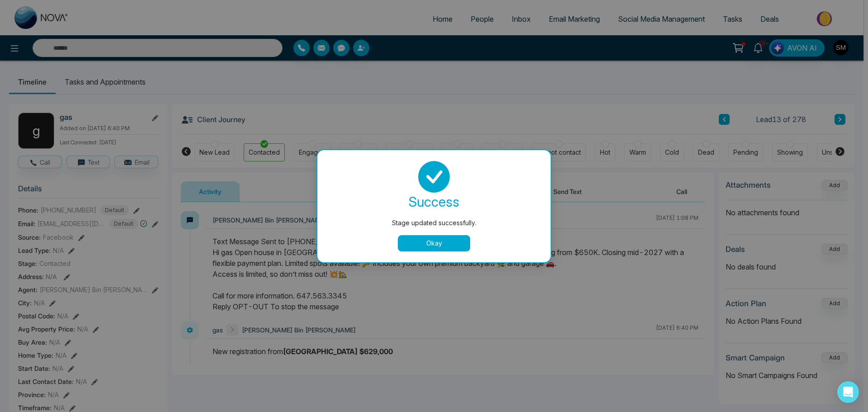
click at [438, 245] on button "Okay" at bounding box center [434, 243] width 72 height 16
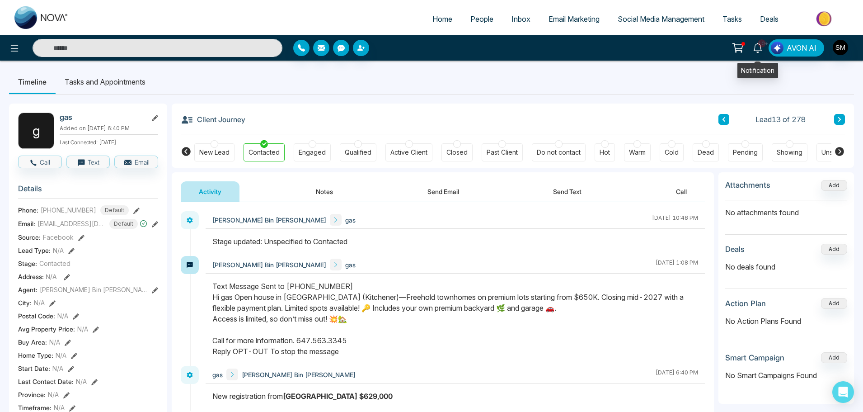
click at [761, 48] on icon at bounding box center [758, 48] width 10 height 10
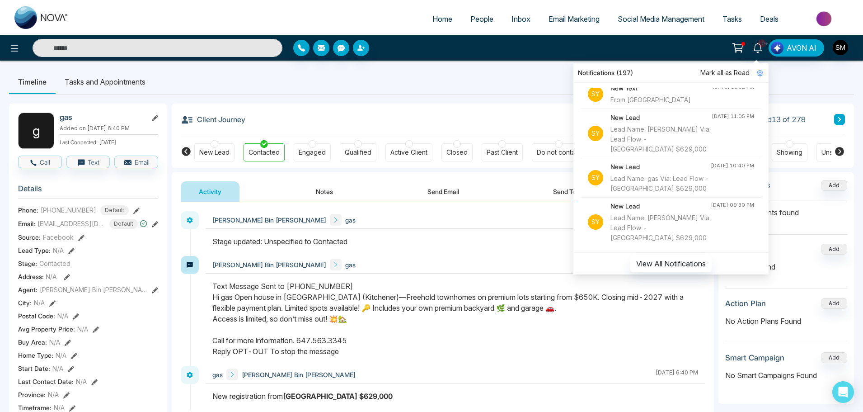
click at [652, 233] on div "Lead Name: [PERSON_NAME] Via: Lead Flow - [GEOGRAPHIC_DATA] $629,000" at bounding box center [661, 228] width 100 height 30
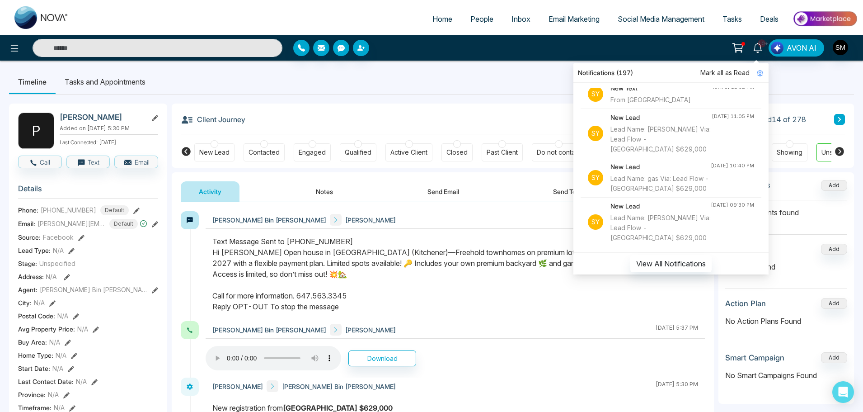
click at [263, 148] on div "Contacted" at bounding box center [264, 152] width 31 height 9
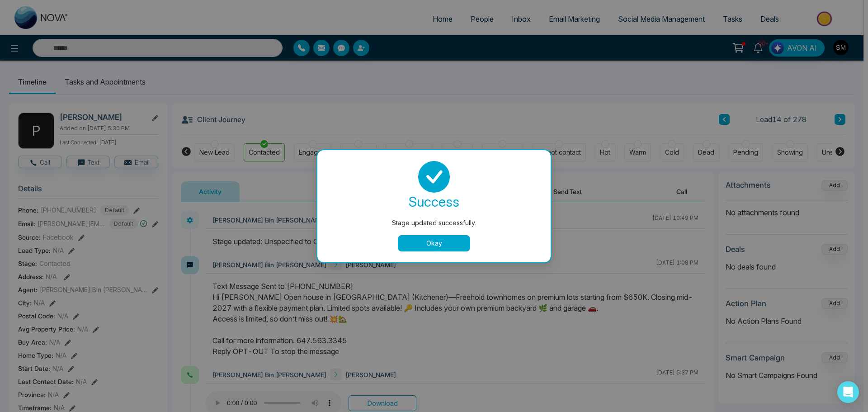
click at [436, 244] on button "Okay" at bounding box center [434, 243] width 72 height 16
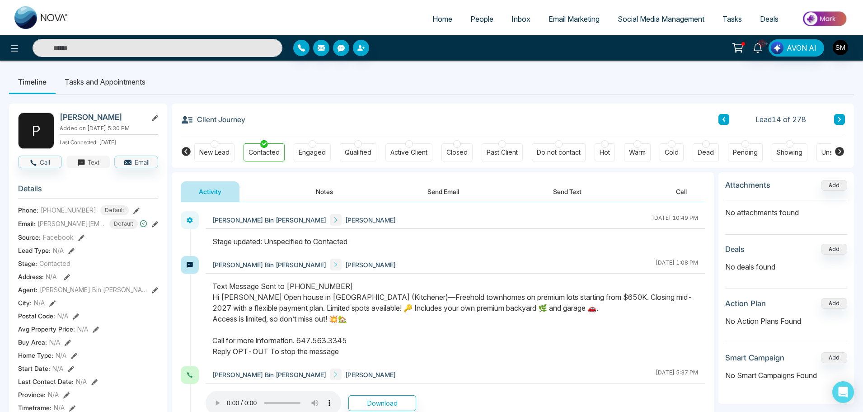
click at [98, 167] on button "Text" at bounding box center [88, 161] width 44 height 13
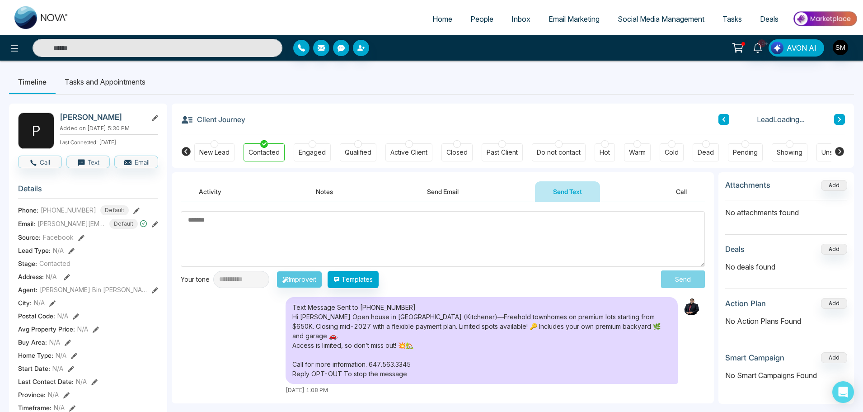
drag, startPoint x: 287, startPoint y: 226, endPoint x: 287, endPoint y: 232, distance: 6.8
click at [287, 227] on textarea at bounding box center [443, 239] width 524 height 56
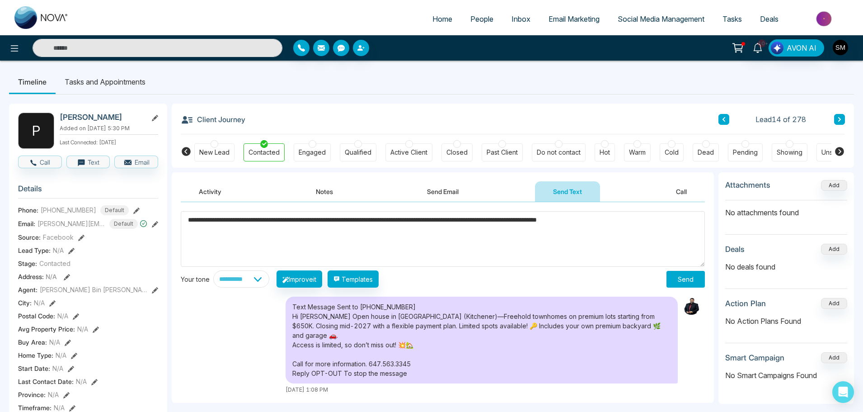
type textarea "**********"
click at [680, 281] on button "Send" at bounding box center [686, 279] width 38 height 17
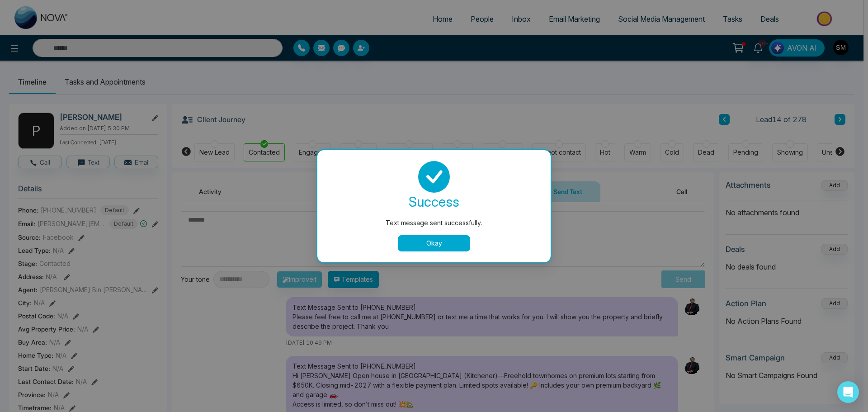
click at [441, 243] on button "Okay" at bounding box center [434, 243] width 72 height 16
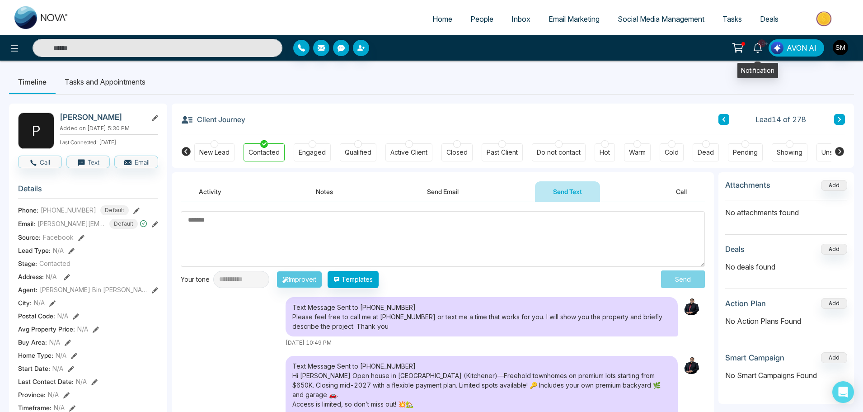
click at [758, 46] on icon at bounding box center [758, 48] width 10 height 10
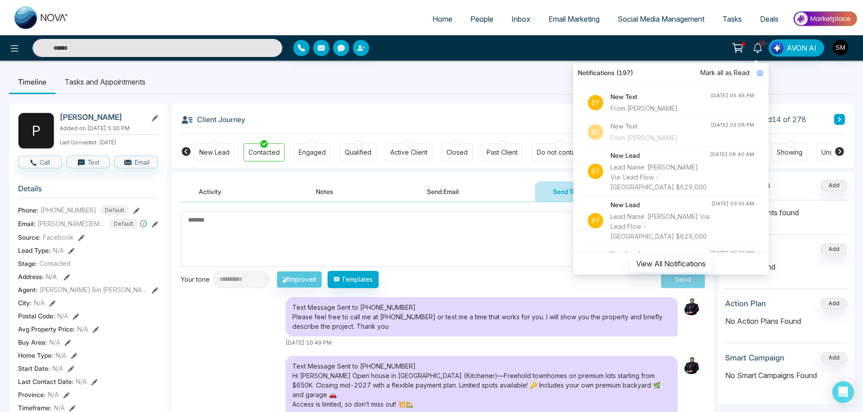
click at [656, 103] on div "New Text From [PERSON_NAME]" at bounding box center [661, 103] width 100 height 22
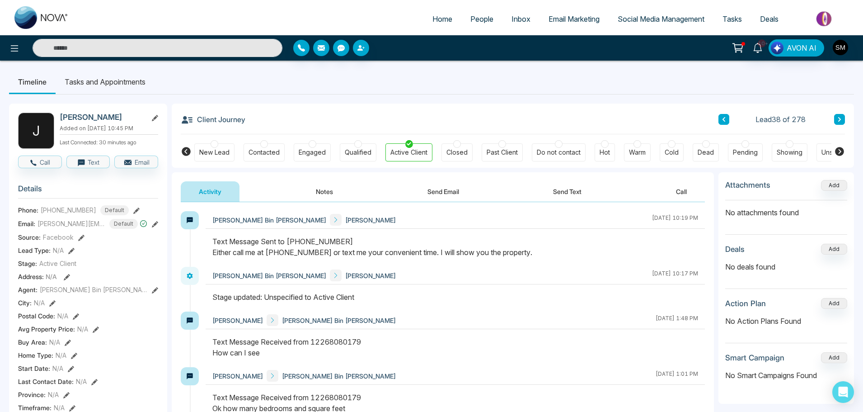
click at [476, 20] on span "People" at bounding box center [481, 18] width 23 height 9
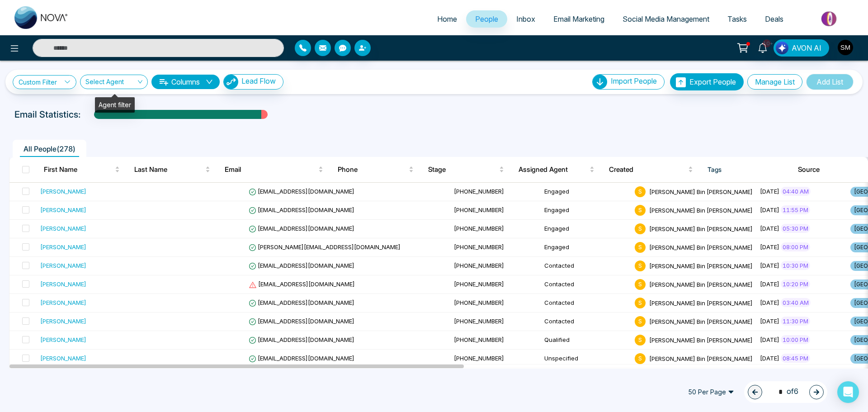
click at [110, 82] on input "search" at bounding box center [110, 83] width 51 height 17
click at [58, 81] on link "Custom Filter" at bounding box center [45, 82] width 64 height 14
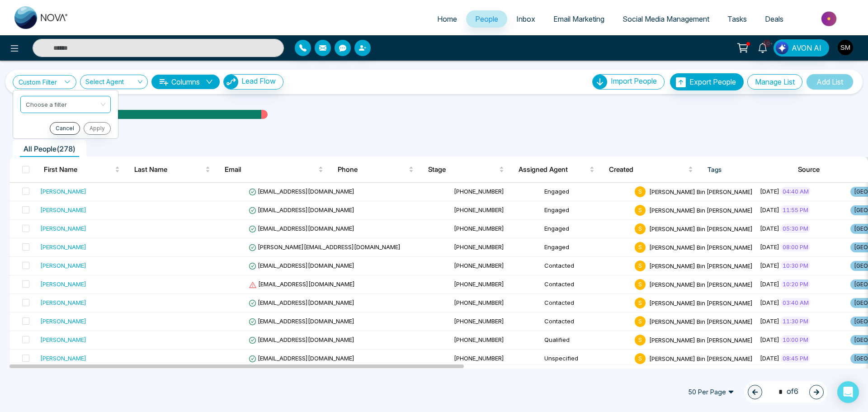
click at [58, 81] on link "Custom Filter" at bounding box center [45, 82] width 64 height 14
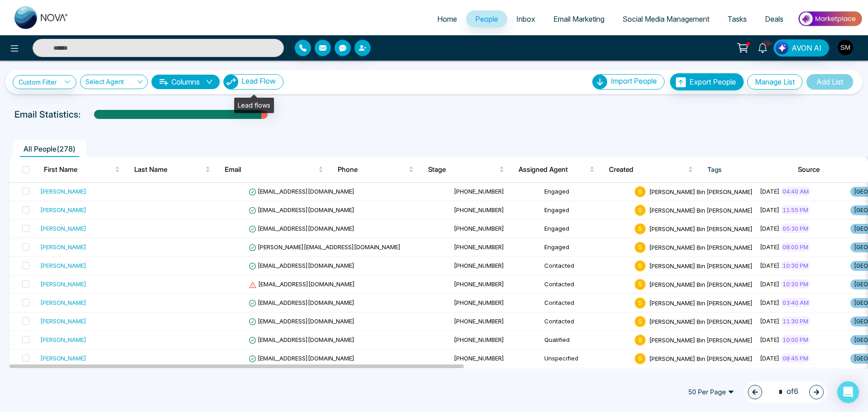
click at [257, 80] on span "Lead Flow" at bounding box center [258, 80] width 34 height 9
